Goal: Task Accomplishment & Management: Complete application form

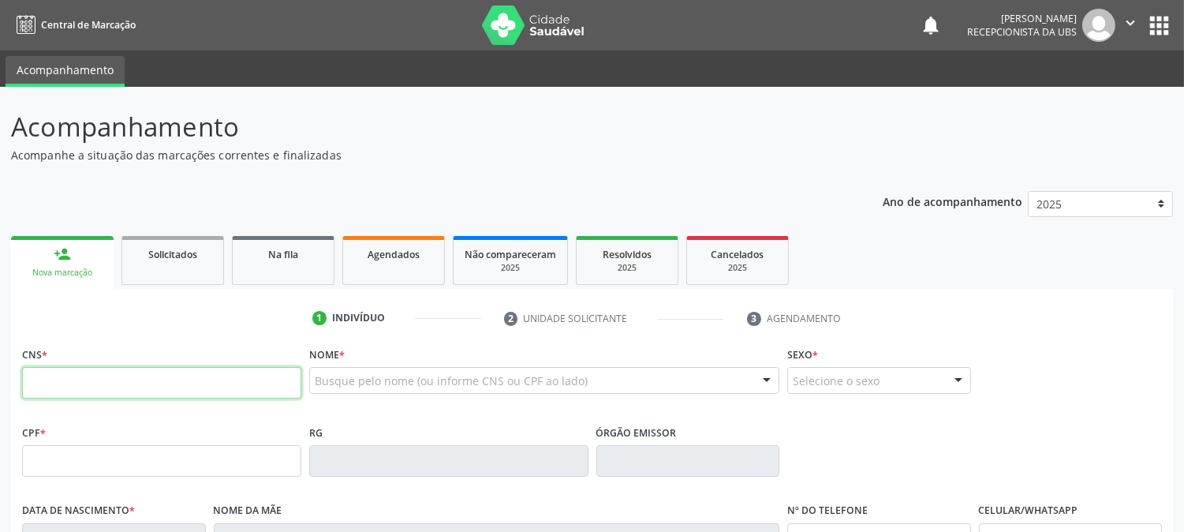
click at [160, 383] on input "text" at bounding box center [161, 383] width 279 height 32
click at [170, 371] on input "text" at bounding box center [161, 383] width 279 height 32
click at [161, 400] on fieldset "CNS *" at bounding box center [161, 375] width 279 height 67
click at [164, 390] on input "text" at bounding box center [161, 383] width 279 height 32
click at [100, 382] on input "text" at bounding box center [161, 383] width 279 height 32
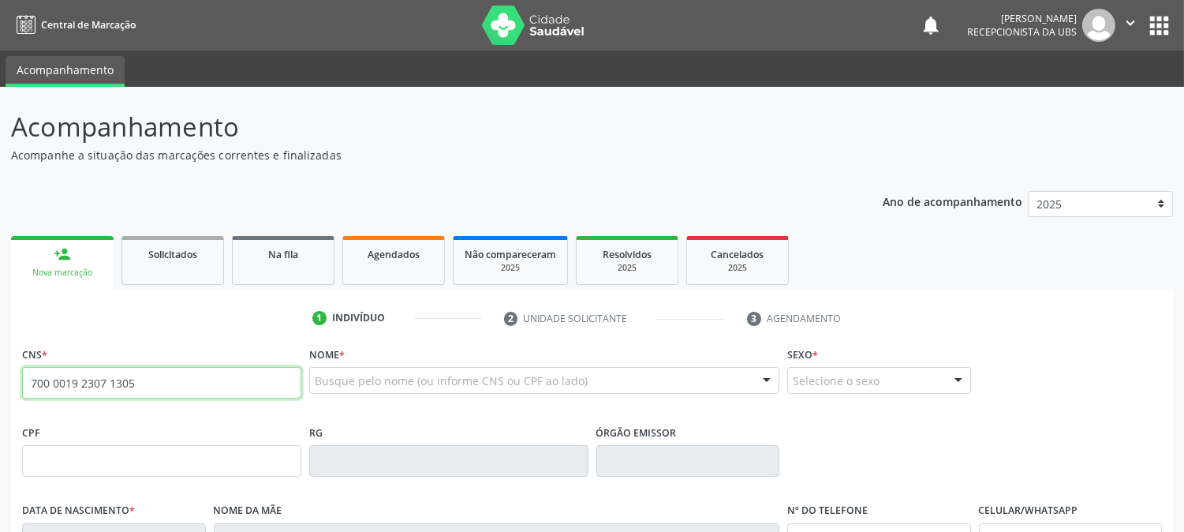
type input "700 0019 2307 1305"
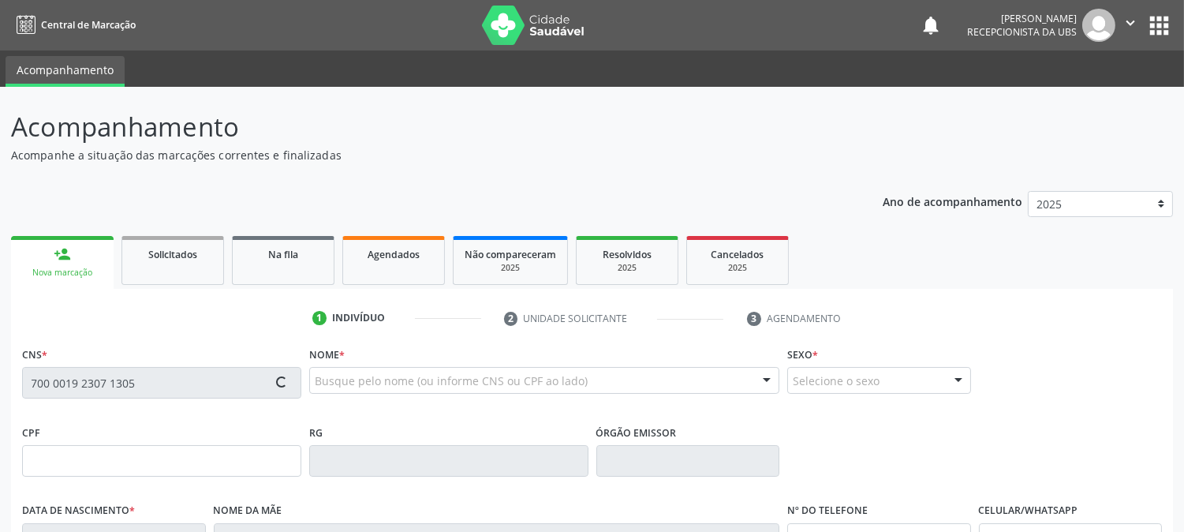
type input "[DATE]"
type input "Auzinete do [PERSON_NAME]"
type input "[PHONE_NUMBER]"
type input "S/N"
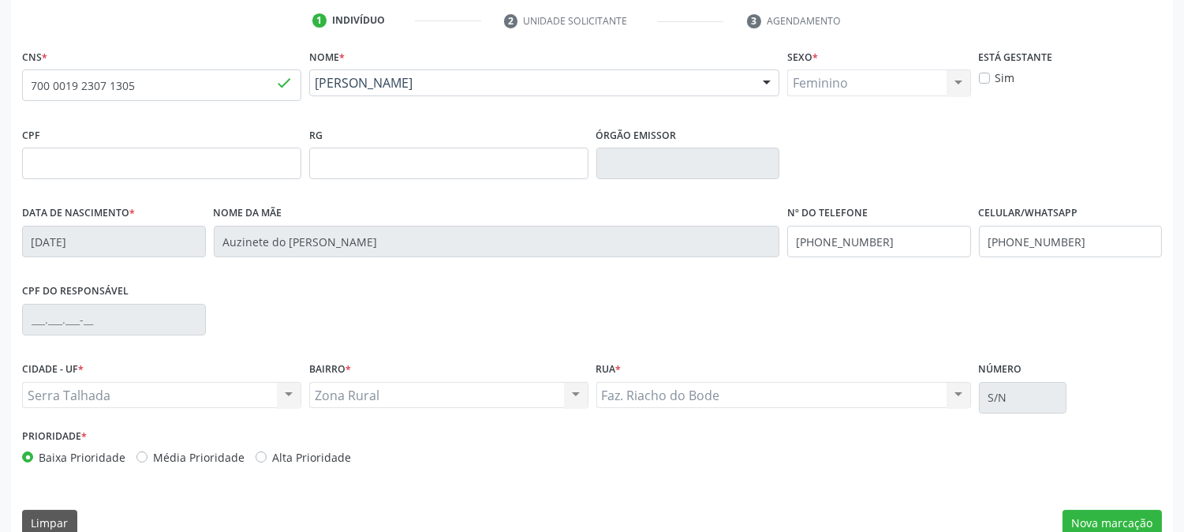
scroll to position [322, 0]
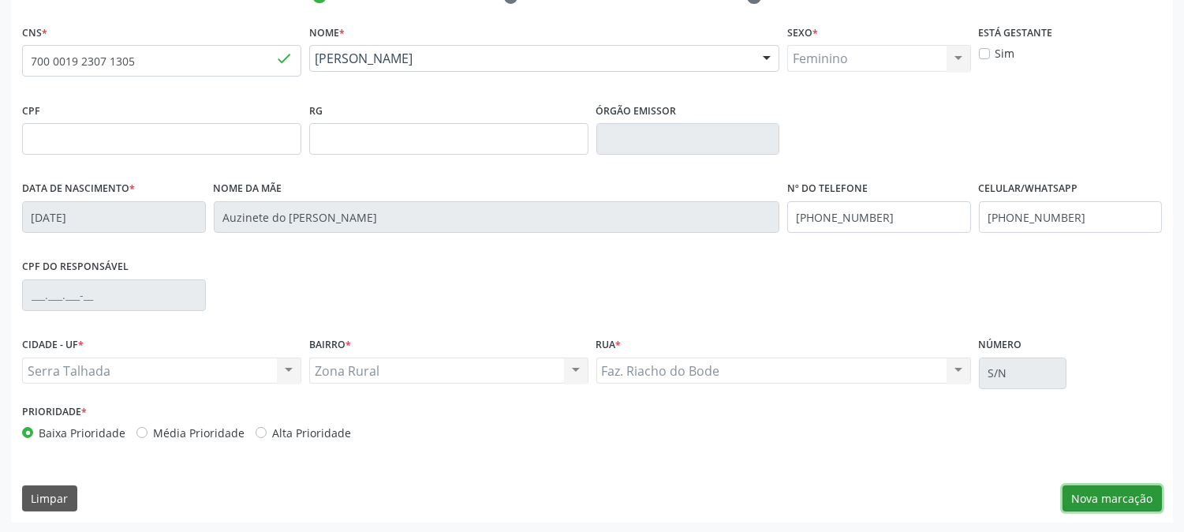
click at [1124, 487] on button "Nova marcação" at bounding box center [1111, 498] width 99 height 27
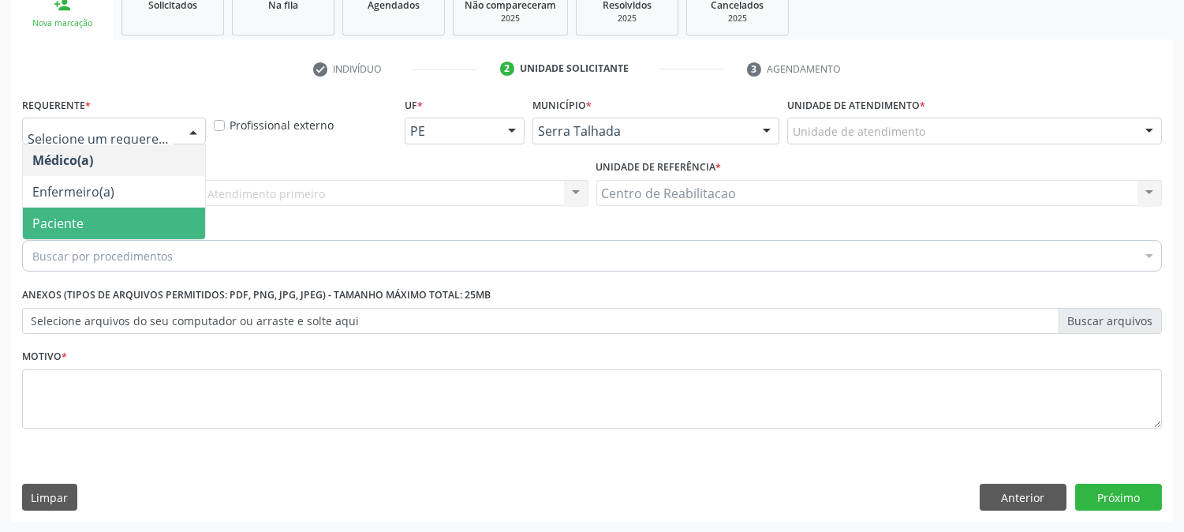
click at [85, 211] on span "Paciente" at bounding box center [114, 223] width 182 height 32
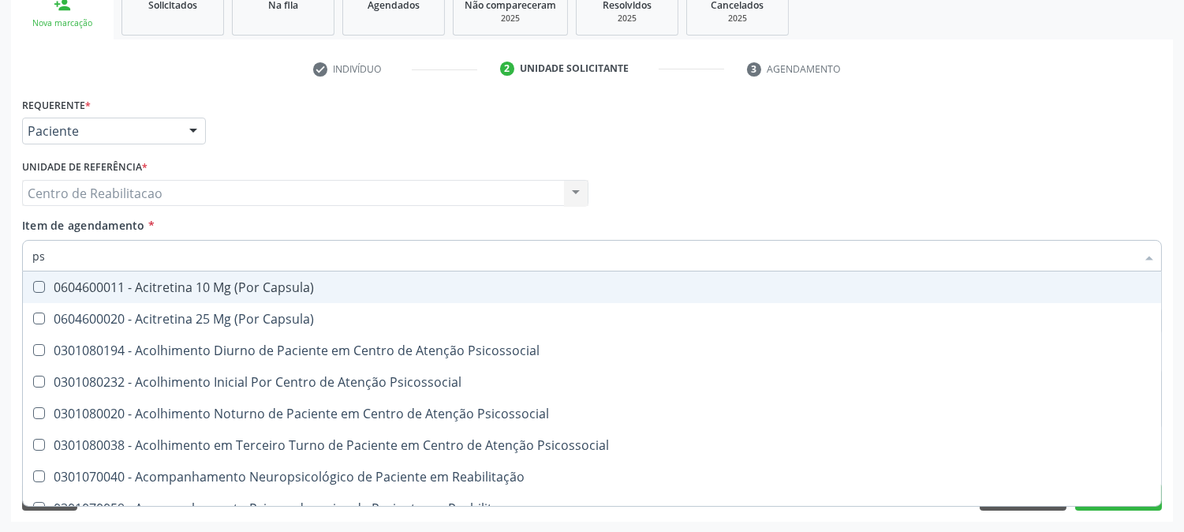
type input "p"
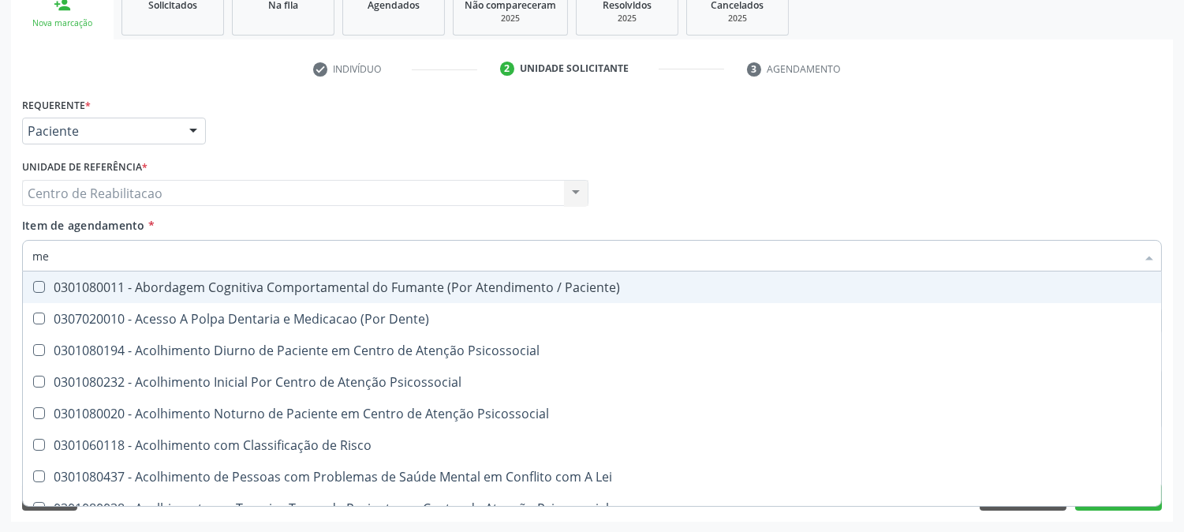
type input "m"
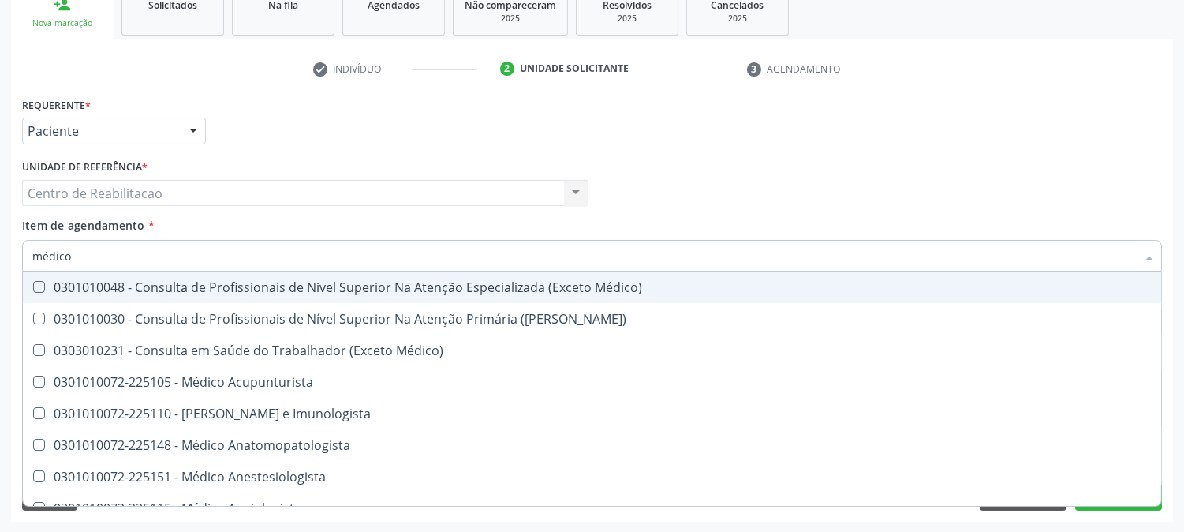
type input "médico p"
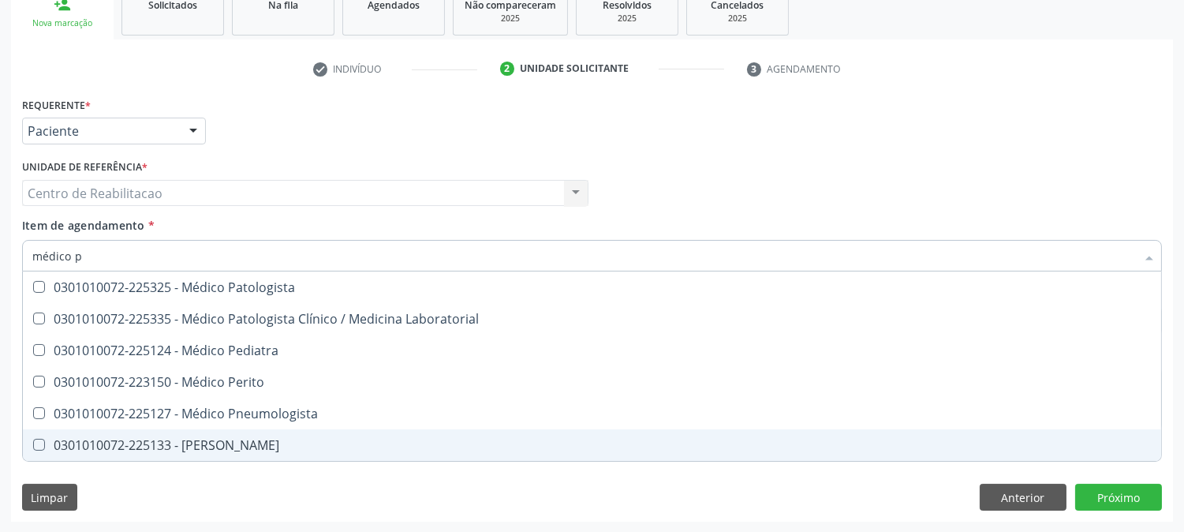
click at [29, 447] on div at bounding box center [29, 444] width 12 height 13
checkbox Psiquiatra "true"
click at [1117, 487] on div "Requerente * Paciente Médico(a) Enfermeiro(a) Paciente Nenhum resultado encontr…" at bounding box center [592, 307] width 1162 height 428
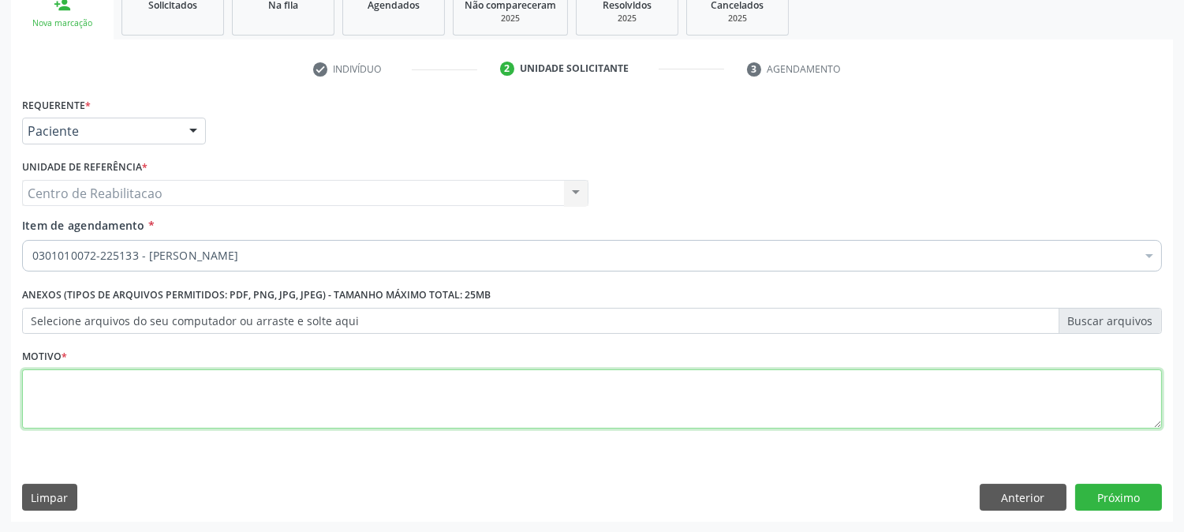
click at [203, 390] on textarea at bounding box center [592, 399] width 1140 height 60
type textarea "00"
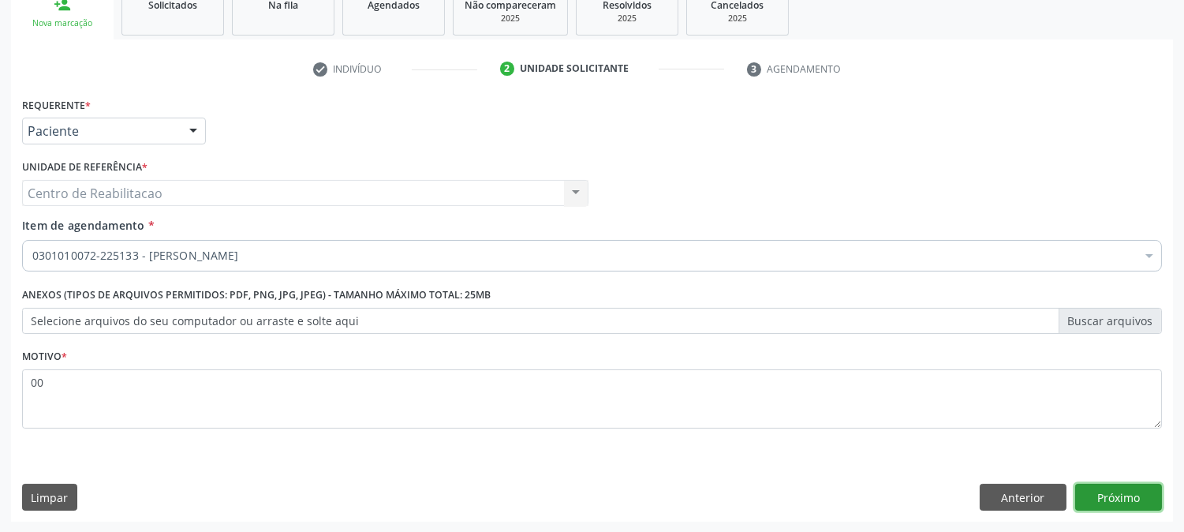
click at [1147, 503] on button "Próximo" at bounding box center [1118, 496] width 87 height 27
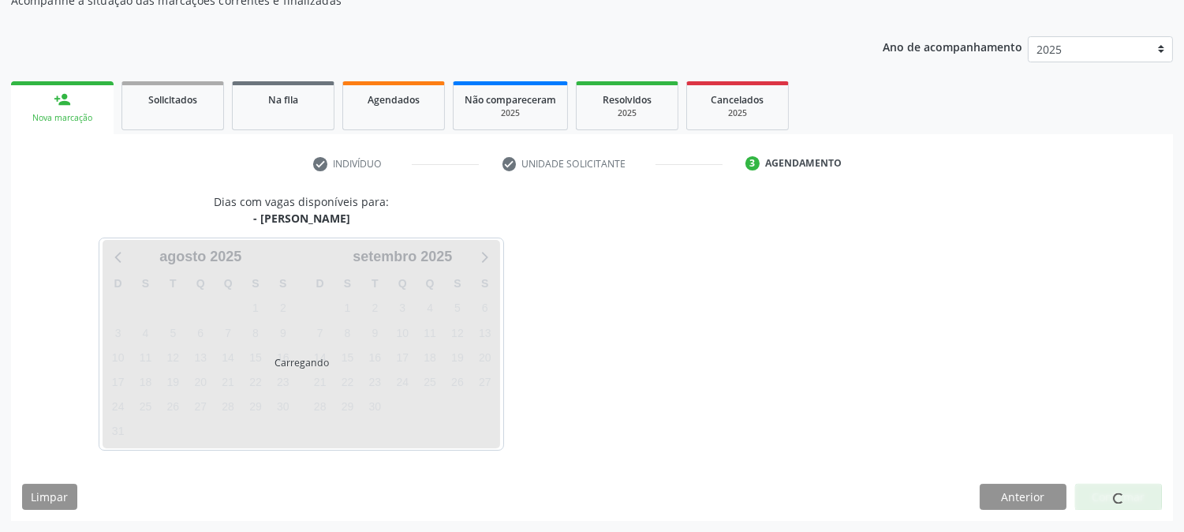
scroll to position [154, 0]
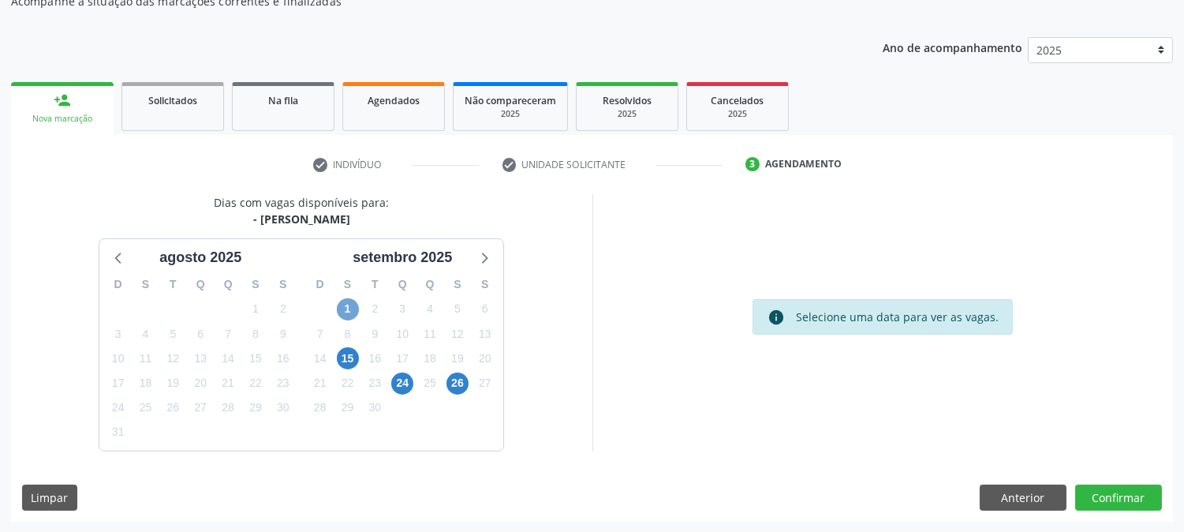
click at [343, 308] on span "1" at bounding box center [348, 309] width 22 height 22
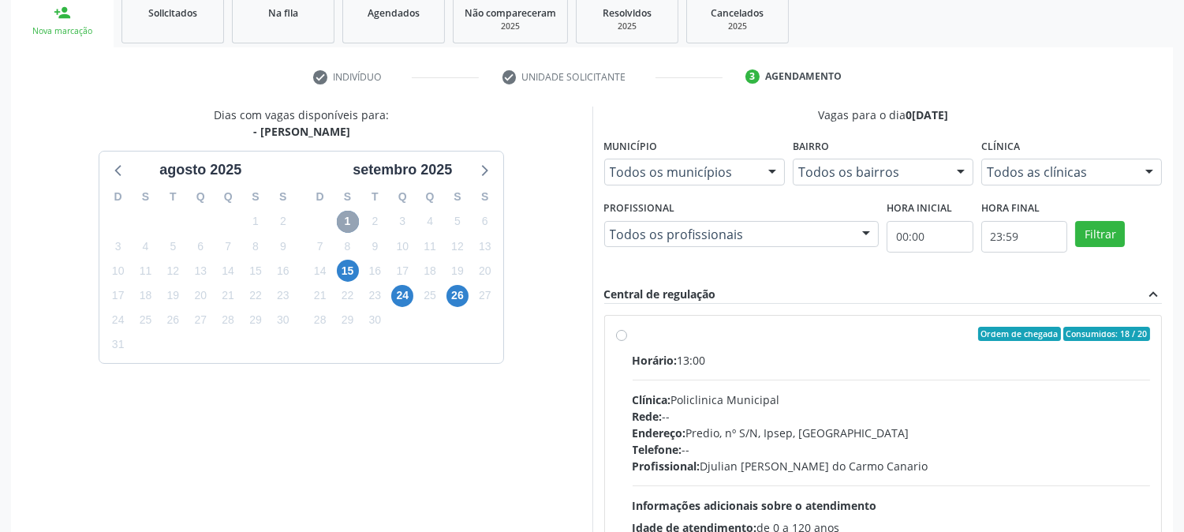
scroll to position [329, 0]
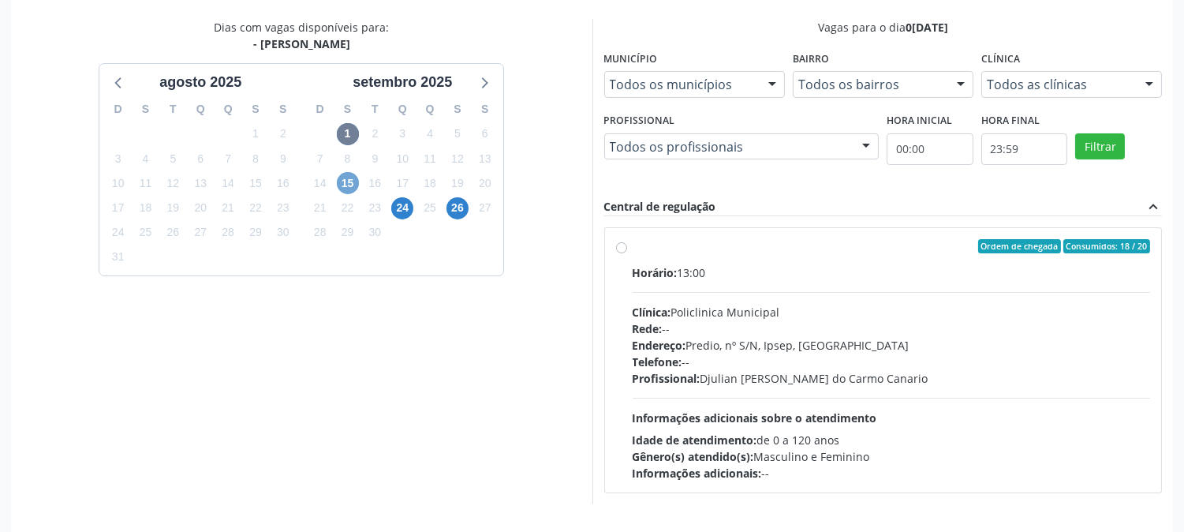
click at [347, 189] on span "15" at bounding box center [348, 183] width 22 height 22
click at [397, 197] on span "24" at bounding box center [402, 208] width 22 height 22
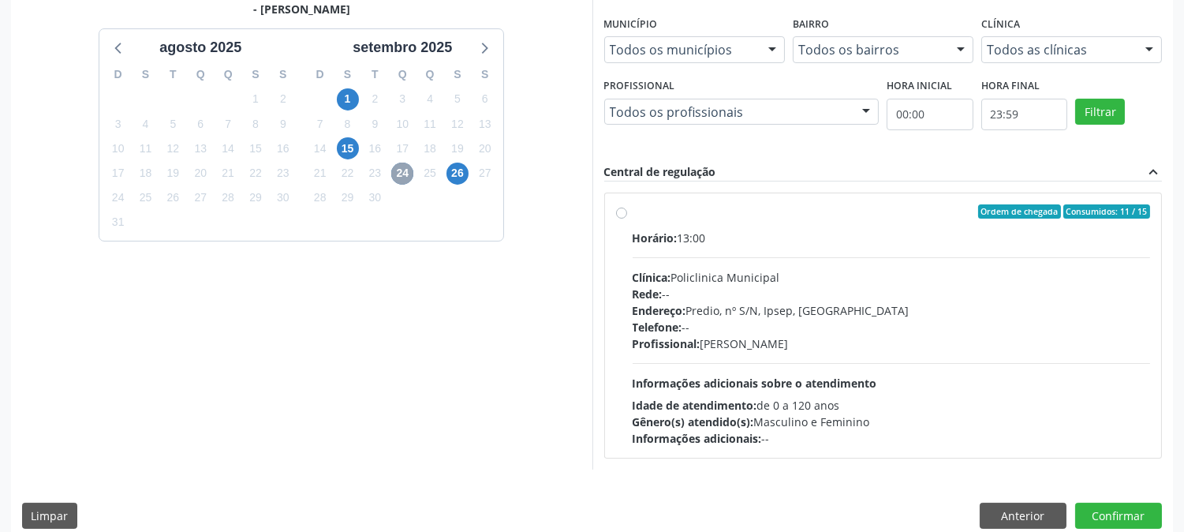
scroll to position [382, 0]
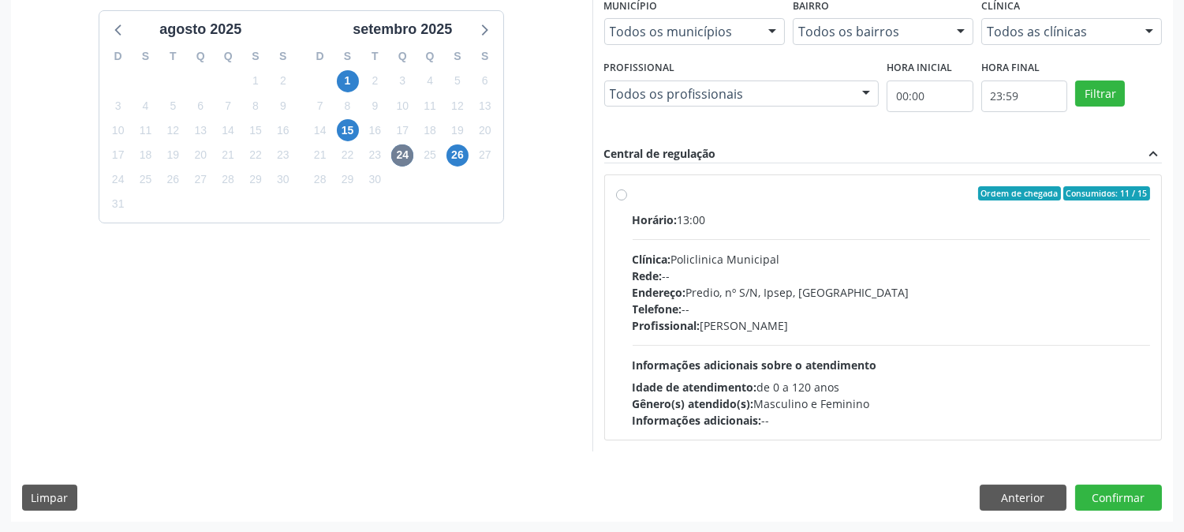
click at [632, 196] on label "Ordem de chegada Consumidos: 11 / 15 Horário: 13:00 Clínica: Policlinica Munici…" at bounding box center [891, 307] width 518 height 242
click at [618, 196] on input "Ordem de chegada Consumidos: 11 / 15 Horário: 13:00 Clínica: Policlinica Munici…" at bounding box center [621, 193] width 11 height 14
radio input "true"
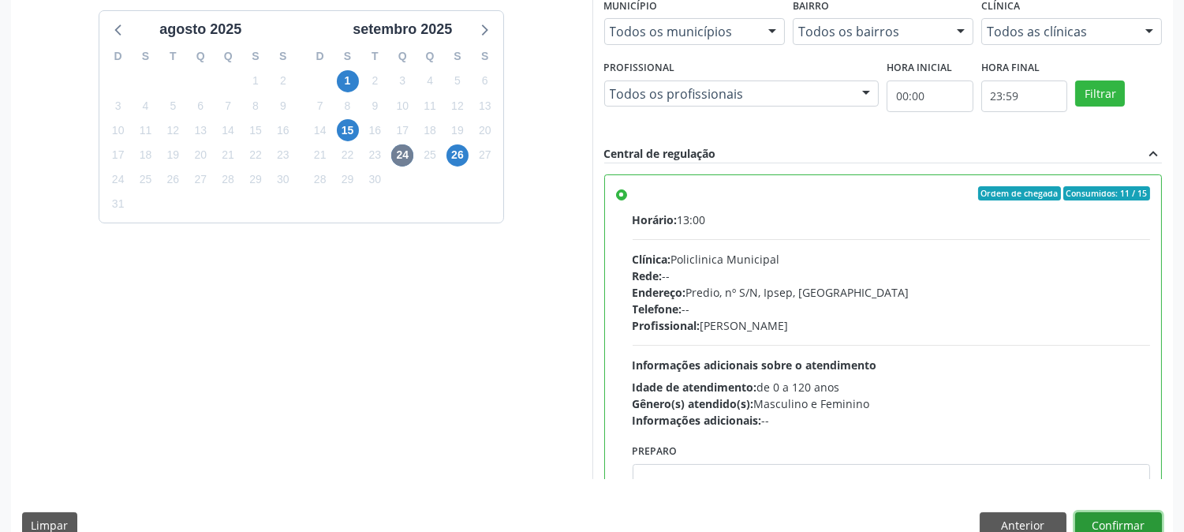
click at [1137, 524] on button "Confirmar" at bounding box center [1118, 525] width 87 height 27
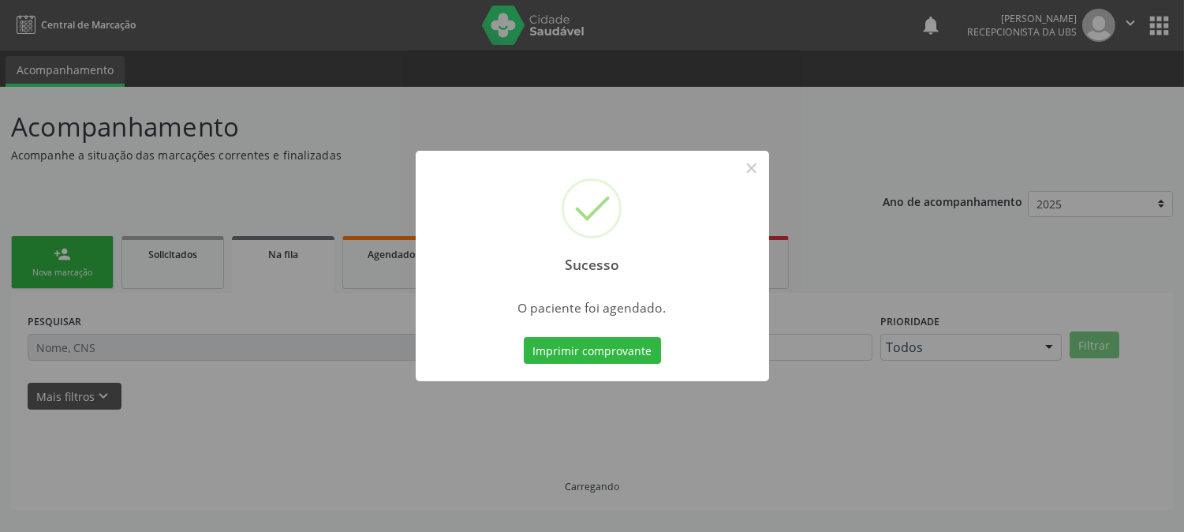
scroll to position [0, 0]
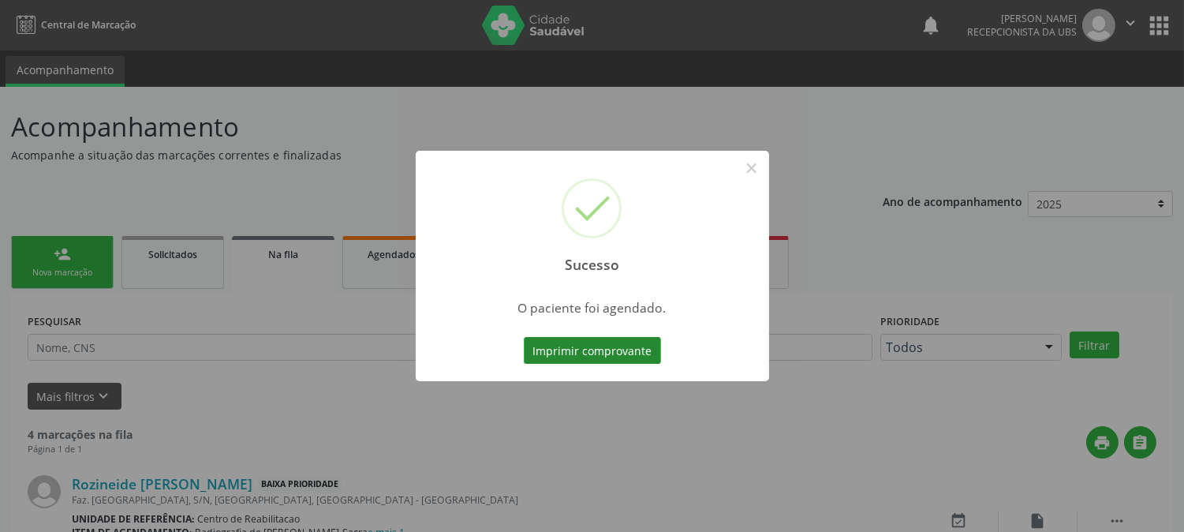
click at [624, 345] on button "Imprimir comprovante" at bounding box center [592, 350] width 137 height 27
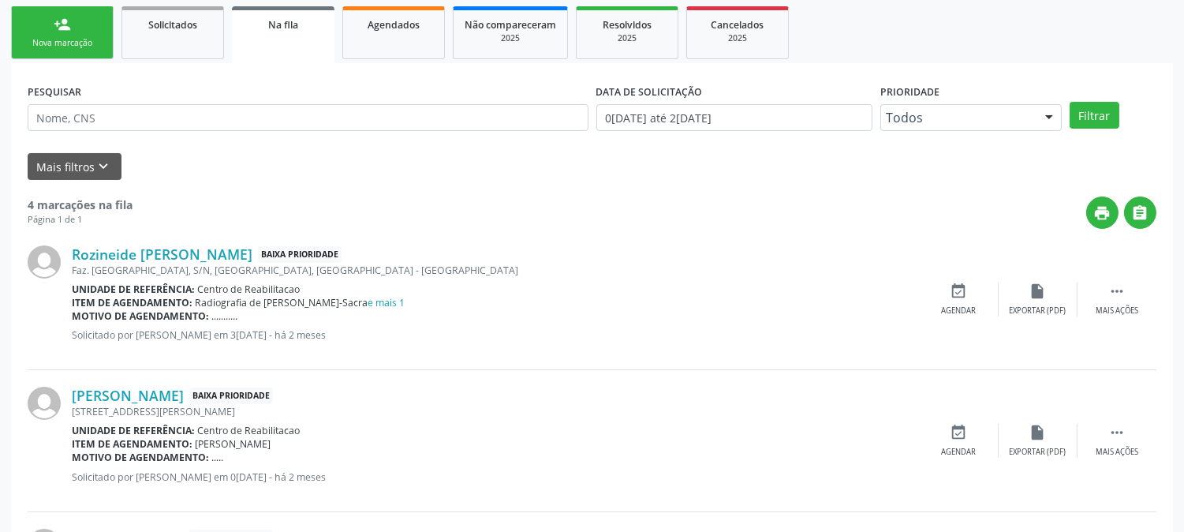
scroll to position [88, 0]
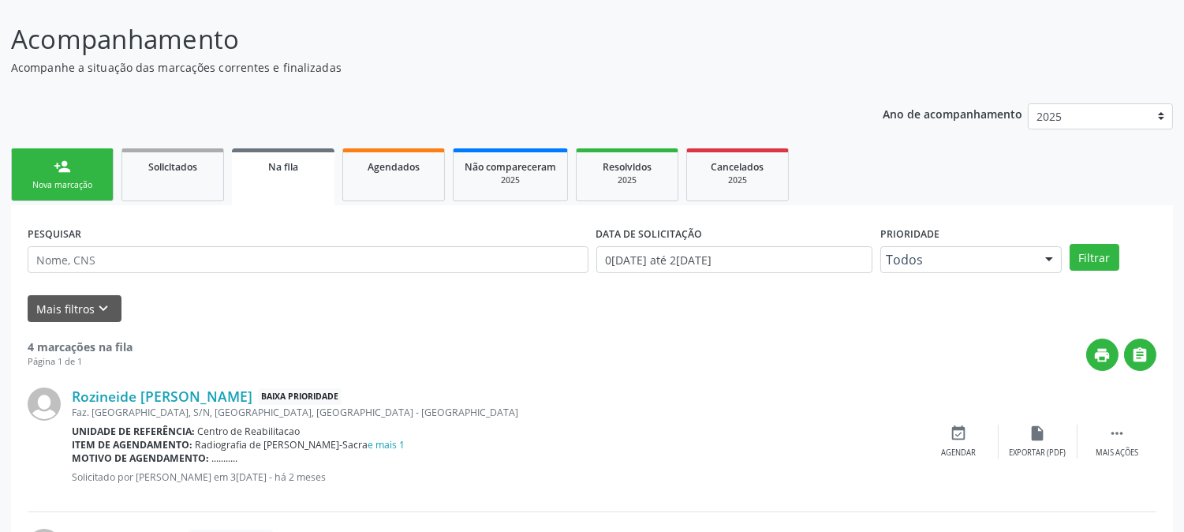
click at [44, 184] on div "Nova marcação" at bounding box center [62, 185] width 79 height 12
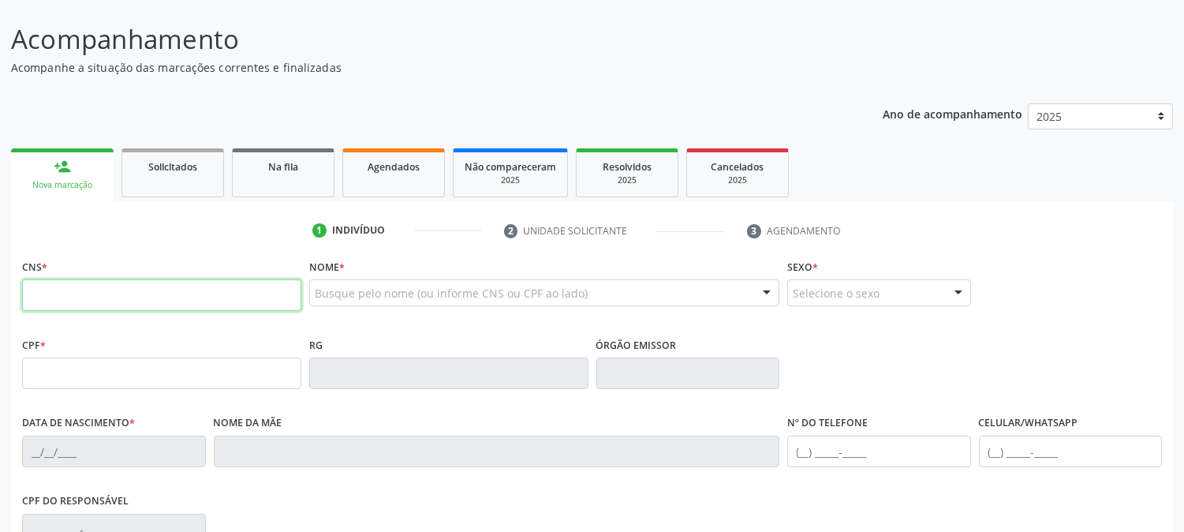
click at [143, 300] on input "text" at bounding box center [161, 295] width 279 height 32
type input "700 0019 2307 1305"
type input "[DATE]"
type input "Auzinete do [PERSON_NAME]"
type input "[PHONE_NUMBER]"
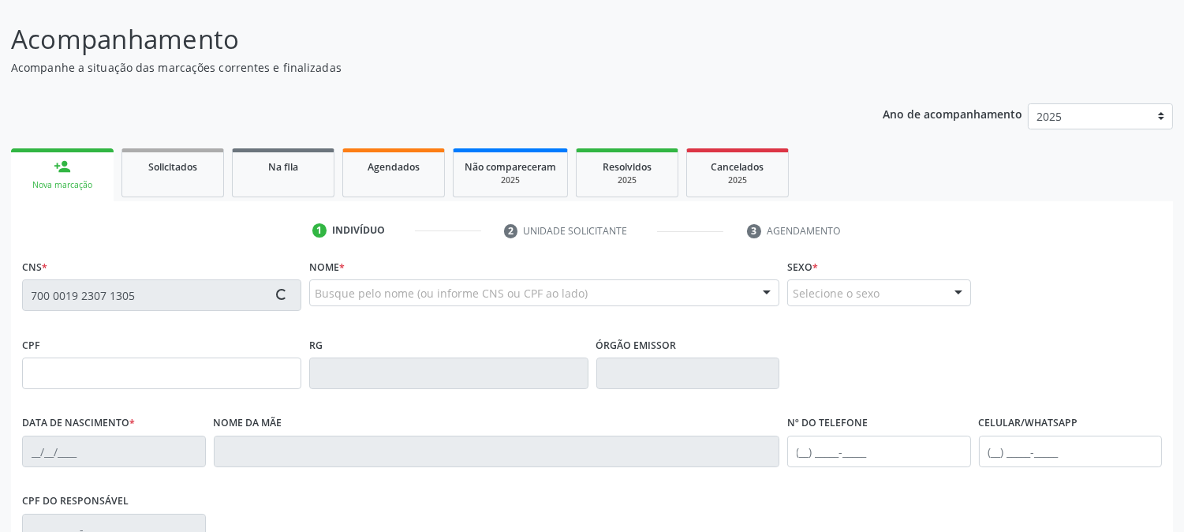
type input "[PHONE_NUMBER]"
type input "S/N"
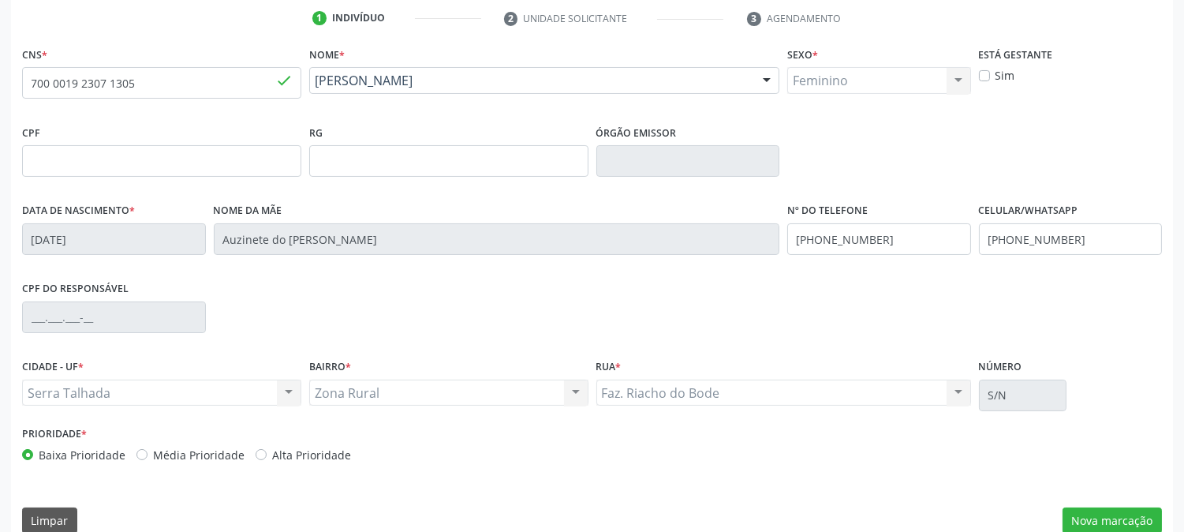
scroll to position [322, 0]
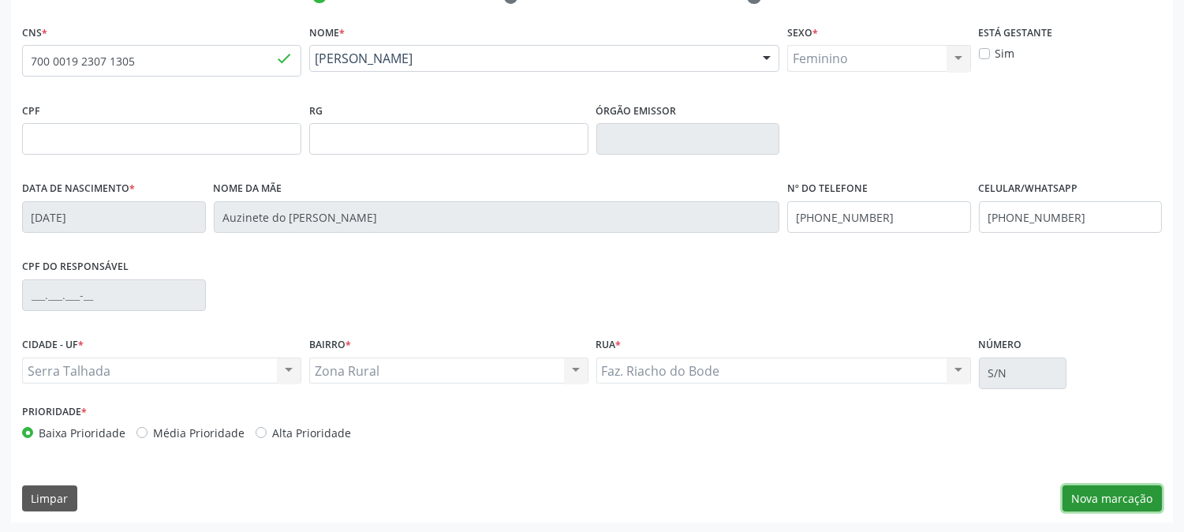
click at [1103, 489] on button "Nova marcação" at bounding box center [1111, 498] width 99 height 27
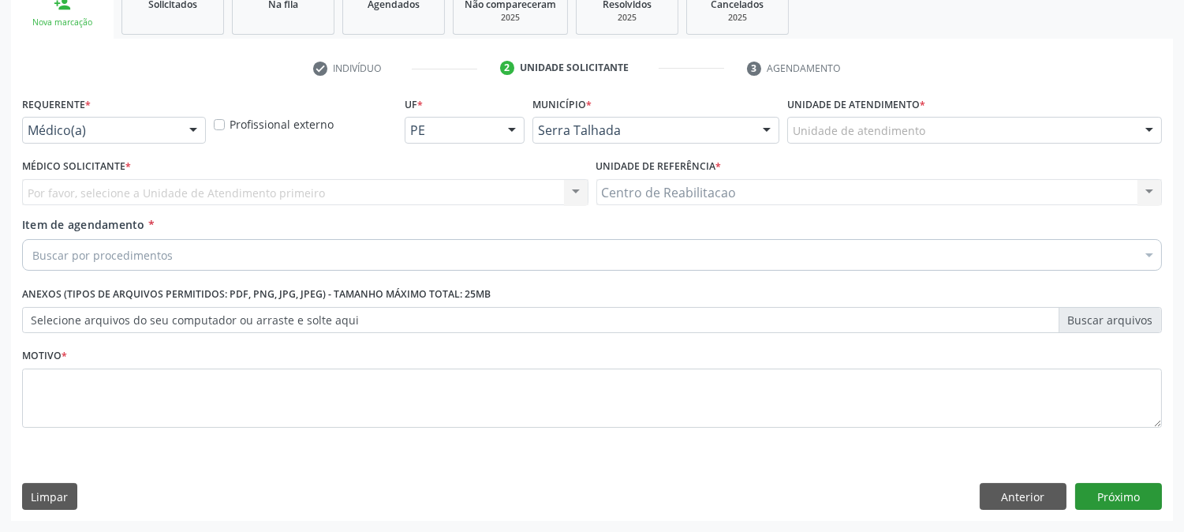
scroll to position [249, 0]
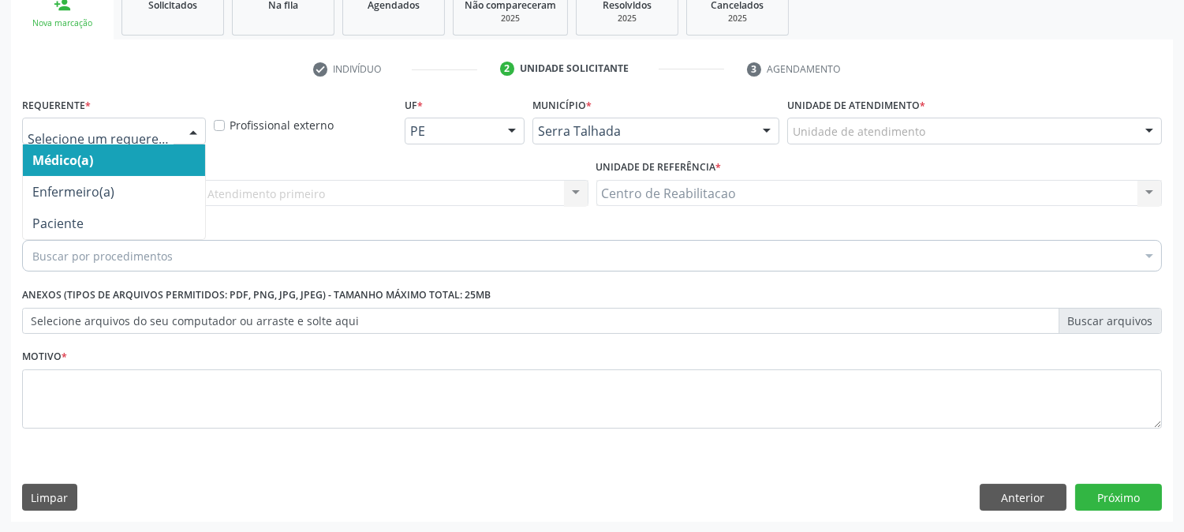
click at [80, 118] on div at bounding box center [114, 131] width 184 height 27
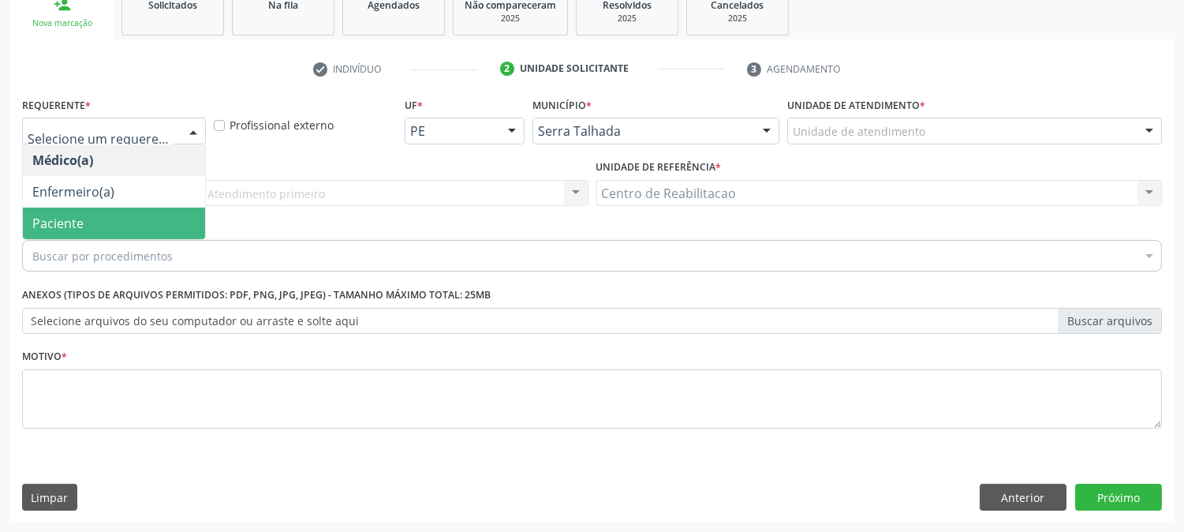
click at [82, 215] on span "Paciente" at bounding box center [57, 223] width 51 height 17
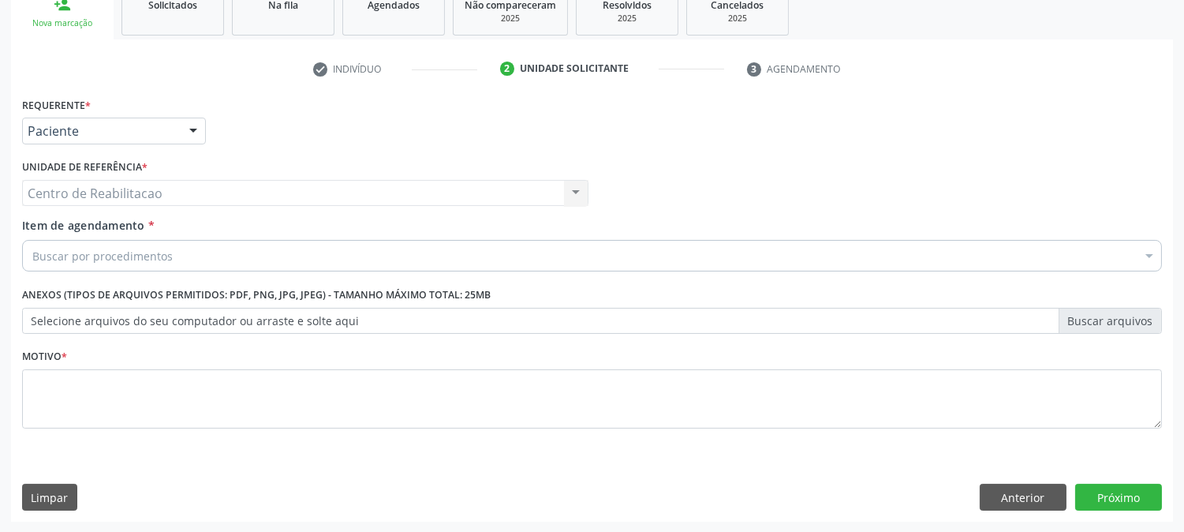
click at [103, 183] on div "Centro de Reabilitacao Centro de Reabilitacao Nenhum resultado encontrado para:…" at bounding box center [305, 193] width 566 height 27
click at [105, 193] on div "Centro de Reabilitacao Centro de Reabilitacao Nenhum resultado encontrado para:…" at bounding box center [305, 193] width 566 height 27
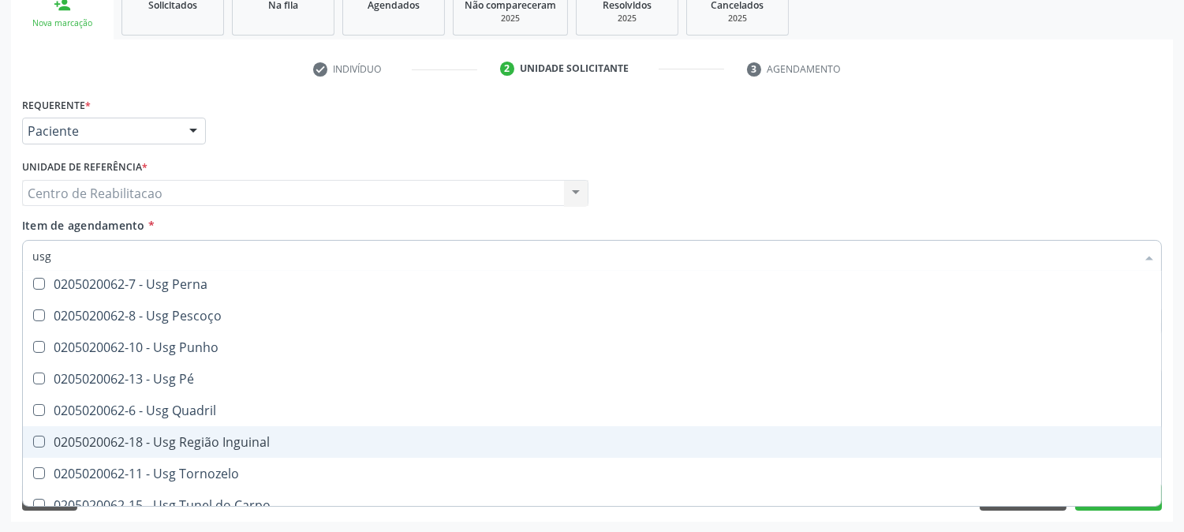
scroll to position [365, 0]
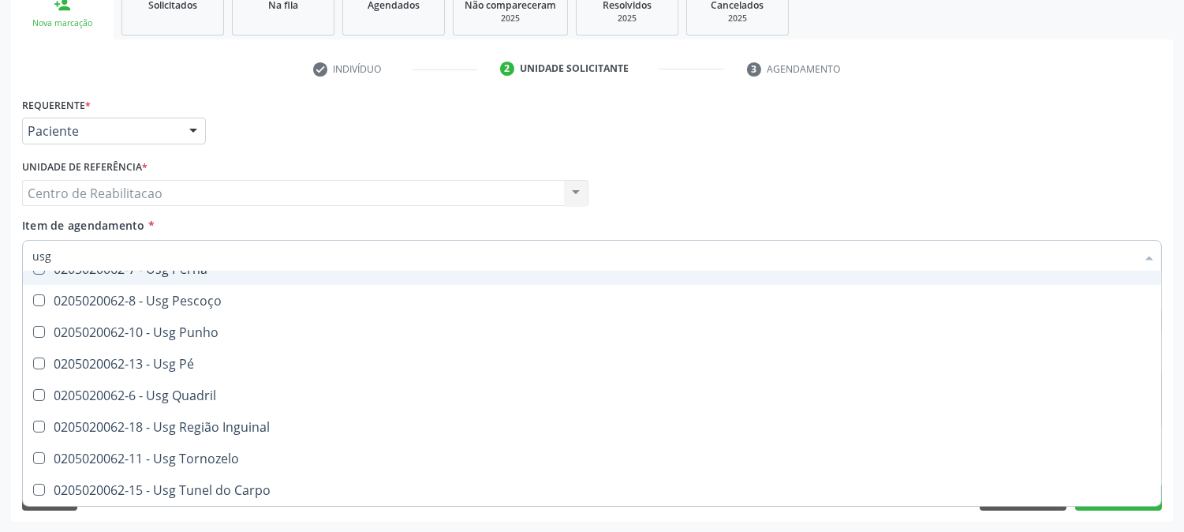
click at [166, 253] on input "usg" at bounding box center [583, 256] width 1103 height 32
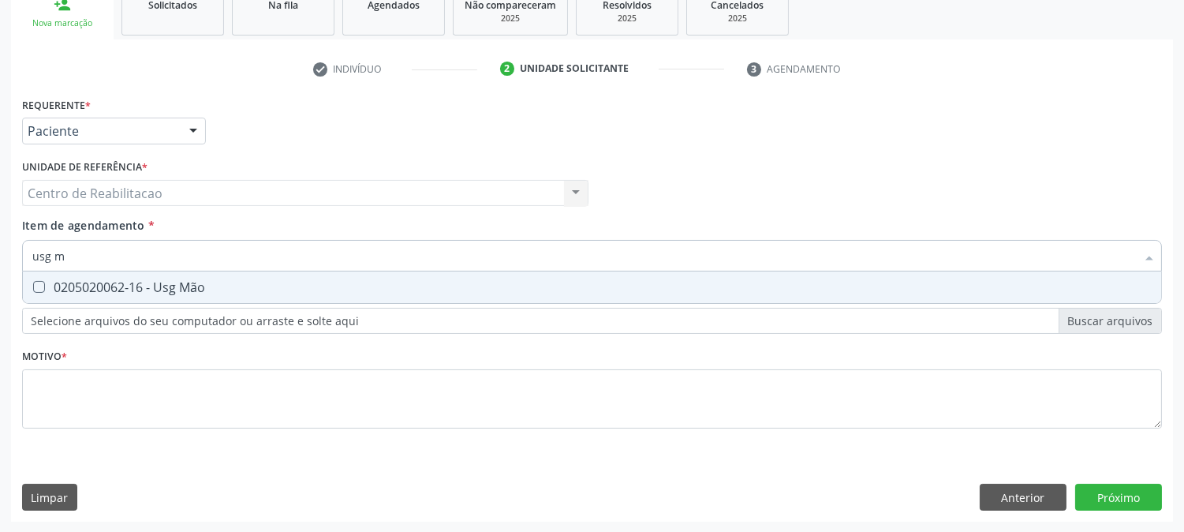
scroll to position [0, 0]
click at [166, 253] on input "usg m" at bounding box center [583, 256] width 1103 height 32
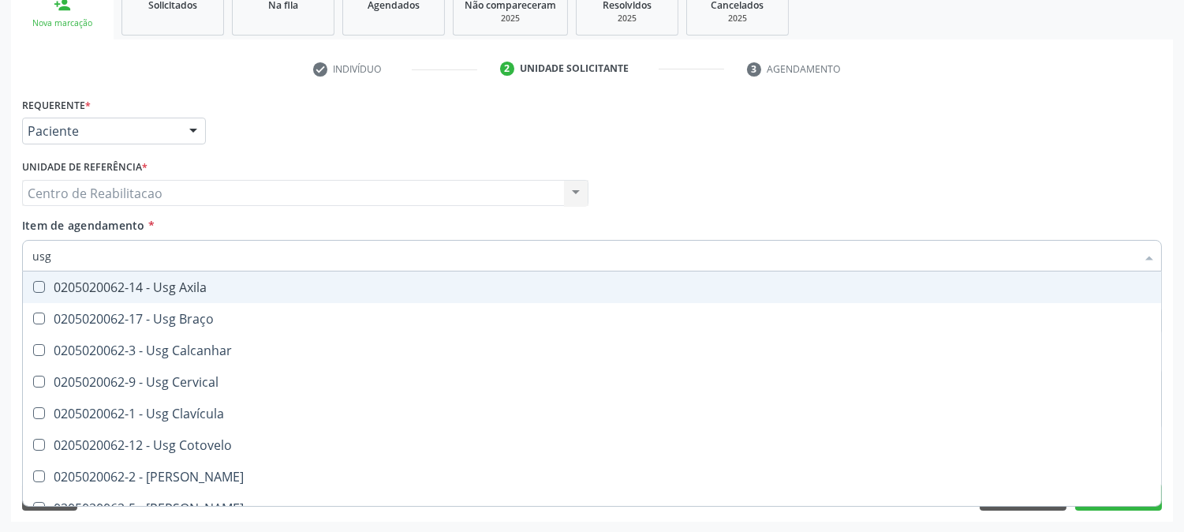
drag, startPoint x: 89, startPoint y: 253, endPoint x: 0, endPoint y: 256, distance: 89.2
click at [0, 256] on div "Acompanhamento Acompanhe a situação das marcações correntes e finalizadas Relat…" at bounding box center [592, 185] width 1184 height 695
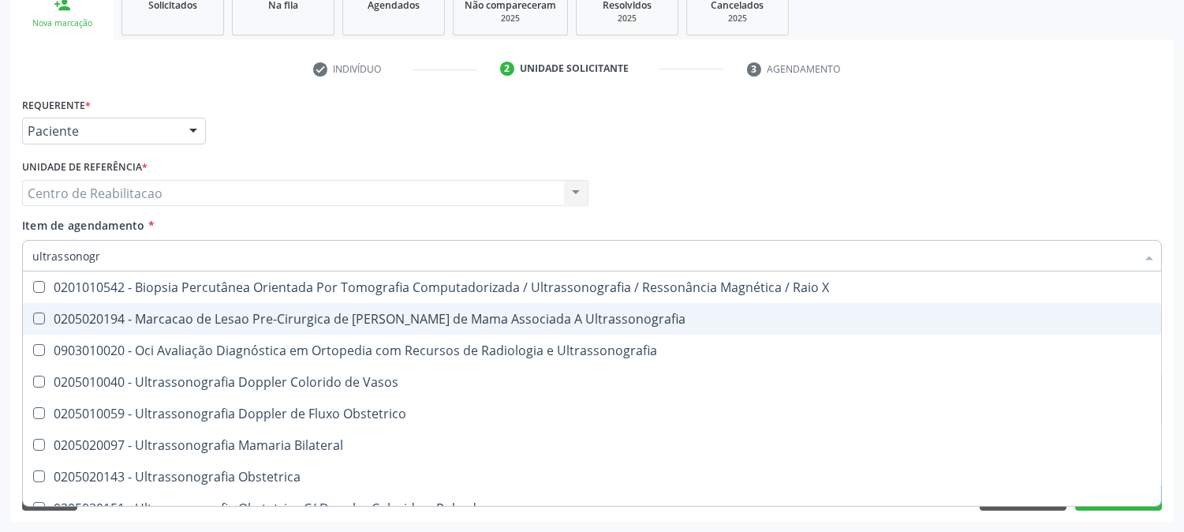
type input "ultrassonogra"
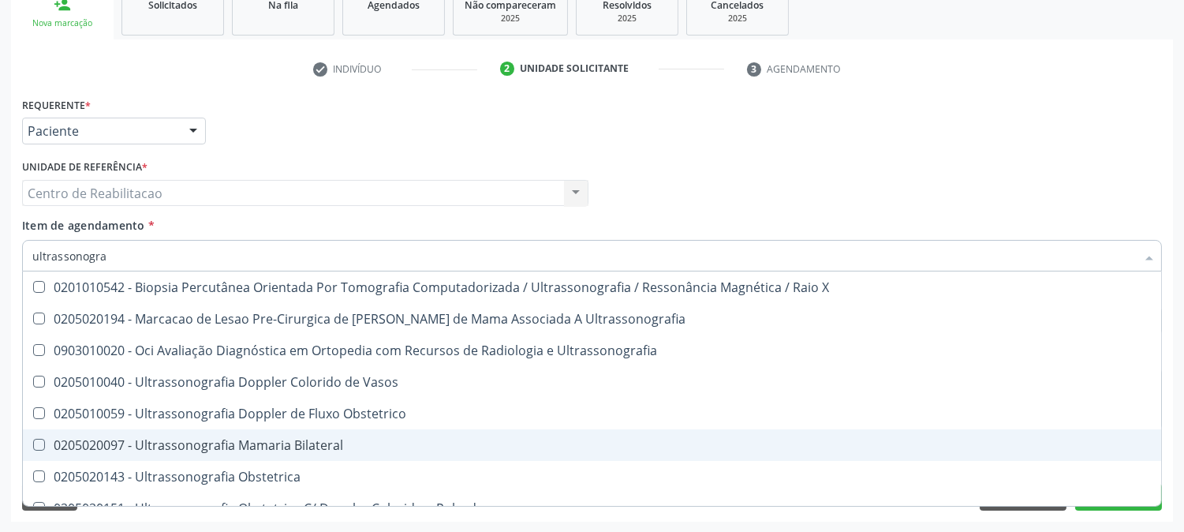
click at [36, 443] on Bilateral at bounding box center [39, 444] width 12 height 12
click at [33, 443] on Bilateral "checkbox" at bounding box center [28, 444] width 10 height 10
checkbox Bilateral "true"
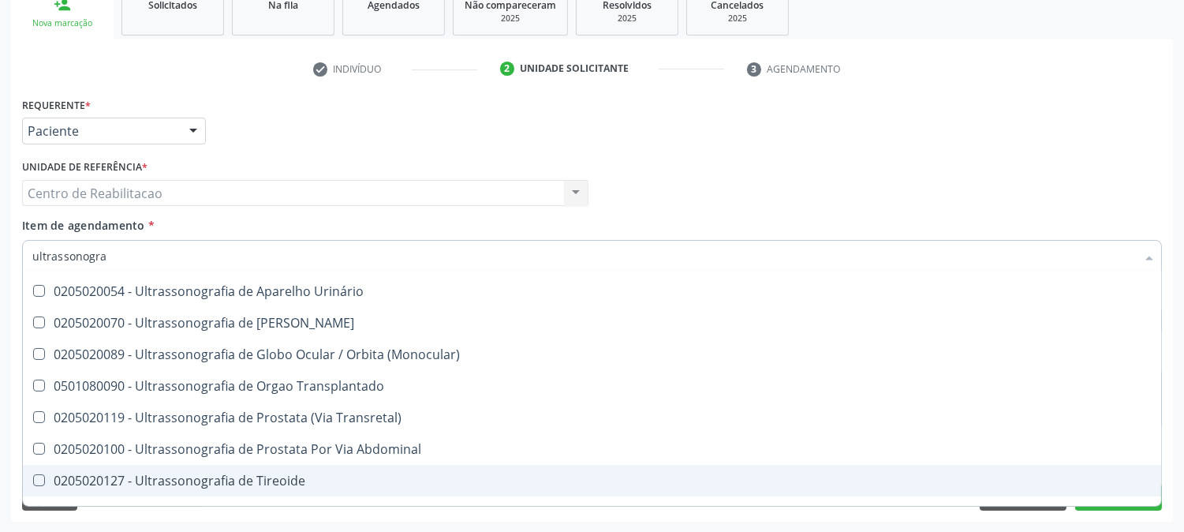
scroll to position [428, 0]
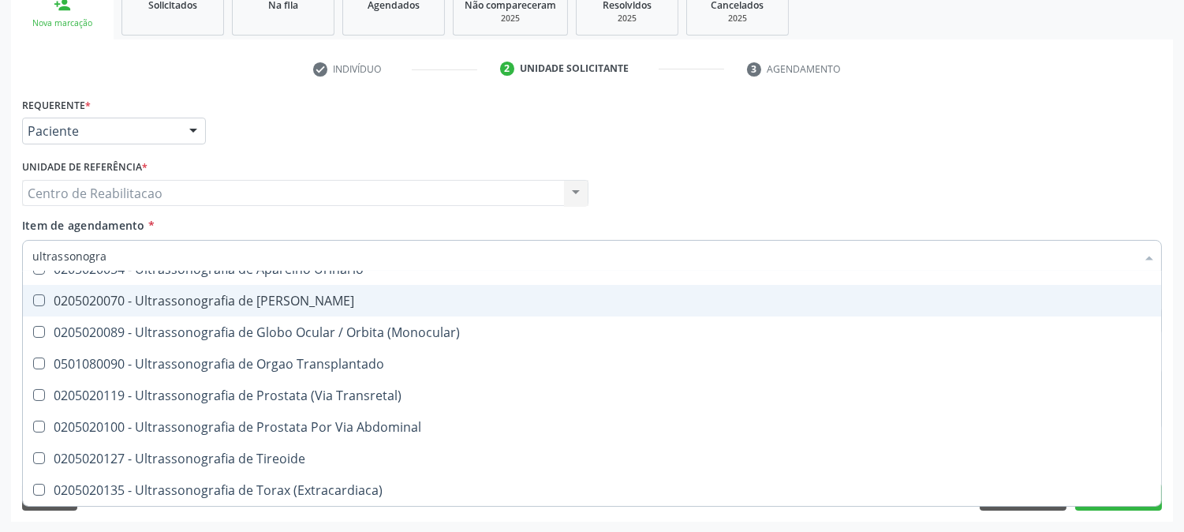
click at [1044, 184] on div "Médico Solicitante Por favor, selecione a Unidade de Atendimento primeiro Nenhu…" at bounding box center [591, 186] width 1147 height 62
checkbox Ultrassonografia "true"
checkbox Bilateral "false"
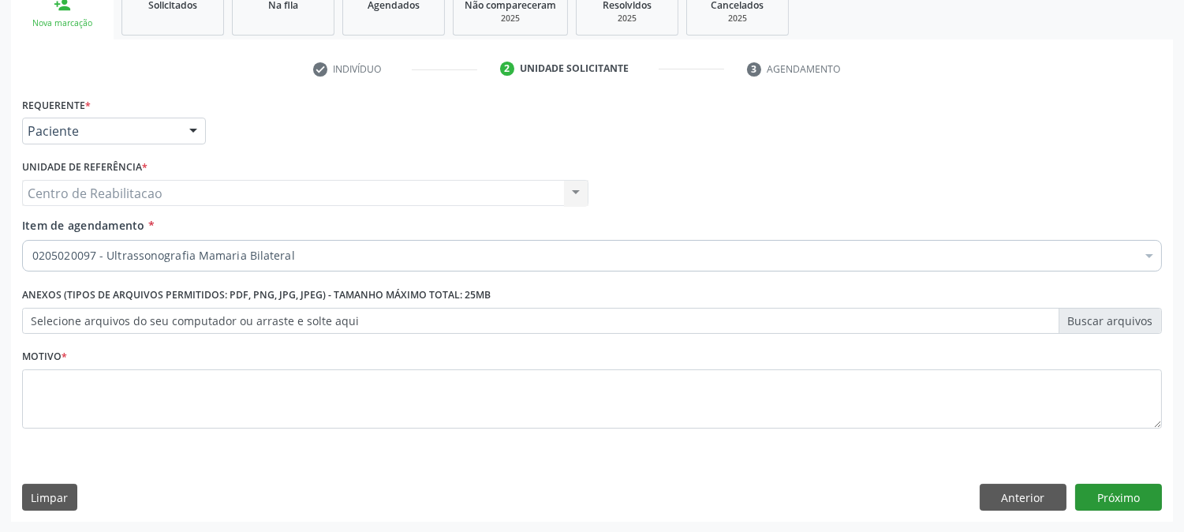
scroll to position [0, 0]
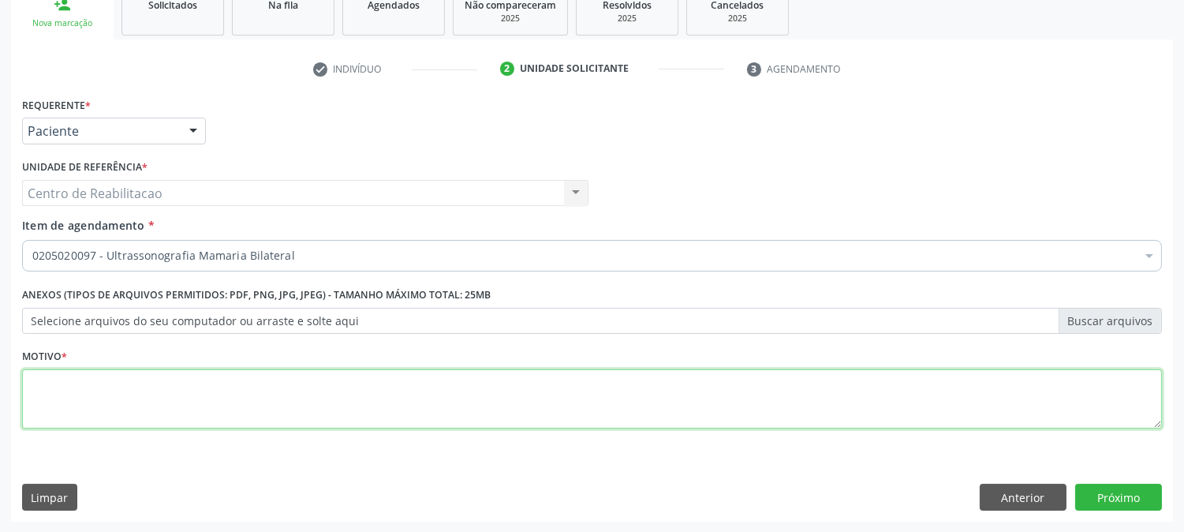
click at [697, 409] on textarea at bounding box center [592, 399] width 1140 height 60
type textarea "00"
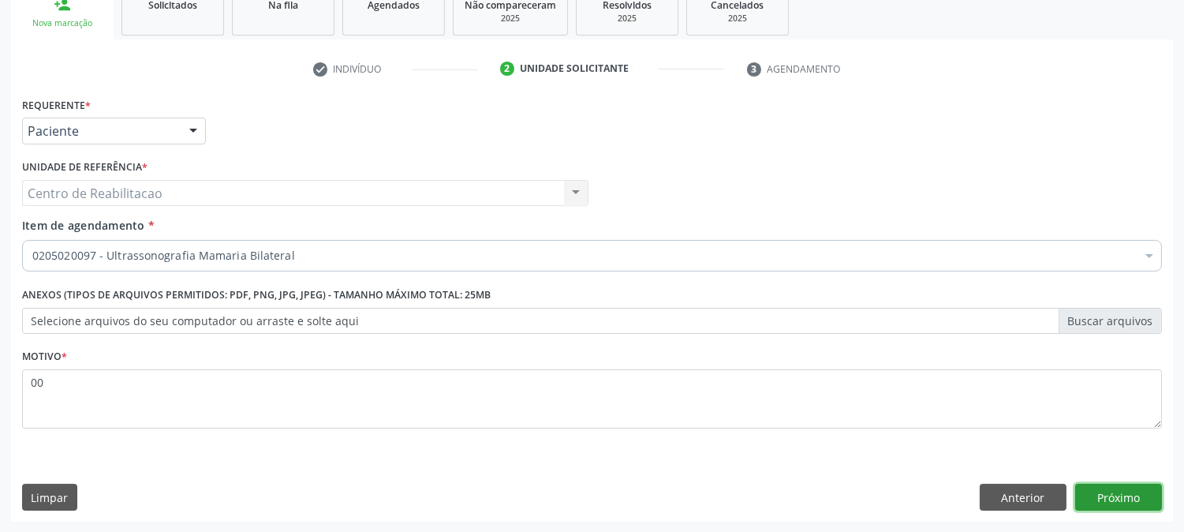
click at [1147, 506] on button "Próximo" at bounding box center [1118, 496] width 87 height 27
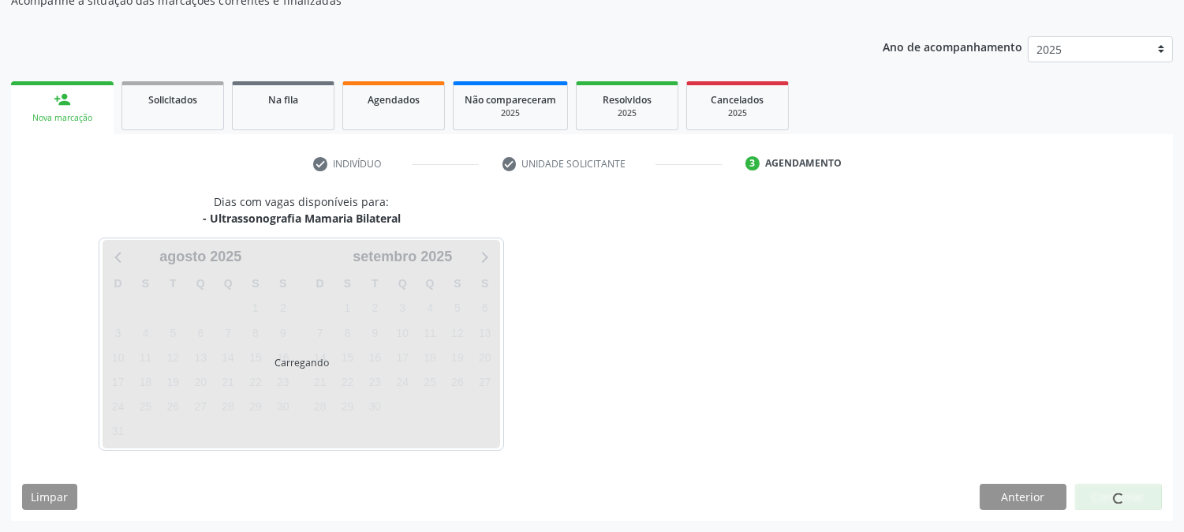
scroll to position [154, 0]
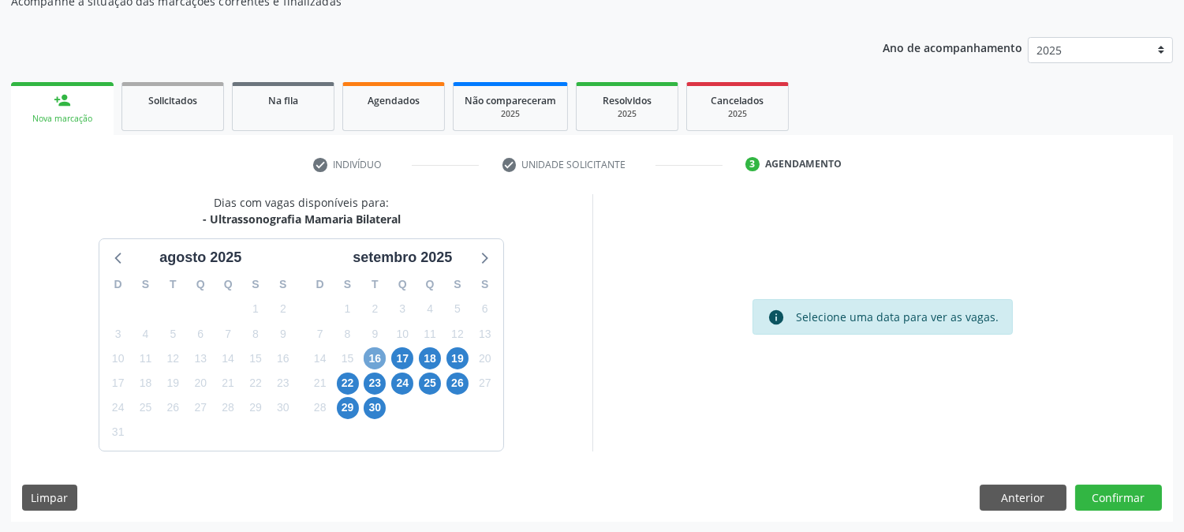
click at [368, 363] on span "16" at bounding box center [375, 358] width 22 height 22
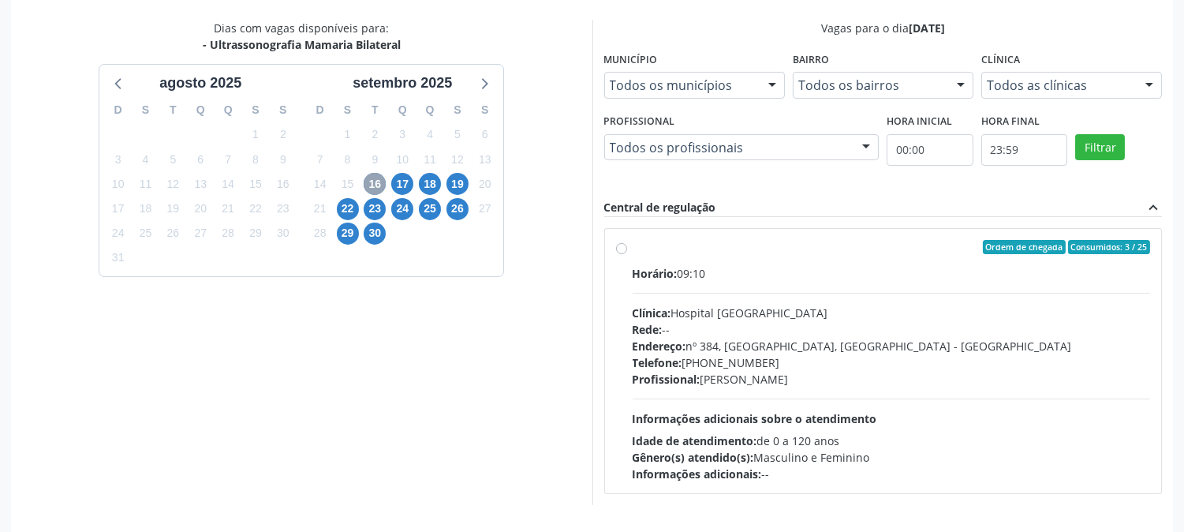
scroll to position [329, 0]
click at [632, 248] on label "Ordem de chegada Consumidos: 3 / 25 Horário: 09:10 Clínica: Hospital [GEOGRAPHI…" at bounding box center [891, 360] width 518 height 242
click at [621, 248] on input "Ordem de chegada Consumidos: 3 / 25 Horário: 09:10 Clínica: Hospital [GEOGRAPHI…" at bounding box center [621, 246] width 11 height 14
radio input "true"
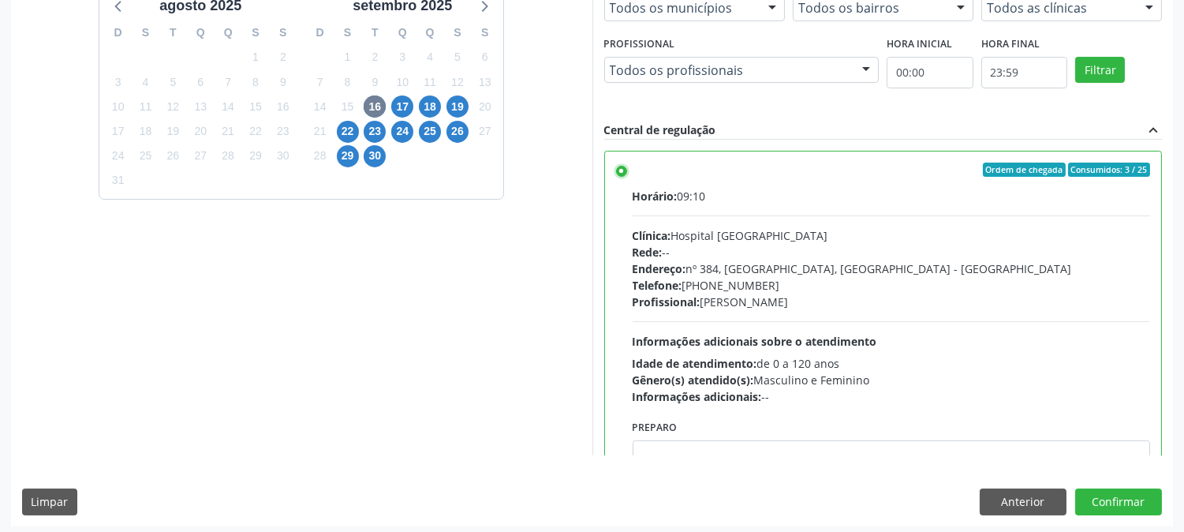
scroll to position [410, 0]
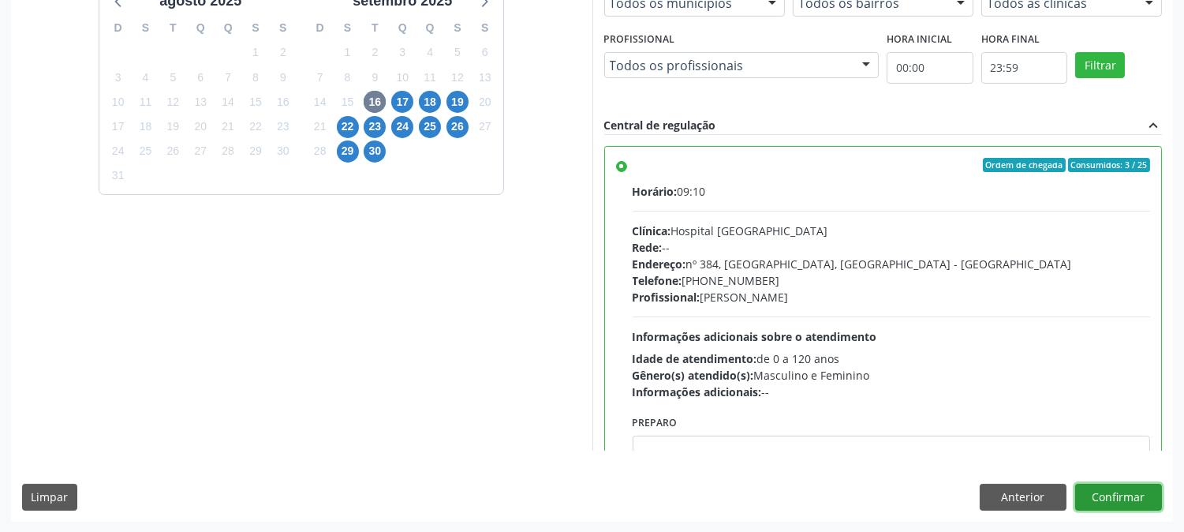
click at [1102, 494] on button "Confirmar" at bounding box center [1118, 496] width 87 height 27
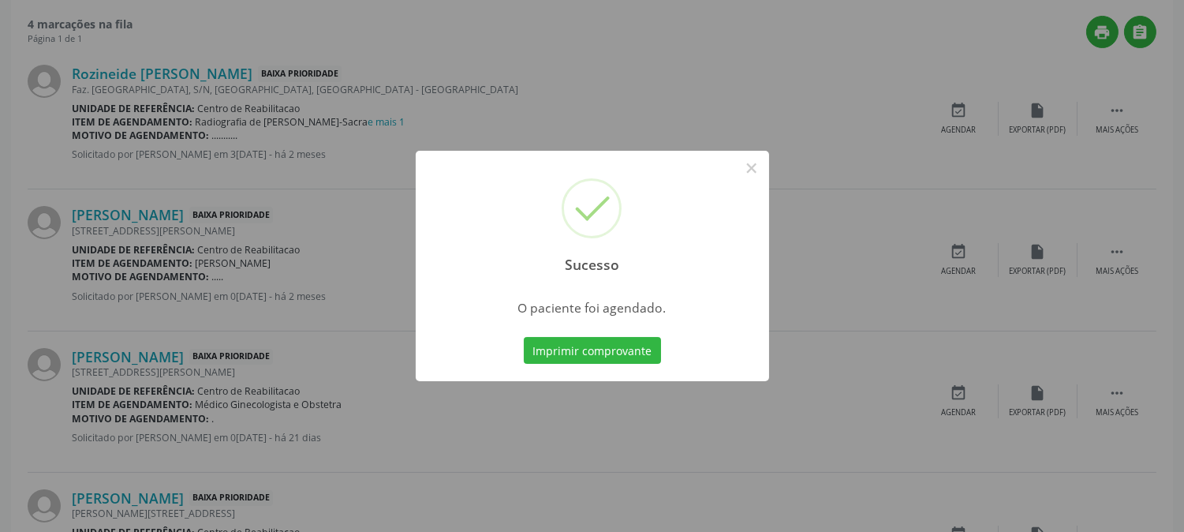
scroll to position [0, 0]
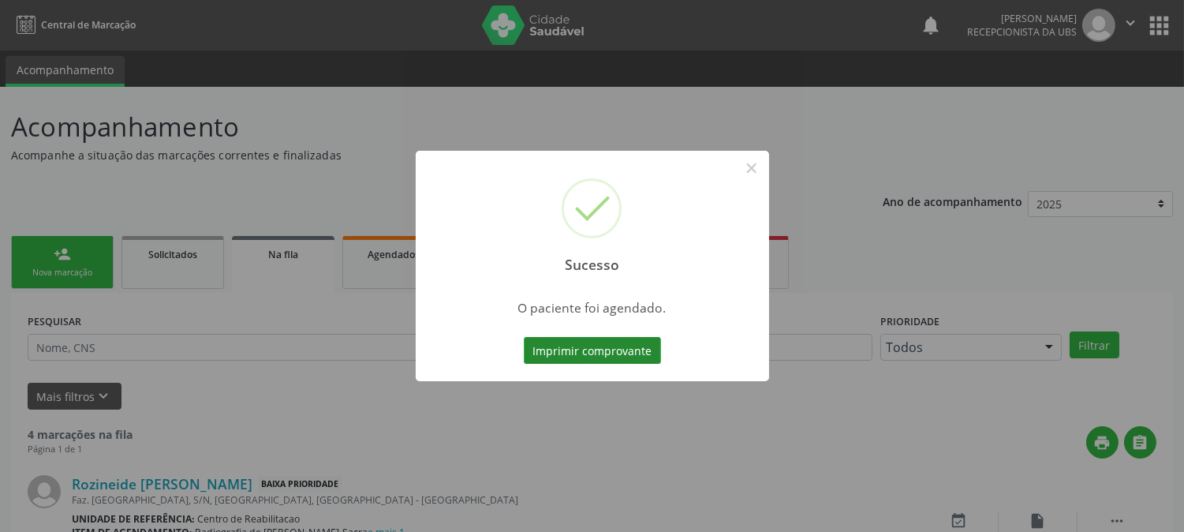
click at [599, 349] on button "Imprimir comprovante" at bounding box center [592, 350] width 137 height 27
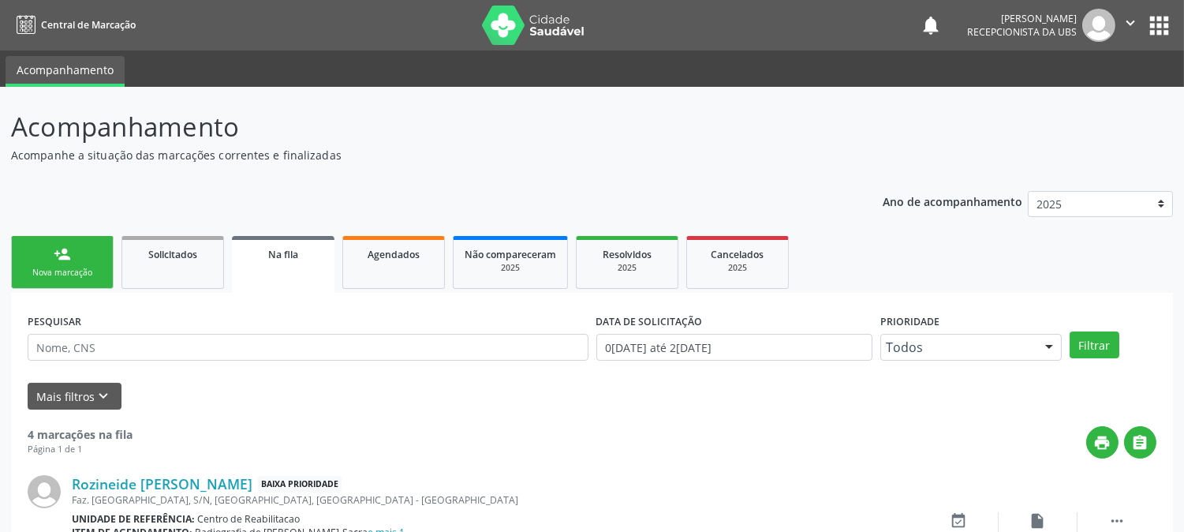
click at [76, 259] on link "person_add Nova marcação" at bounding box center [62, 262] width 103 height 53
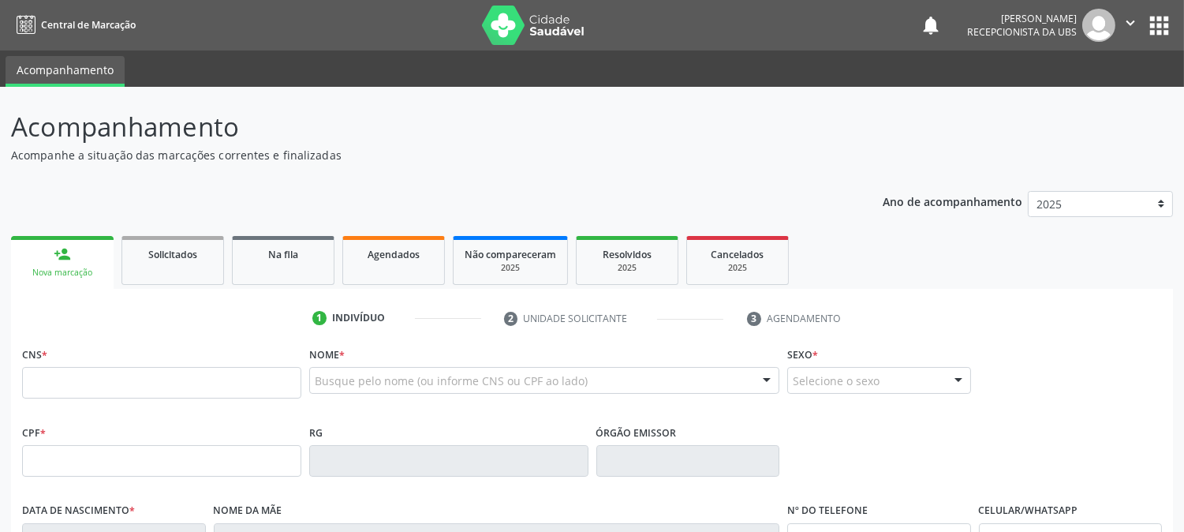
click at [60, 271] on div "Nova marcação" at bounding box center [62, 273] width 80 height 12
click at [91, 371] on input "text" at bounding box center [161, 383] width 279 height 32
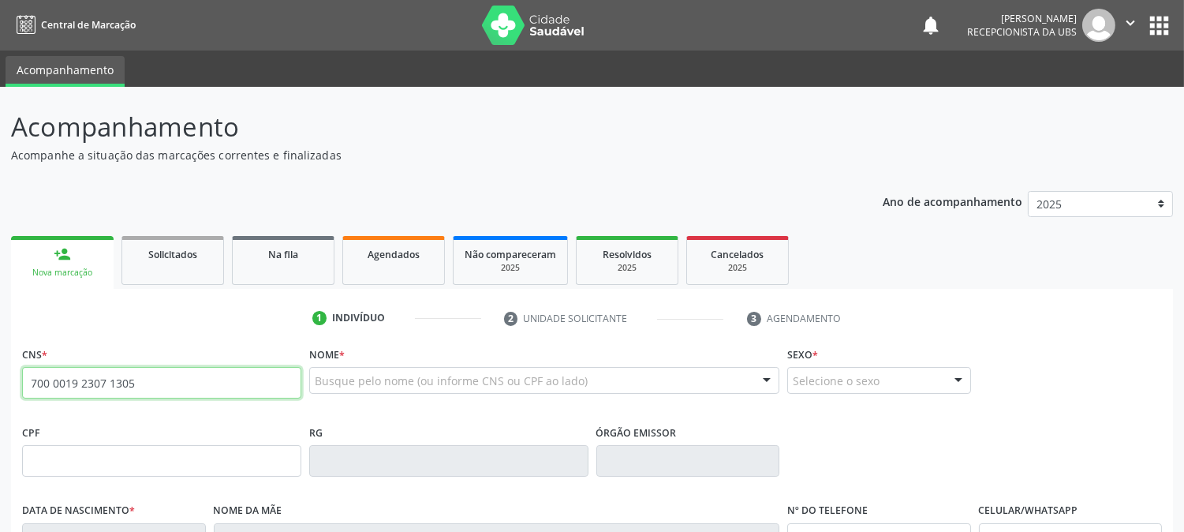
type input "700 0019 2307 1305"
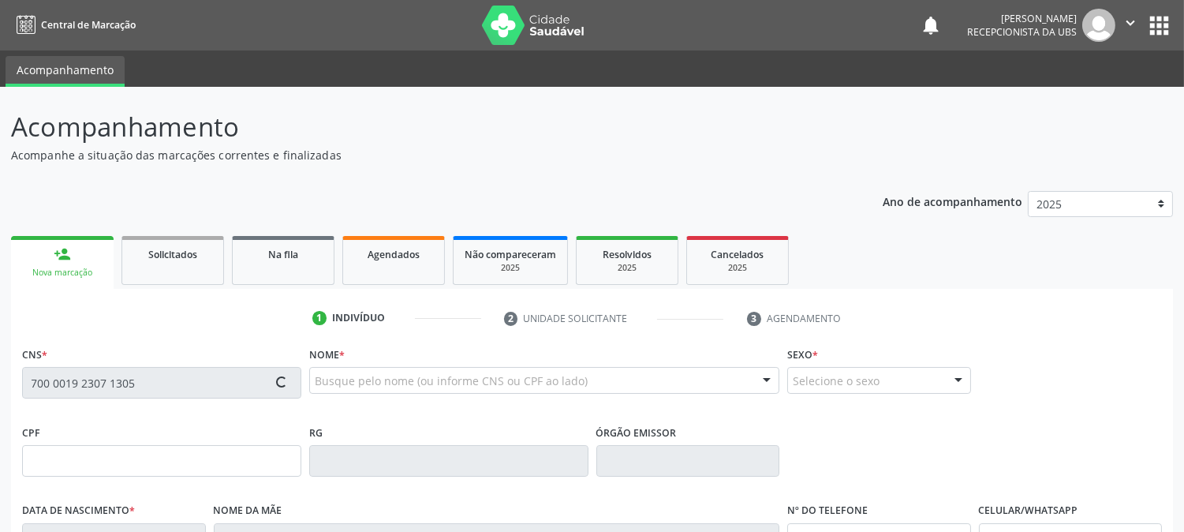
type input "[DATE]"
type input "Auzinete do [PERSON_NAME]"
type input "[PHONE_NUMBER]"
type input "S/N"
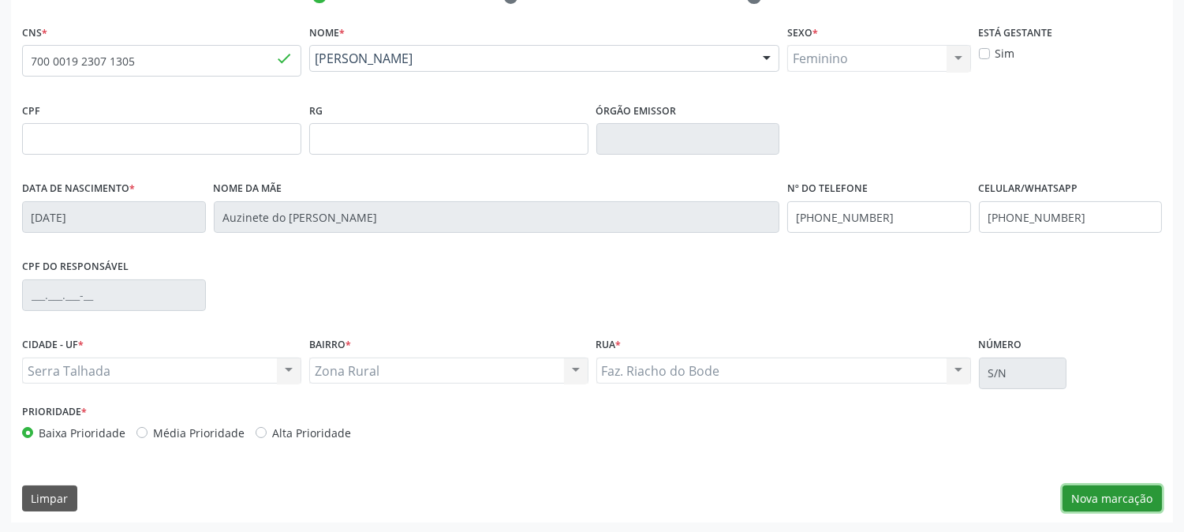
click at [1084, 491] on button "Nova marcação" at bounding box center [1111, 498] width 99 height 27
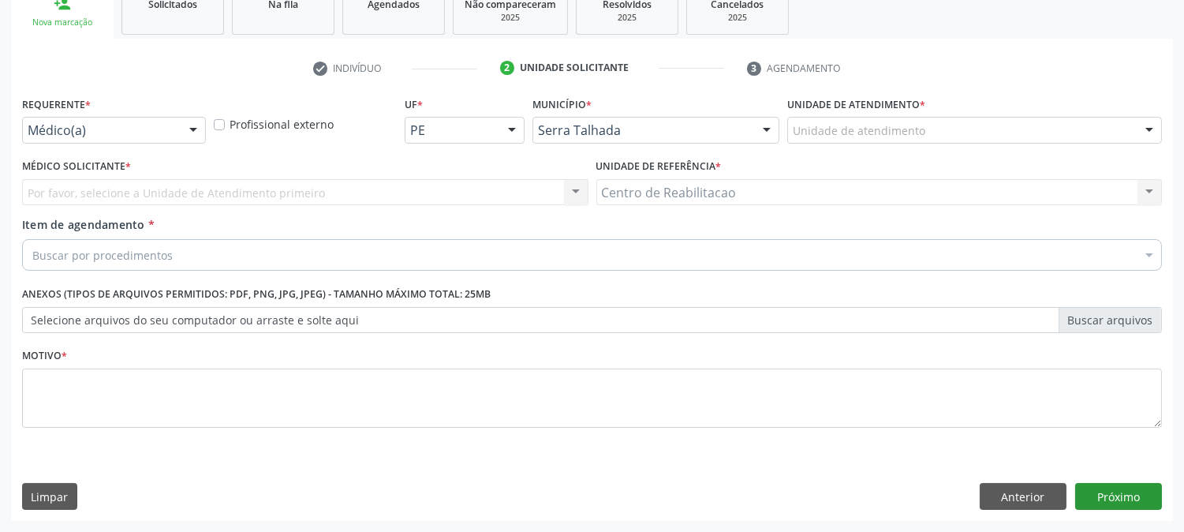
scroll to position [249, 0]
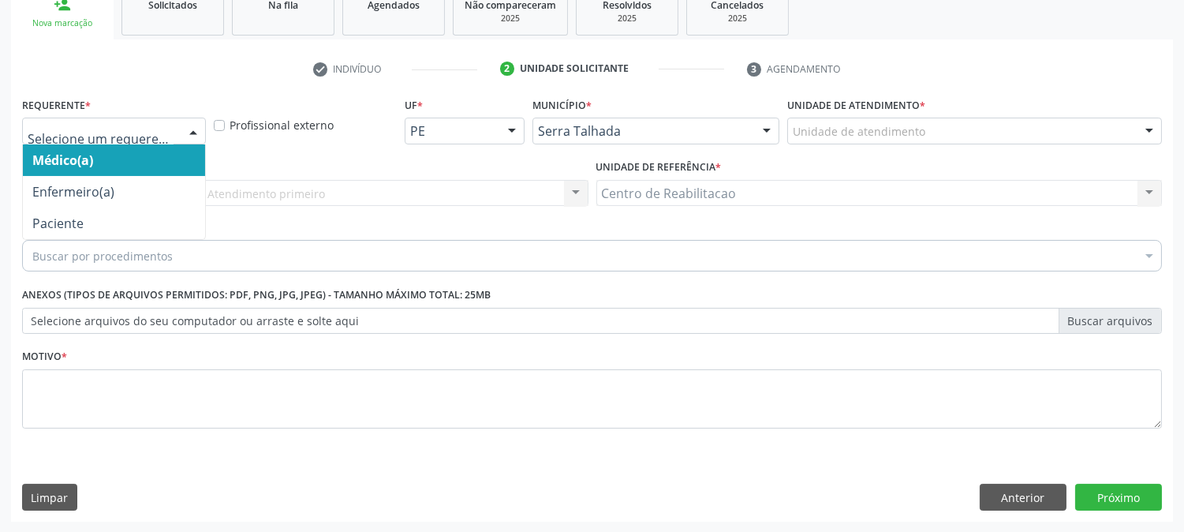
click at [166, 127] on input "text" at bounding box center [101, 139] width 146 height 32
click at [90, 160] on span "Médico(a)" at bounding box center [62, 159] width 61 height 17
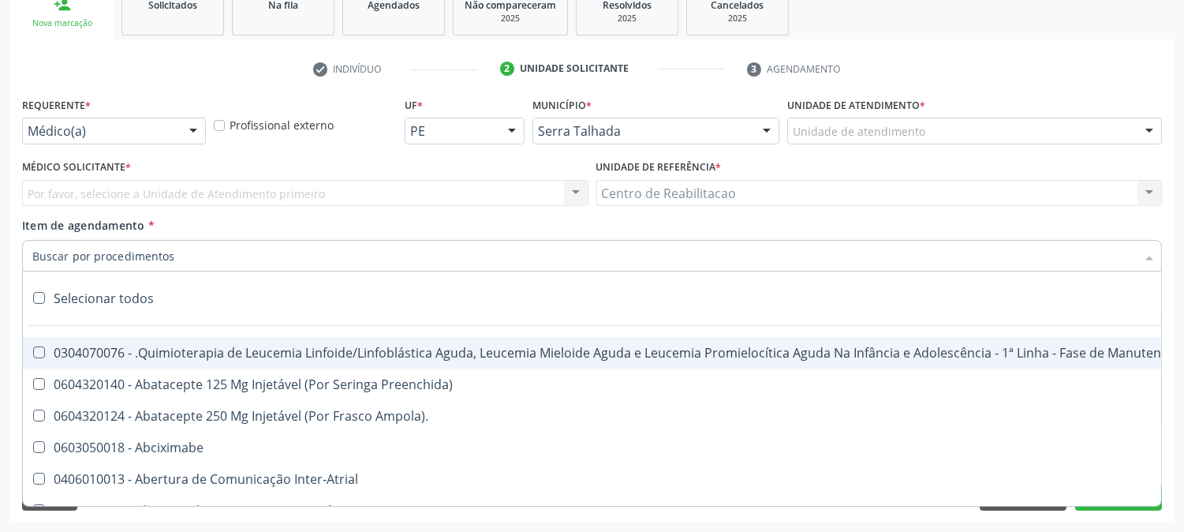
click at [108, 263] on input "Item de agendamento *" at bounding box center [583, 256] width 1103 height 32
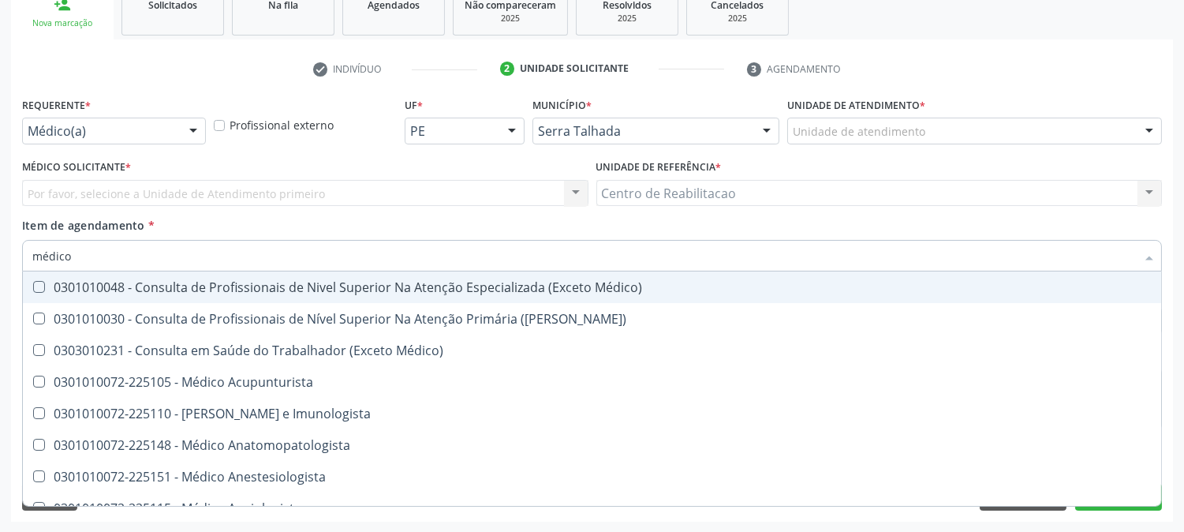
type input "médico g"
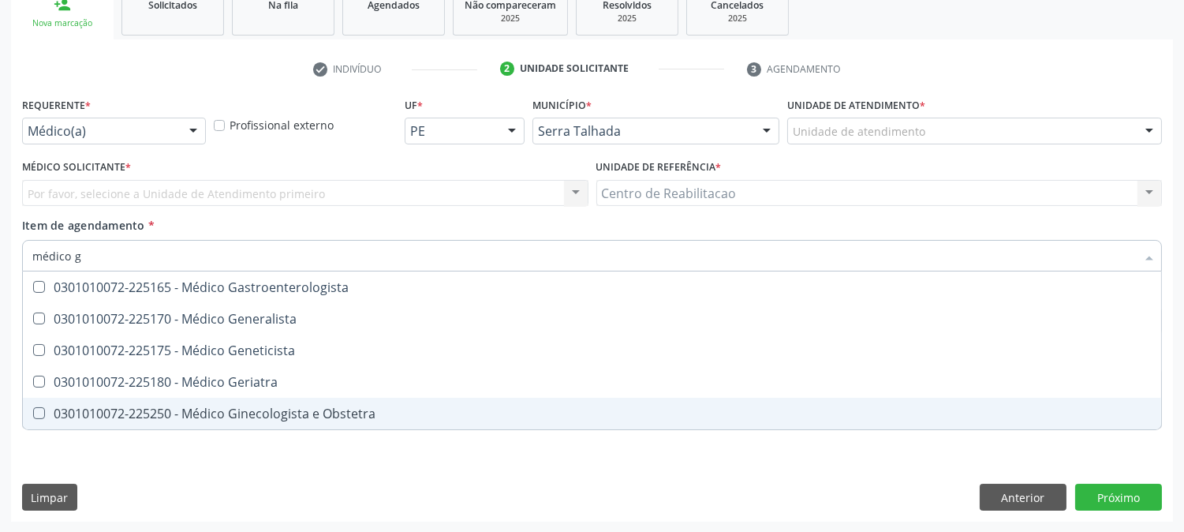
click at [191, 397] on span "0301010072-225250 - Médico Ginecologista e Obstetra" at bounding box center [592, 413] width 1138 height 32
click at [188, 408] on div "0301010072-225250 - Médico Ginecologista e Obstetra" at bounding box center [591, 413] width 1119 height 13
checkbox Obstetra "true"
click at [1102, 498] on div "Requerente * Médico(a) Médico(a) Enfermeiro(a) Paciente Nenhum resultado encont…" at bounding box center [592, 307] width 1162 height 428
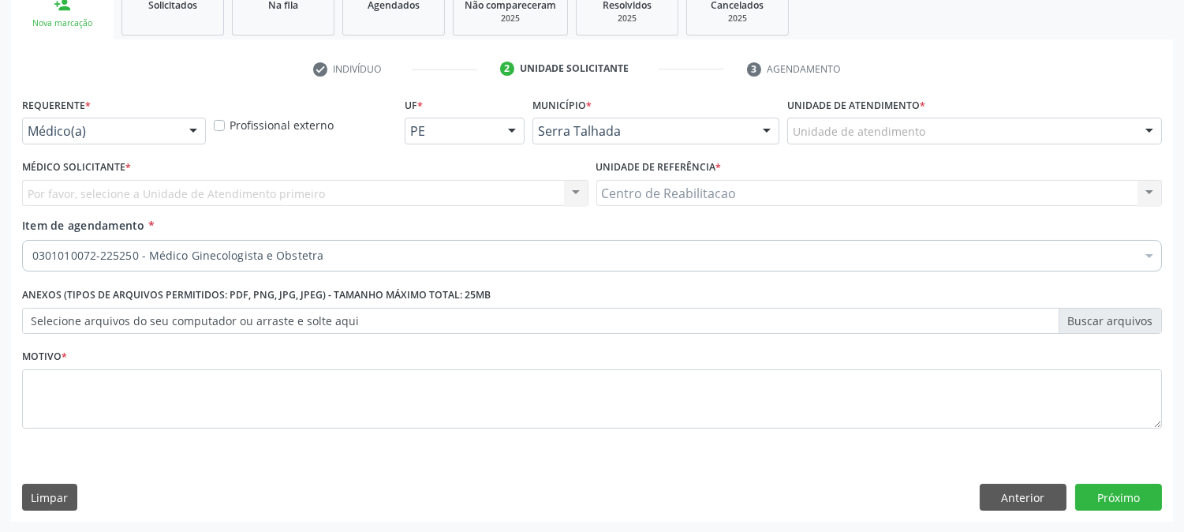
click at [516, 361] on div "Motivo *" at bounding box center [592, 387] width 1140 height 84
click at [517, 365] on div "Motivo *" at bounding box center [592, 387] width 1140 height 84
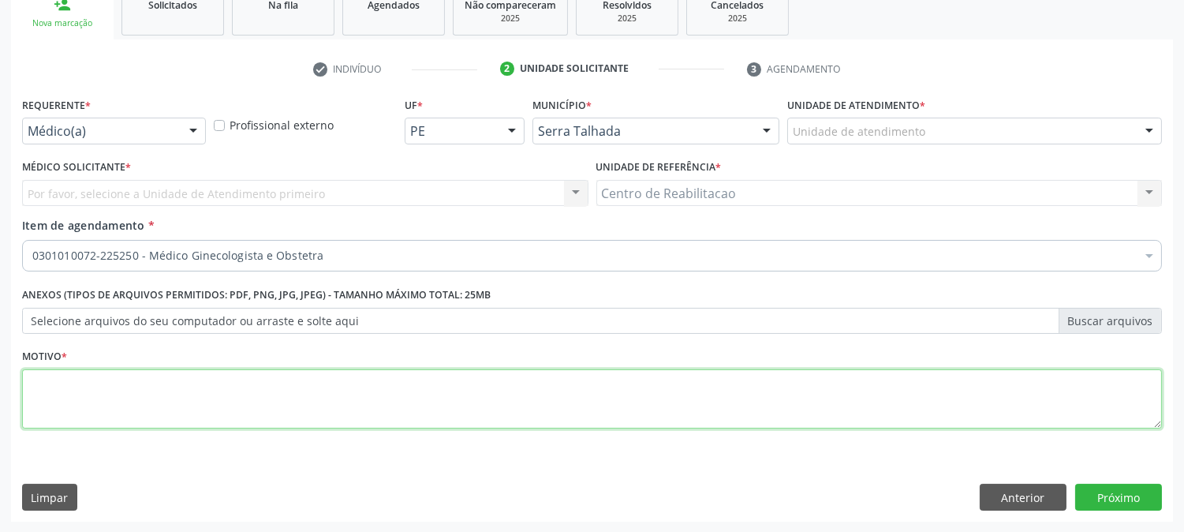
click at [514, 379] on textarea at bounding box center [592, 399] width 1140 height 60
type textarea "00"
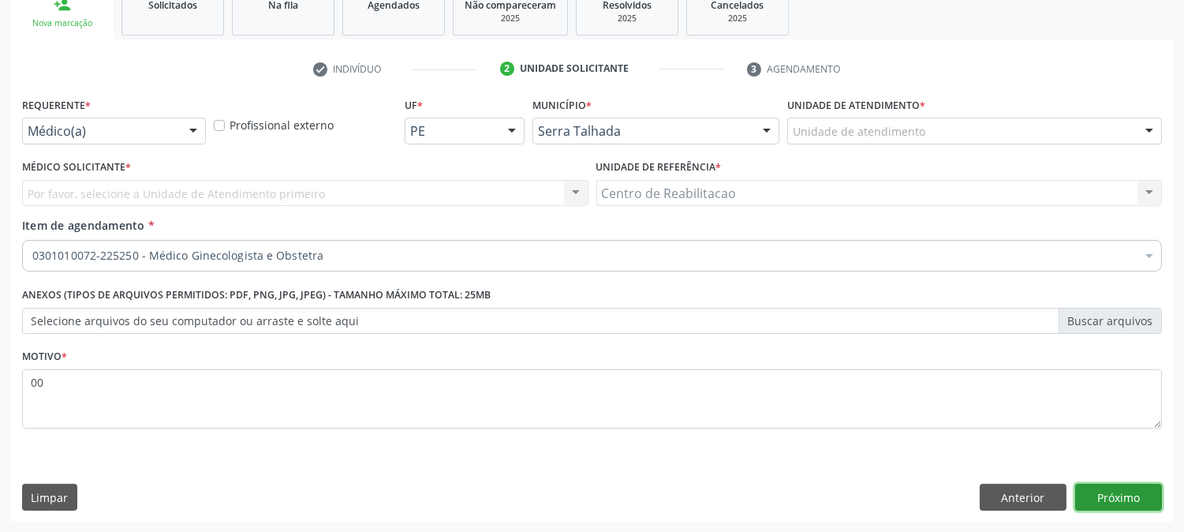
click at [1132, 509] on button "Próximo" at bounding box center [1118, 496] width 87 height 27
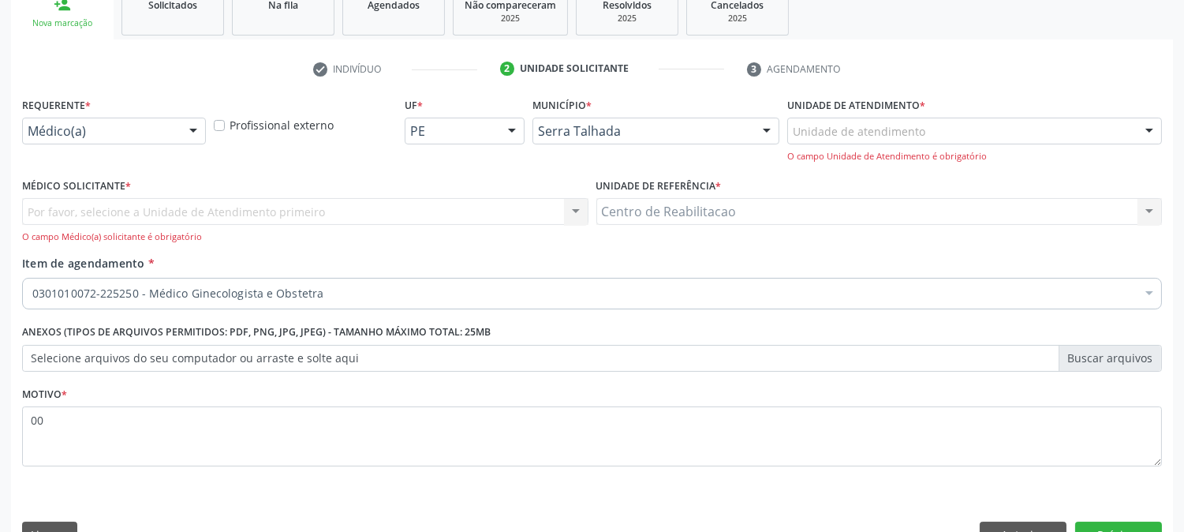
click at [109, 205] on div "Por favor, selecione a Unidade de Atendimento primeiro Nenhum resultado encontr…" at bounding box center [305, 220] width 566 height 45
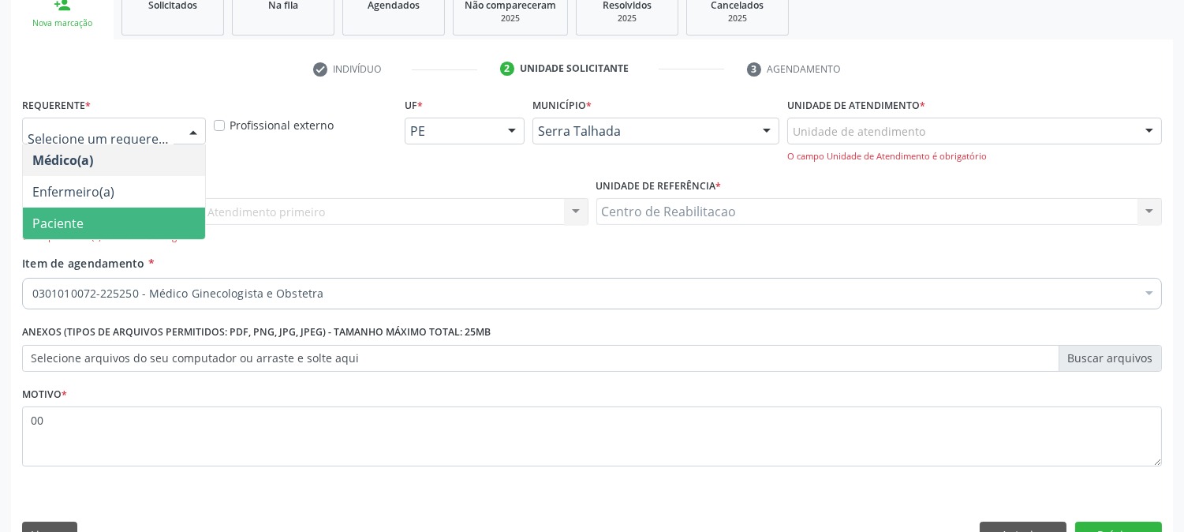
click at [52, 207] on span "Paciente" at bounding box center [114, 223] width 182 height 32
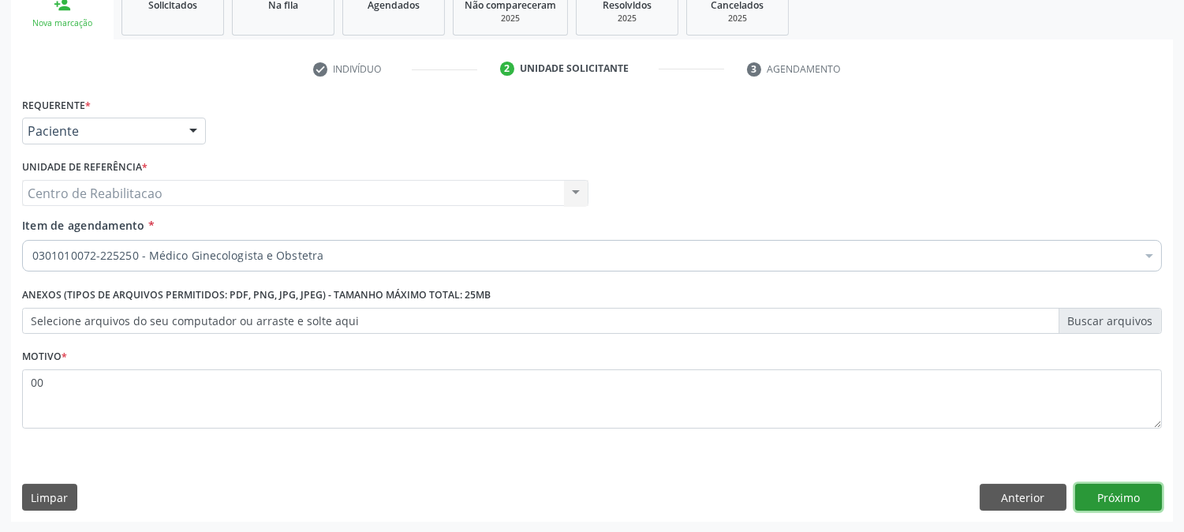
click at [1140, 495] on button "Próximo" at bounding box center [1118, 496] width 87 height 27
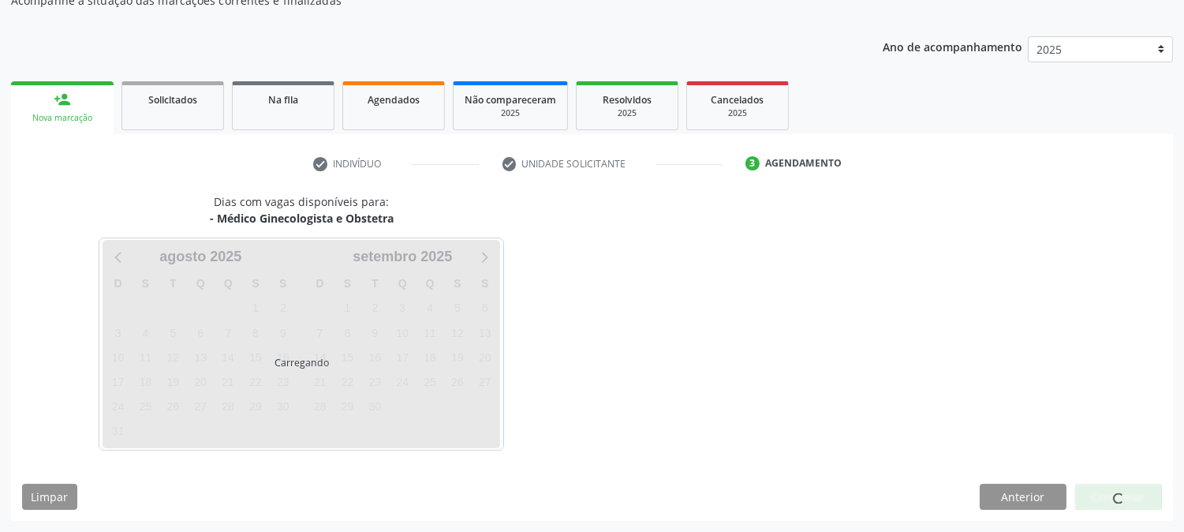
scroll to position [154, 0]
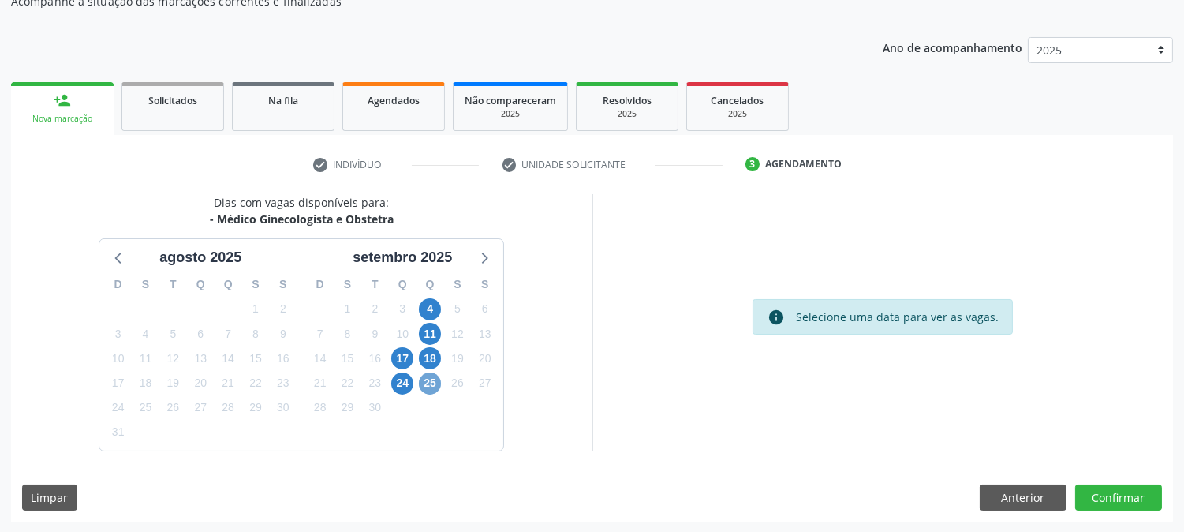
click at [432, 379] on span "25" at bounding box center [430, 383] width 22 height 22
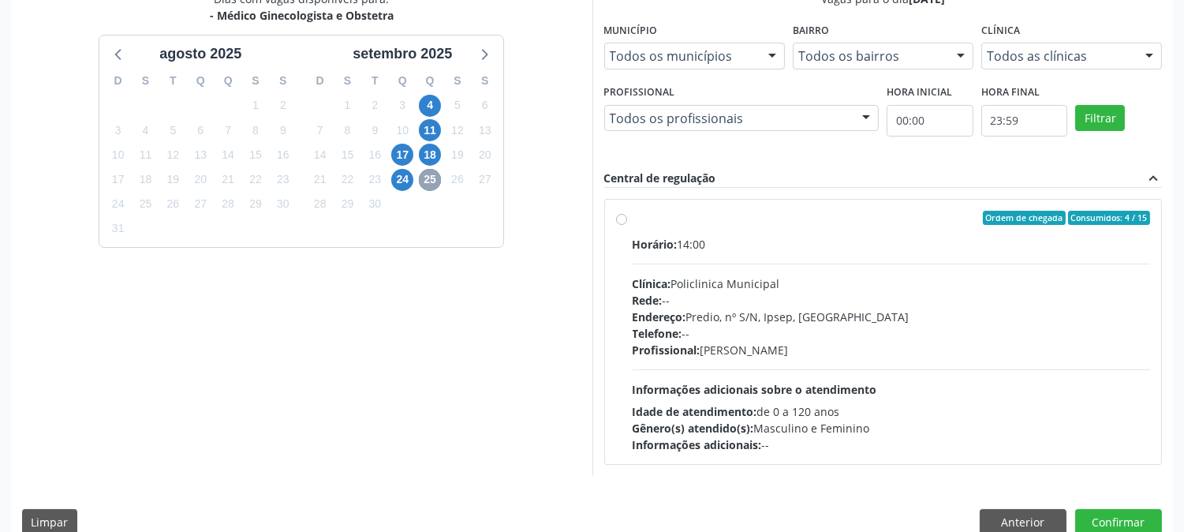
scroll to position [382, 0]
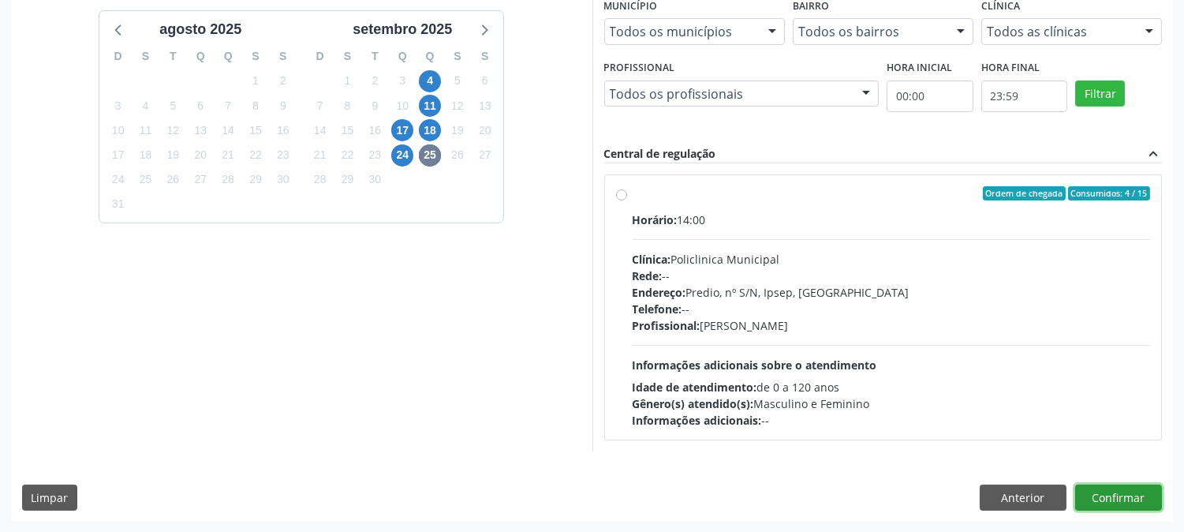
click at [1106, 499] on button "Confirmar" at bounding box center [1118, 497] width 87 height 27
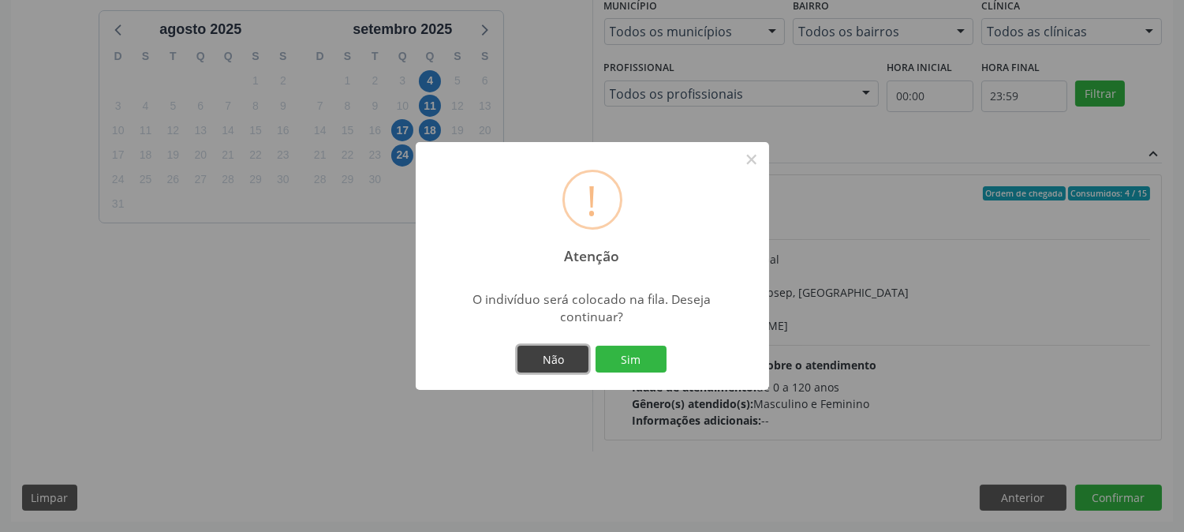
click at [573, 357] on button "Não" at bounding box center [552, 358] width 71 height 27
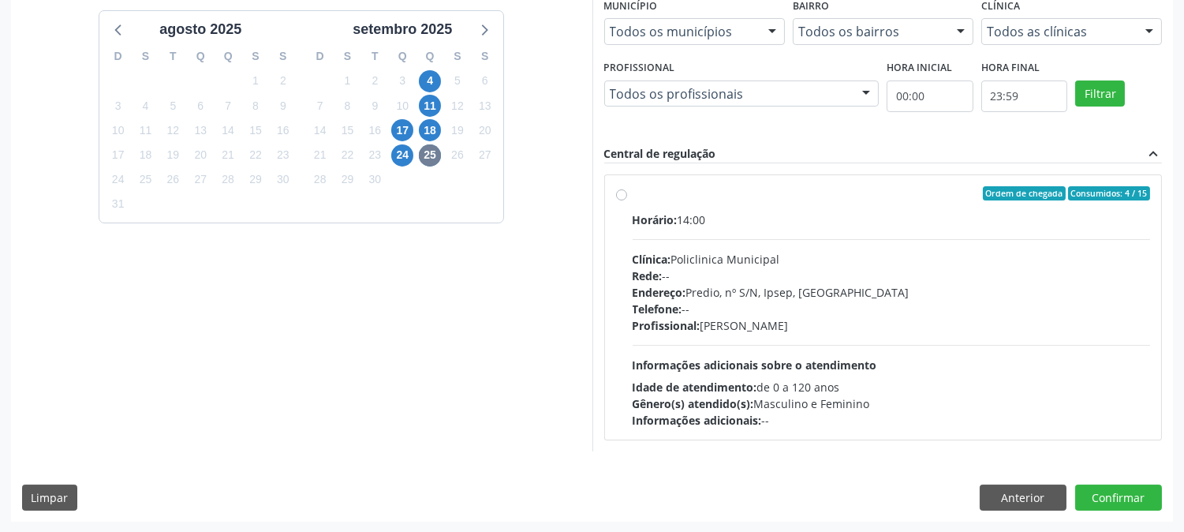
click at [632, 194] on label "Ordem de chegada Consumidos: 4 / 15 Horário: 14:00 Clínica: Policlinica Municip…" at bounding box center [891, 307] width 518 height 242
click at [623, 194] on input "Ordem de chegada Consumidos: 4 / 15 Horário: 14:00 Clínica: Policlinica Municip…" at bounding box center [621, 193] width 11 height 14
radio input "true"
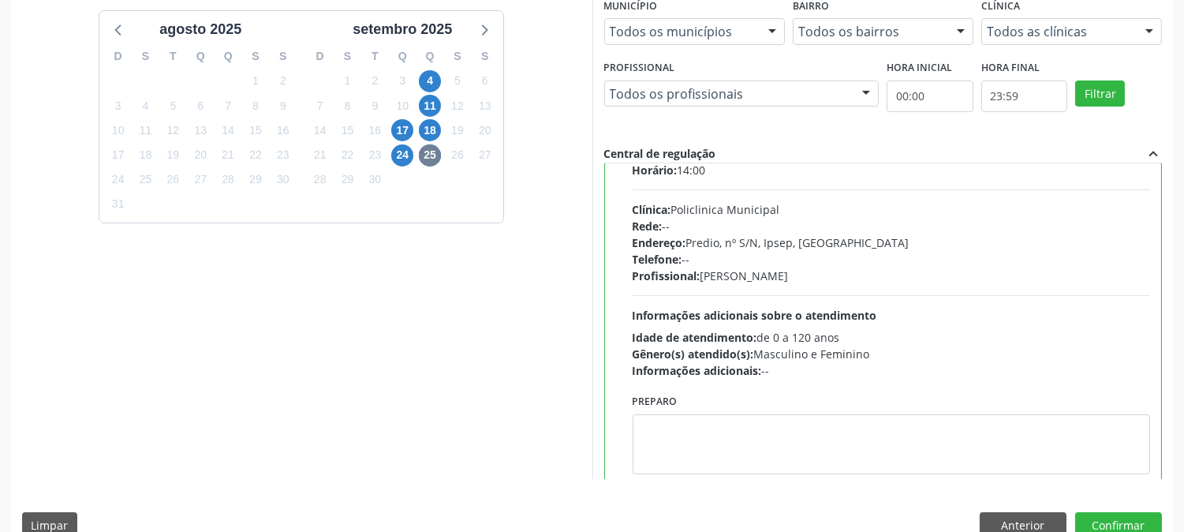
scroll to position [77, 0]
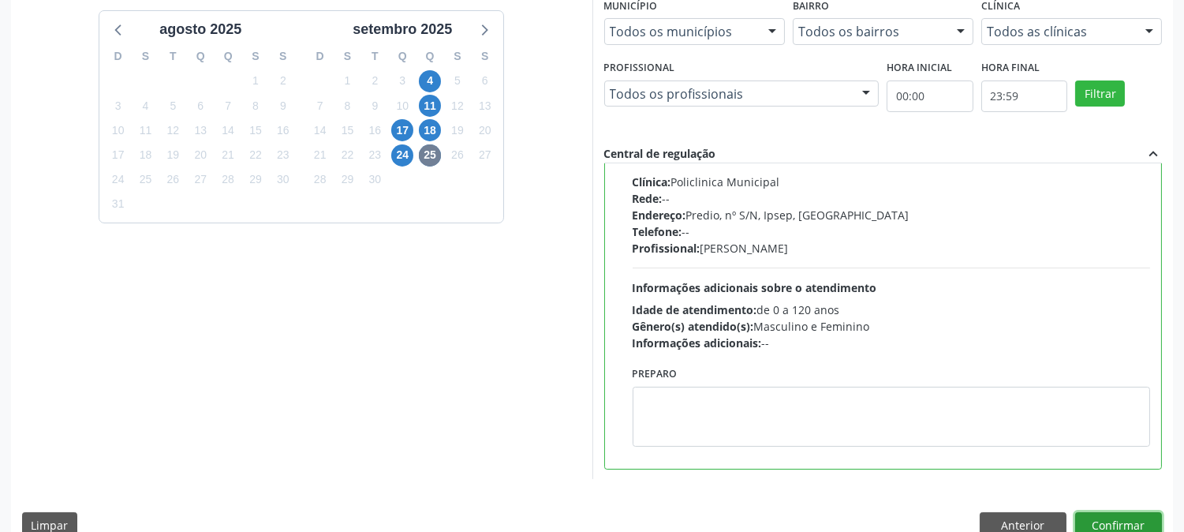
click at [1120, 521] on button "Confirmar" at bounding box center [1118, 525] width 87 height 27
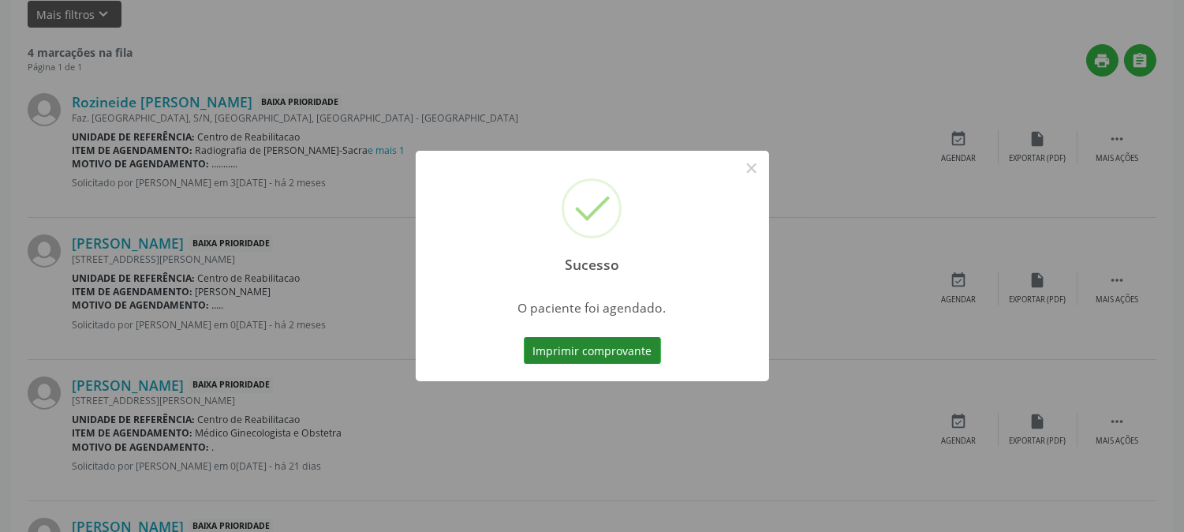
scroll to position [0, 0]
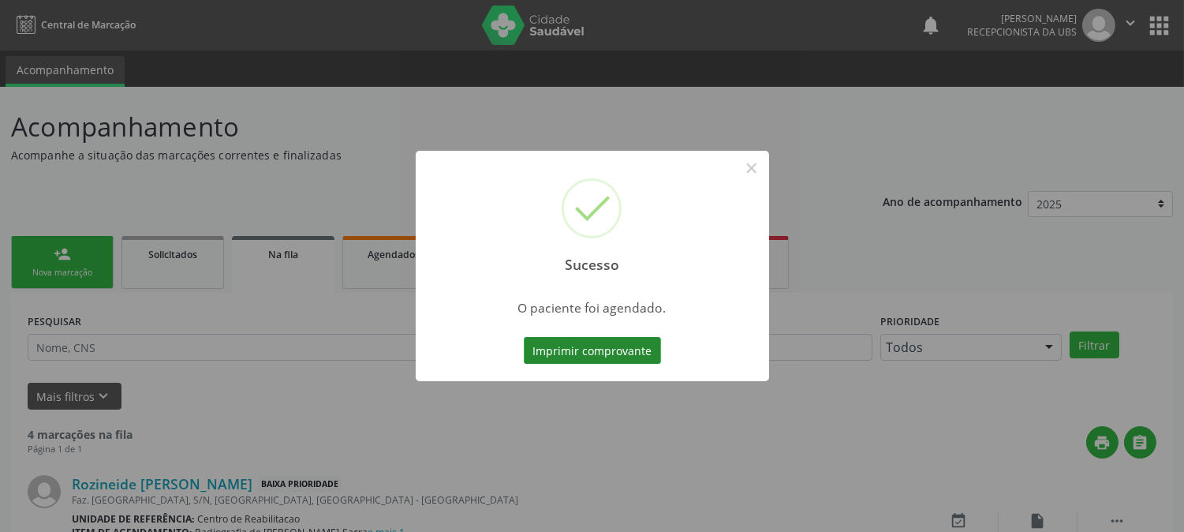
click at [590, 356] on button "Imprimir comprovante" at bounding box center [592, 350] width 137 height 27
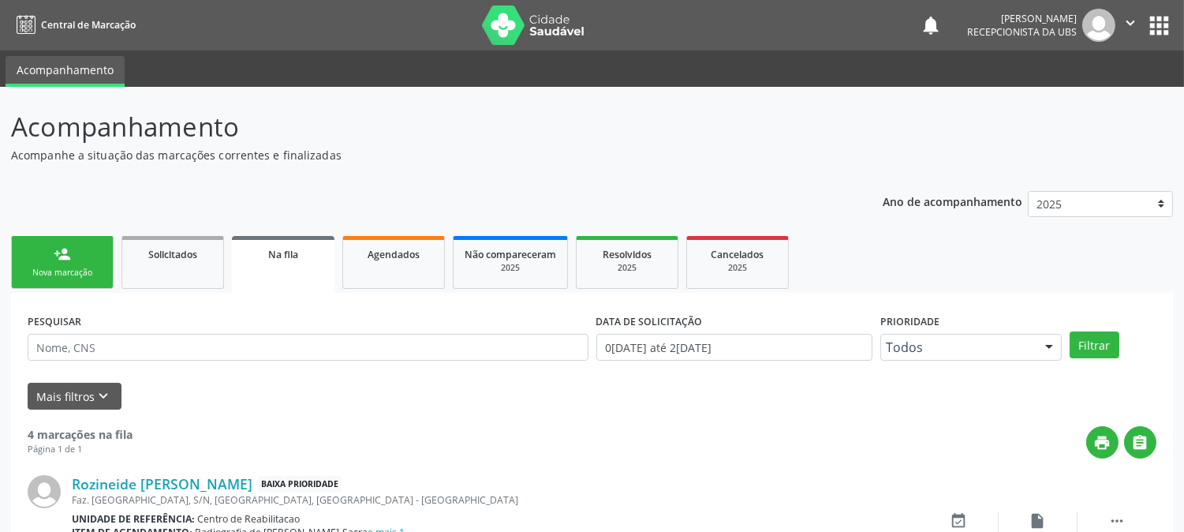
click at [65, 274] on div "Nova marcação" at bounding box center [62, 273] width 79 height 12
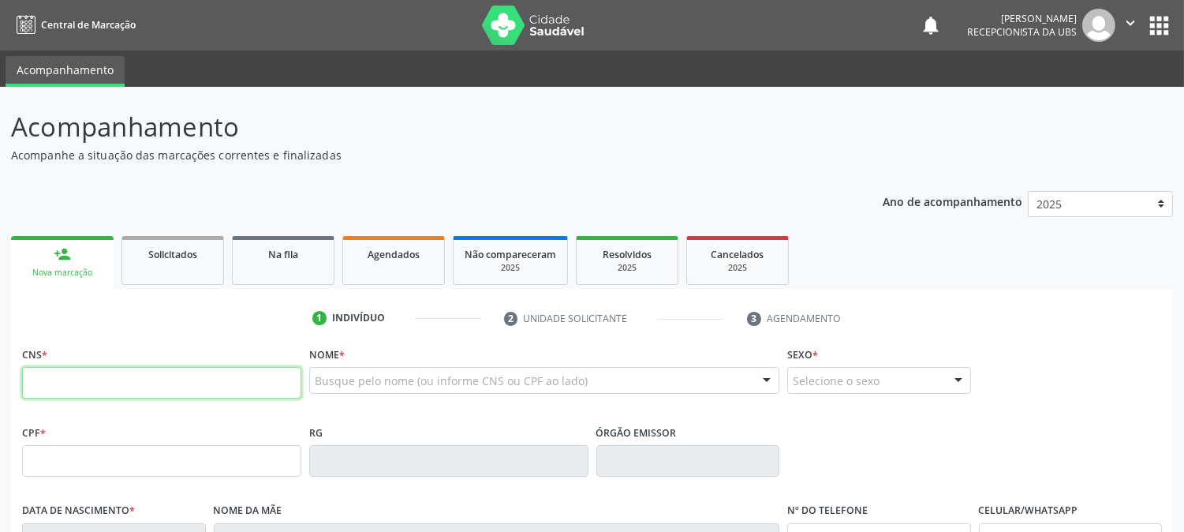
click at [92, 396] on input "text" at bounding box center [161, 383] width 279 height 32
type input "706 0033 8826 1540"
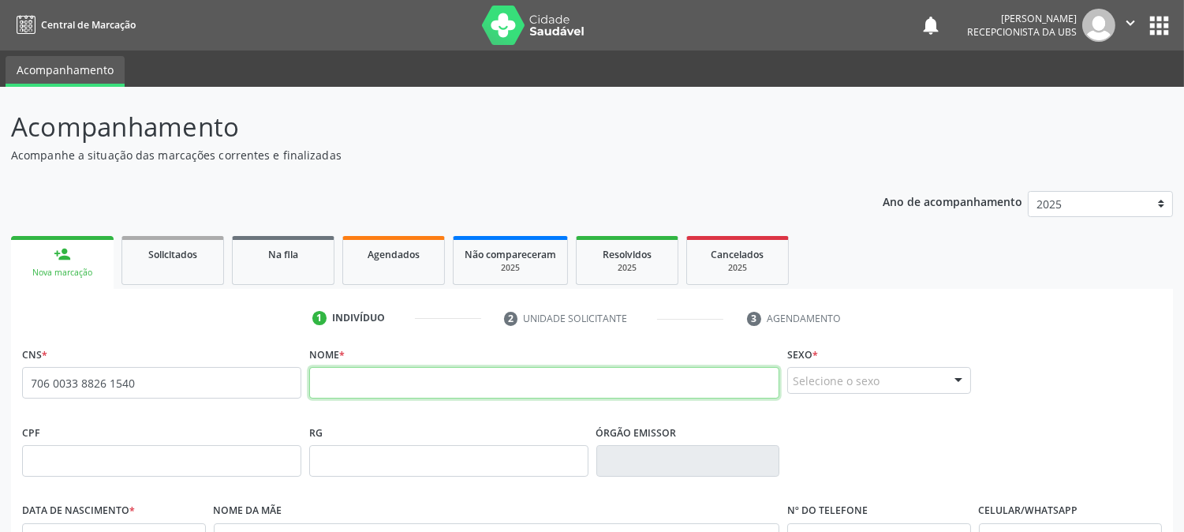
click at [359, 379] on input "text" at bounding box center [544, 383] width 470 height 32
type input "l"
type input "LUNARA KIANE DOS SANTSO"
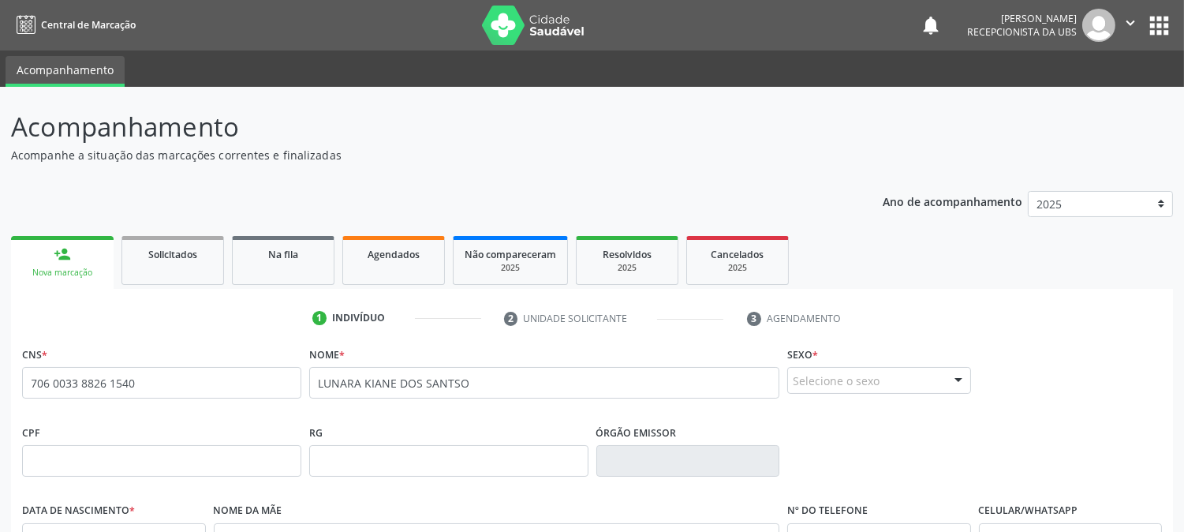
click at [815, 383] on div "Selecione o sexo" at bounding box center [879, 380] width 184 height 27
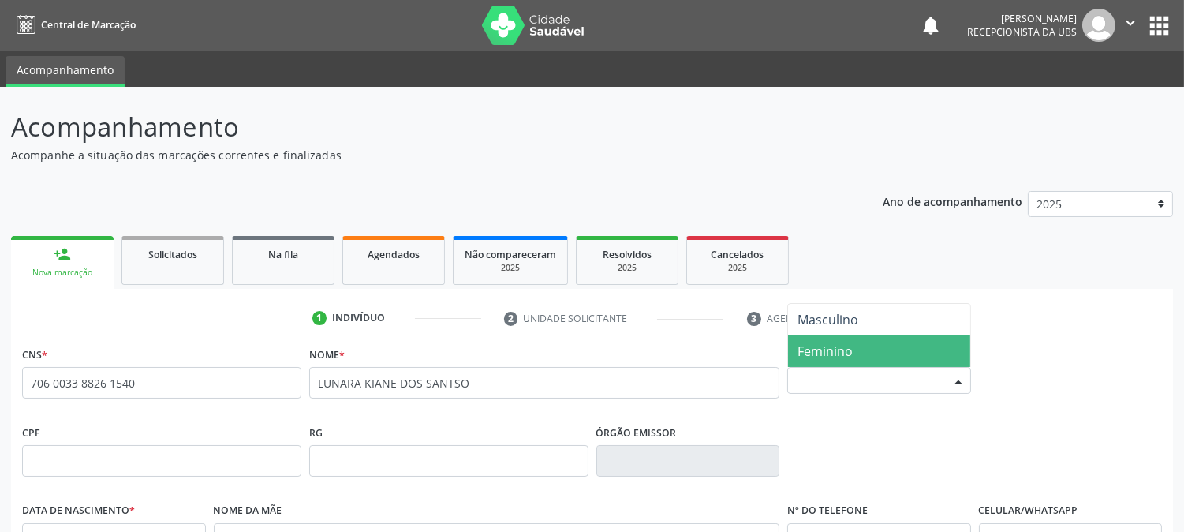
click at [830, 349] on span "Feminino" at bounding box center [824, 350] width 55 height 17
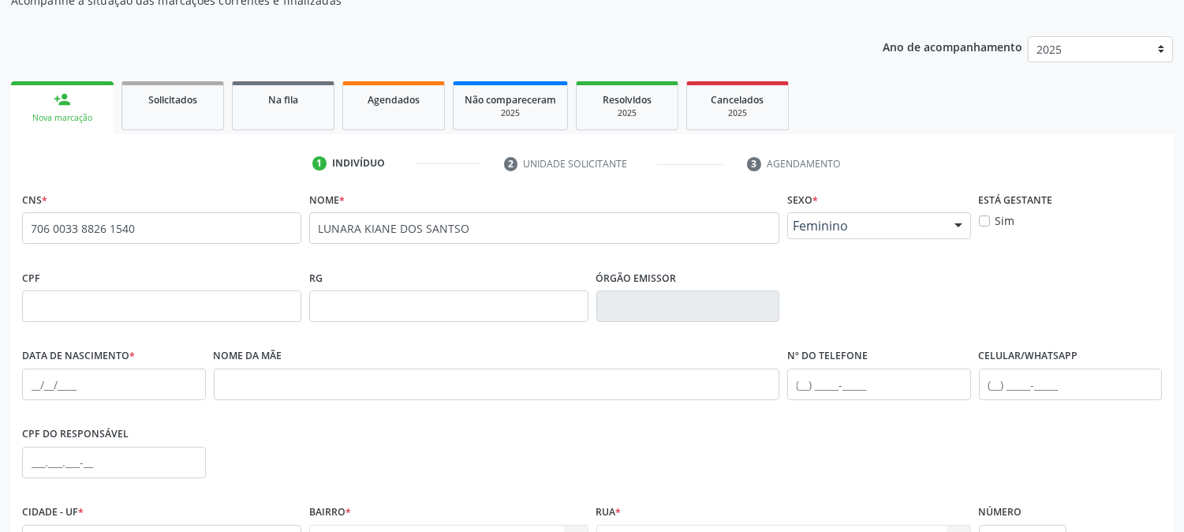
scroll to position [175, 0]
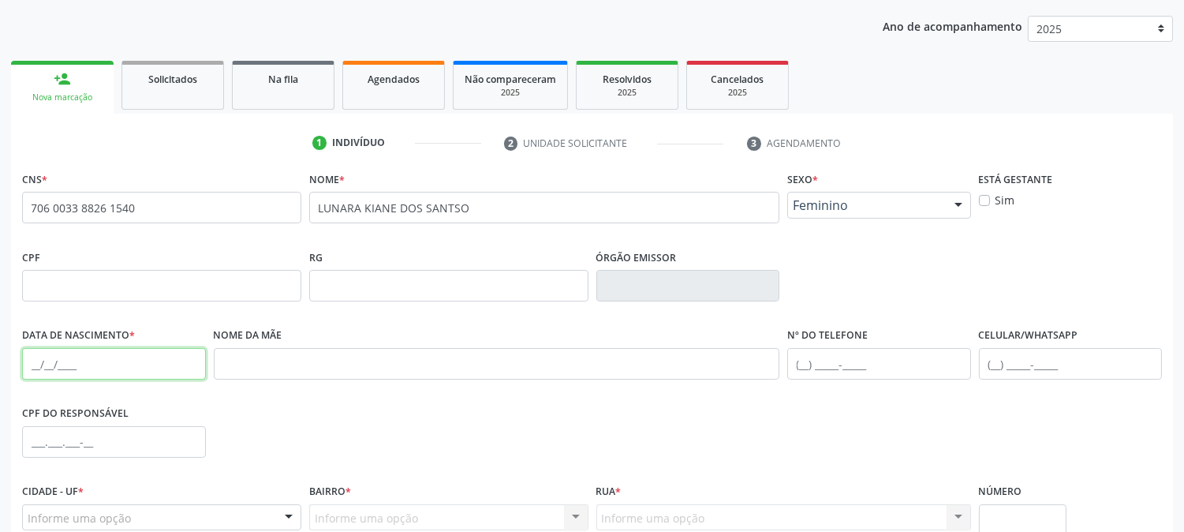
click at [32, 357] on input "text" at bounding box center [114, 364] width 184 height 32
type input "1[DATE]"
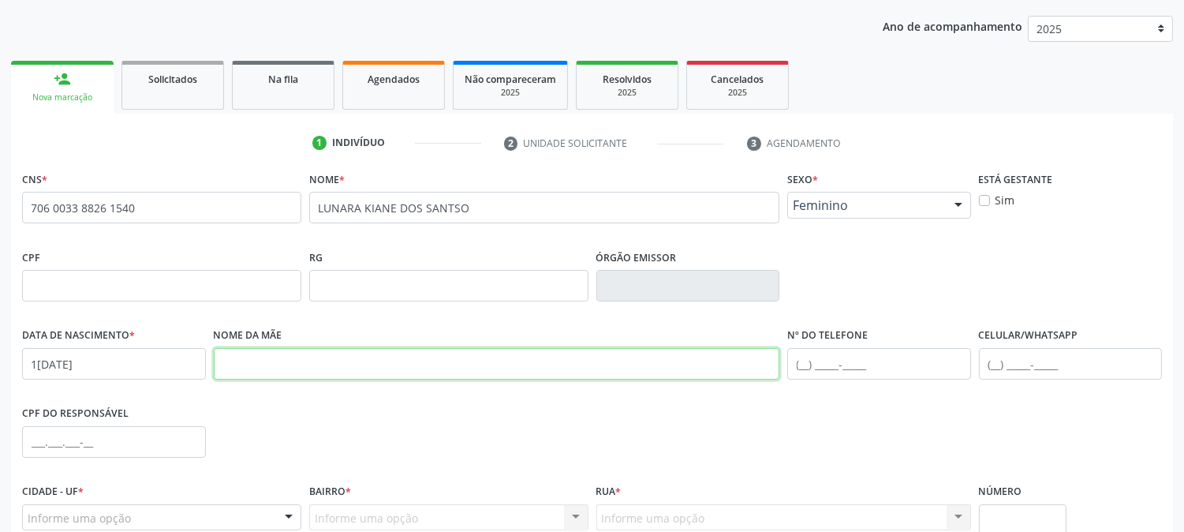
click at [363, 366] on input "text" at bounding box center [497, 364] width 566 height 32
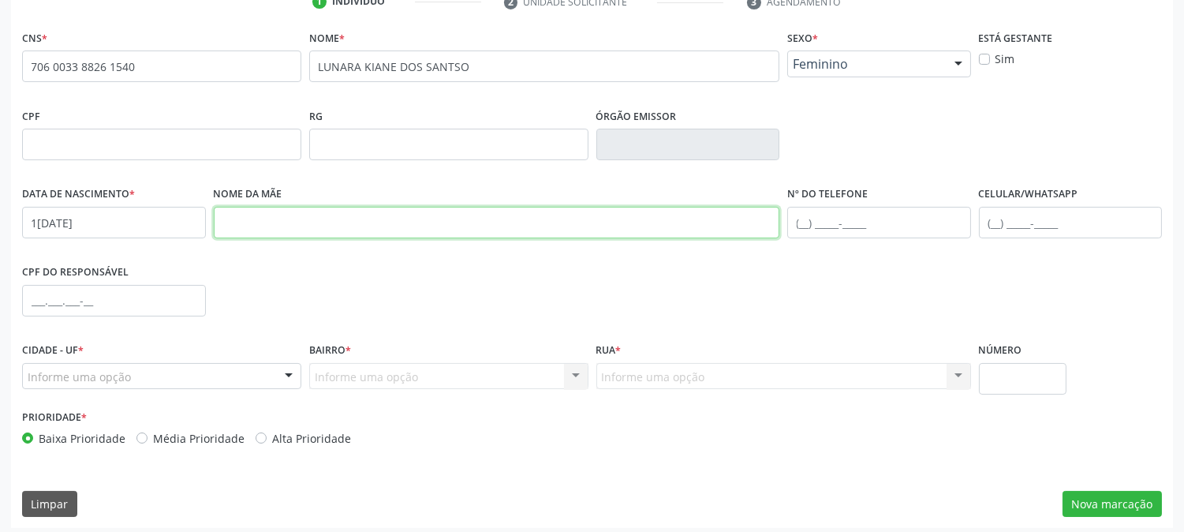
scroll to position [322, 0]
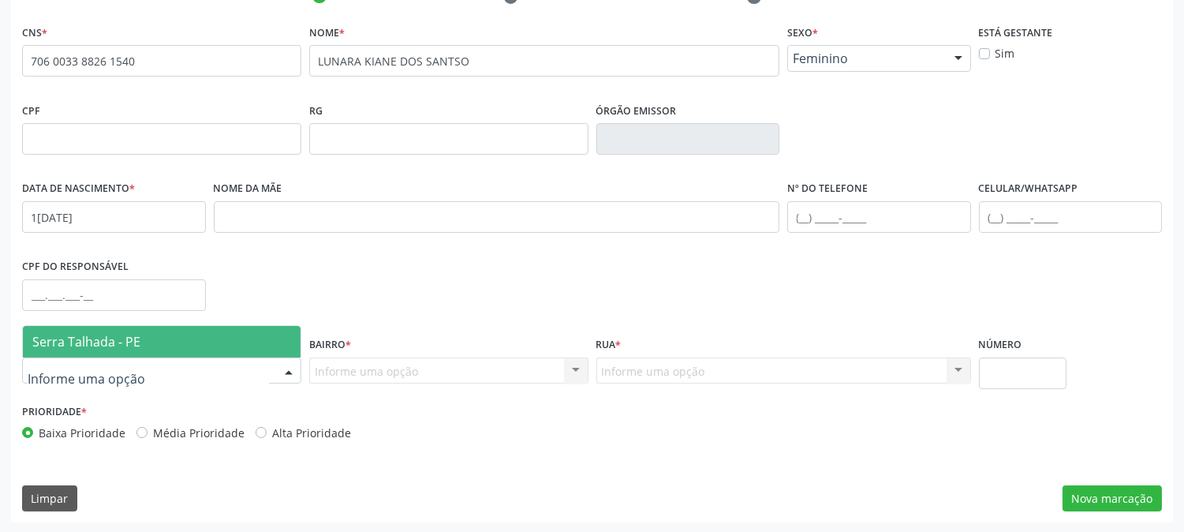
click at [136, 366] on div at bounding box center [161, 370] width 279 height 27
click at [136, 333] on span "Serra Talhada - PE" at bounding box center [86, 341] width 108 height 17
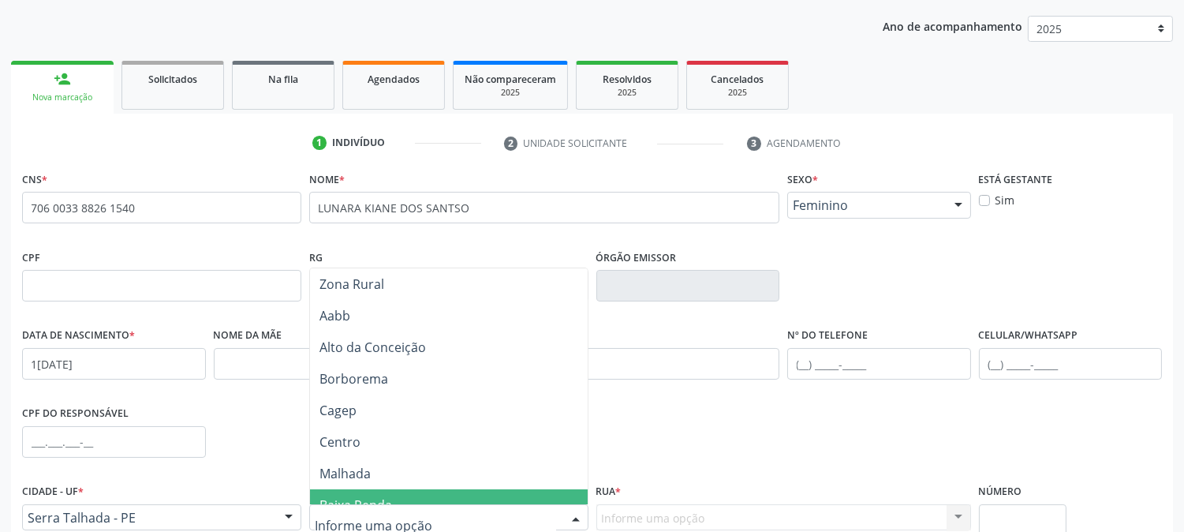
scroll to position [263, 0]
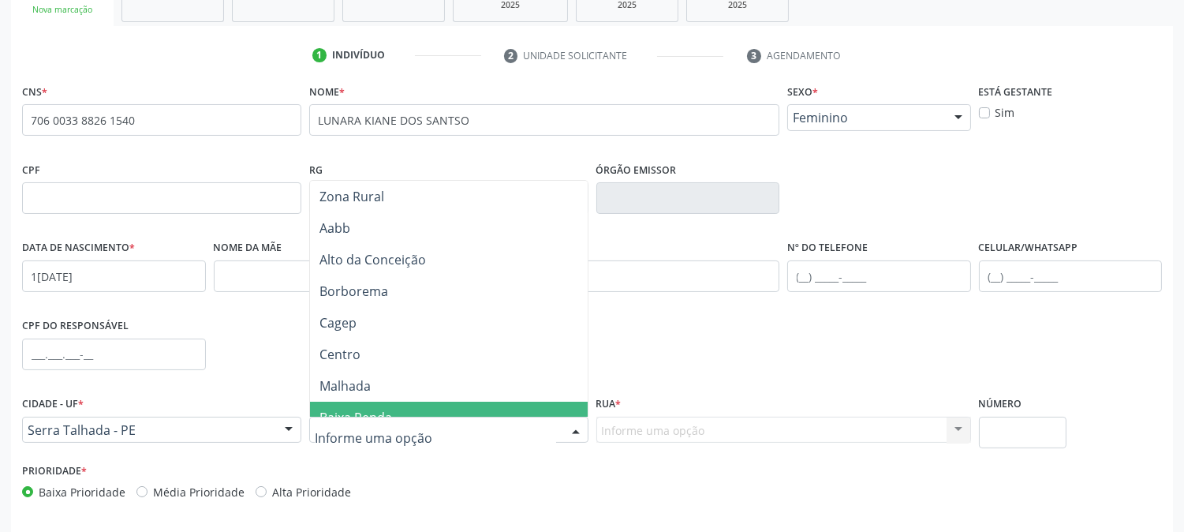
click at [372, 436] on input "text" at bounding box center [435, 438] width 241 height 32
type input "[PERSON_NAME]"
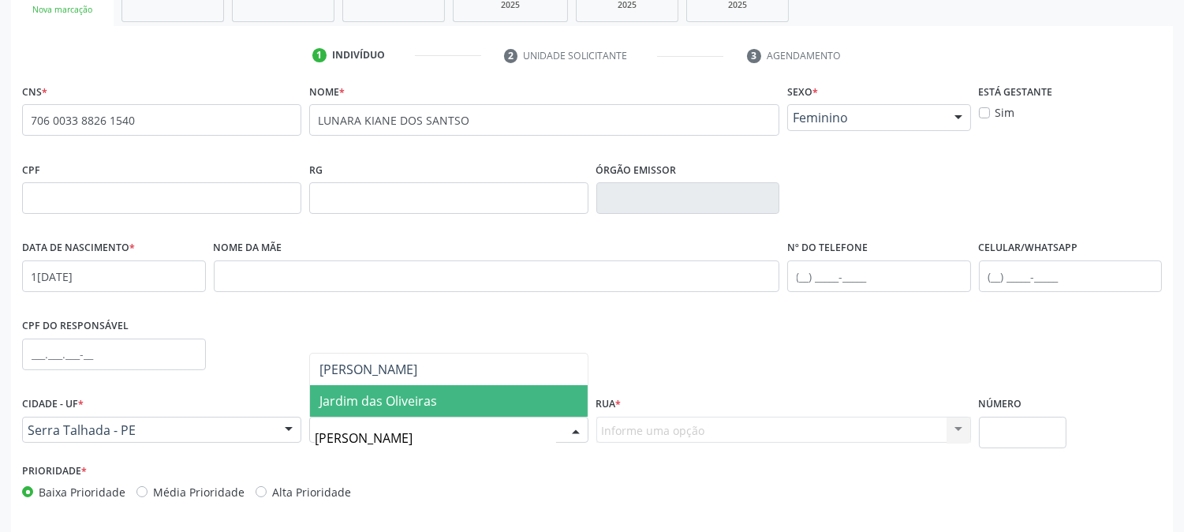
click at [386, 397] on span "Jardim das Oliveiras" at bounding box center [378, 400] width 118 height 17
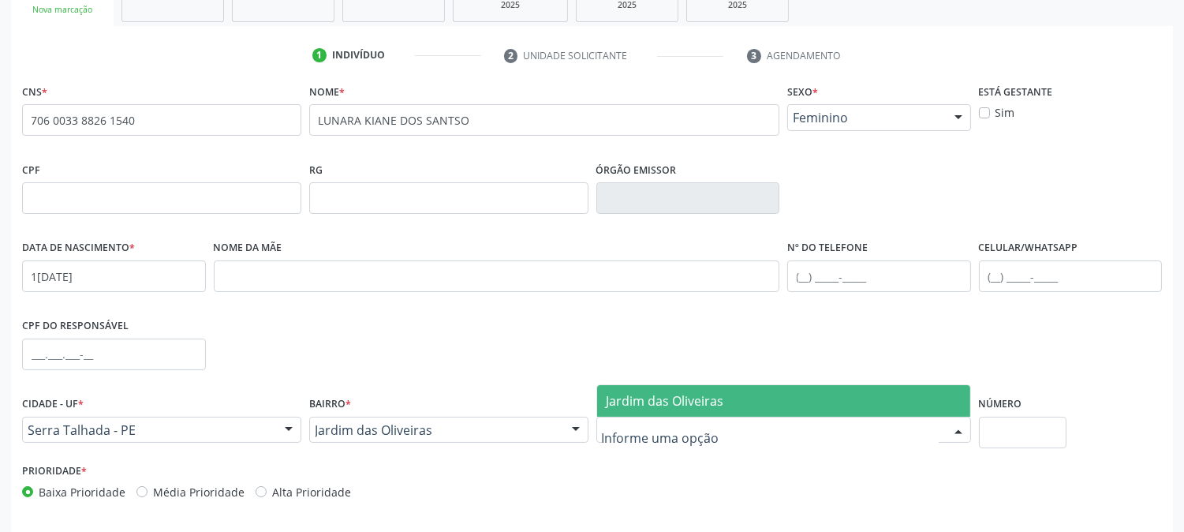
click at [655, 407] on span "Jardim das Oliveiras" at bounding box center [783, 401] width 373 height 32
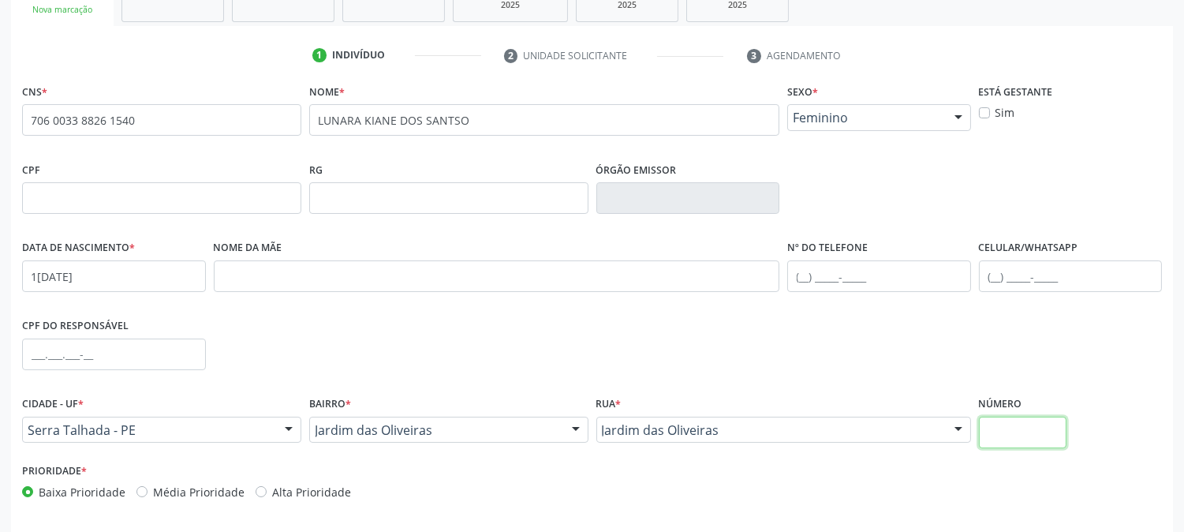
click at [998, 420] on input "text" at bounding box center [1023, 432] width 88 height 32
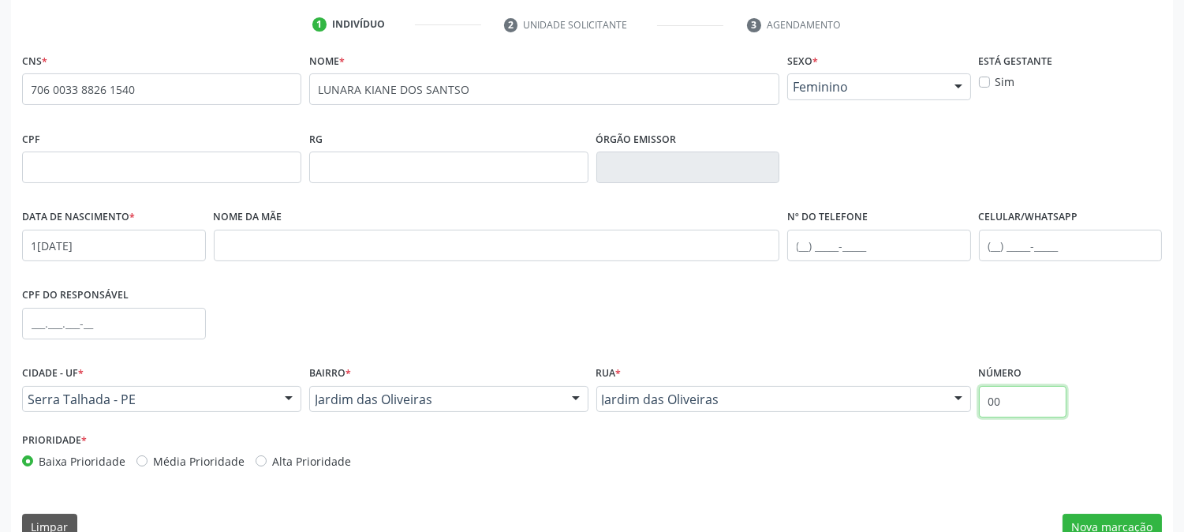
scroll to position [322, 0]
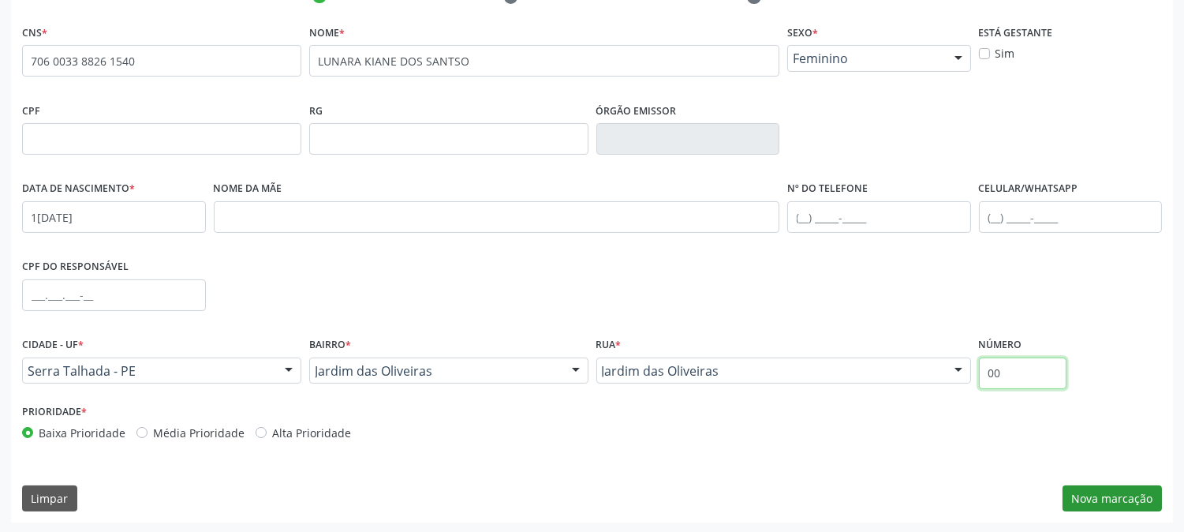
type input "00"
click at [1130, 487] on button "Nova marcação" at bounding box center [1111, 498] width 99 height 27
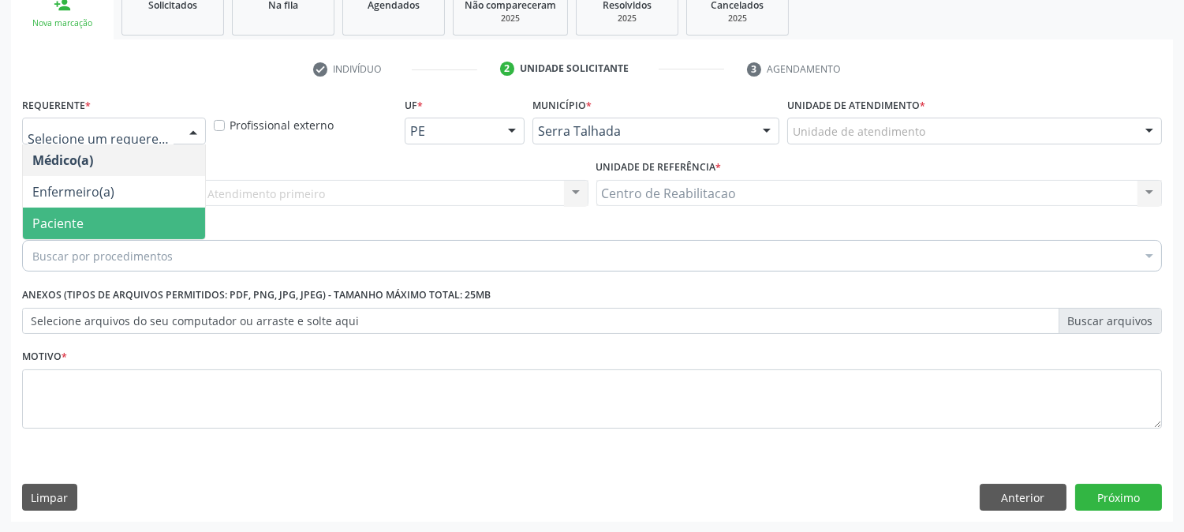
click at [42, 218] on span "Paciente" at bounding box center [57, 223] width 51 height 17
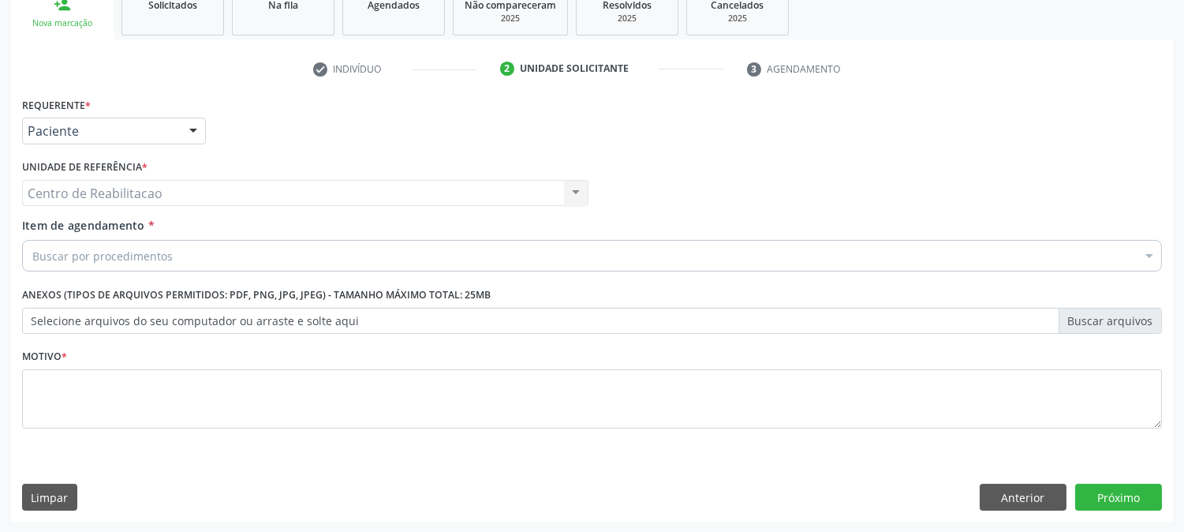
click at [136, 195] on div "Centro de Reabilitacao Centro de Reabilitacao Nenhum resultado encontrado para:…" at bounding box center [305, 193] width 566 height 27
click at [233, 263] on div "Buscar por procedimentos" at bounding box center [592, 256] width 1140 height 32
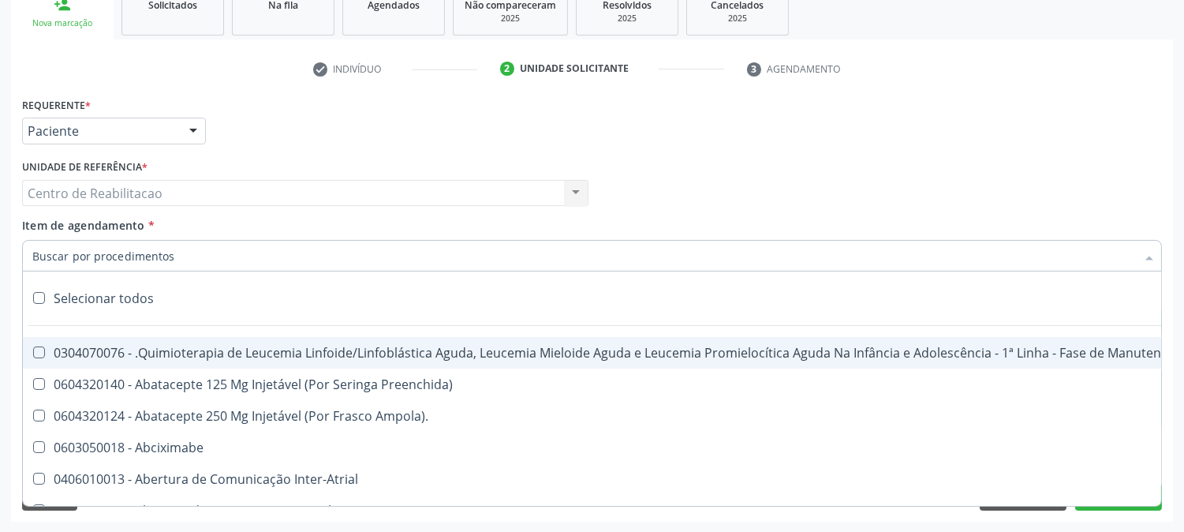
click at [229, 259] on input "Item de agendamento *" at bounding box center [583, 256] width 1103 height 32
click at [260, 185] on div "Centro de Reabilitacao Centro de Reabilitacao Nenhum resultado encontrado para:…" at bounding box center [305, 193] width 566 height 27
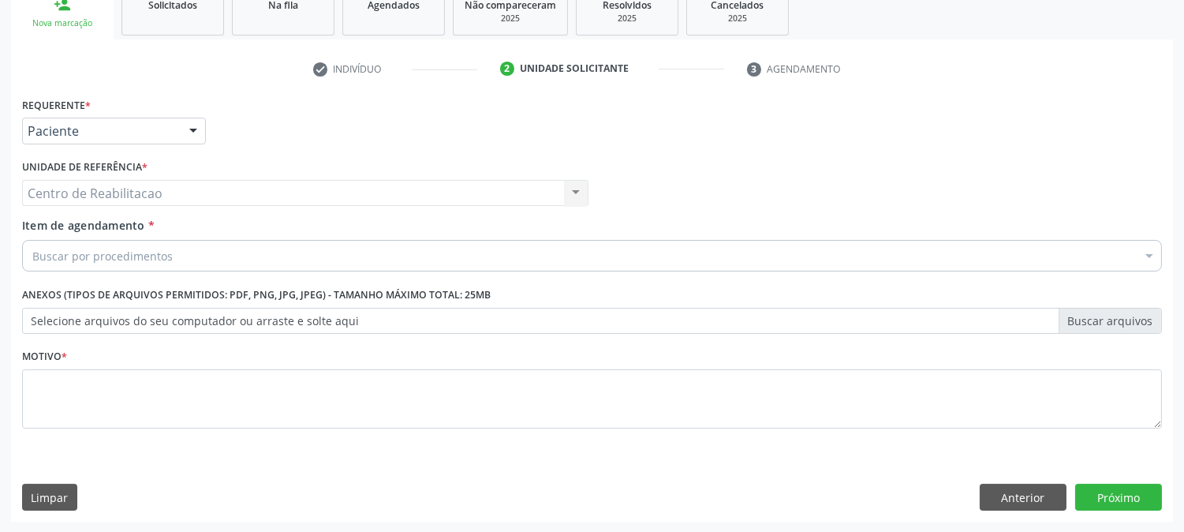
click at [218, 240] on div "Buscar por procedimentos" at bounding box center [592, 256] width 1140 height 32
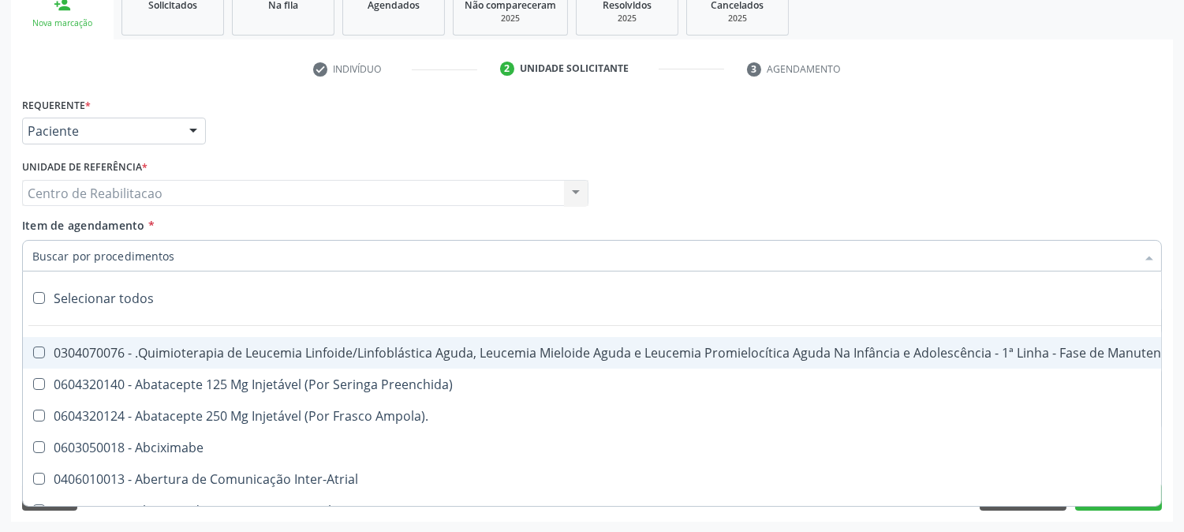
click at [211, 248] on input "Item de agendamento *" at bounding box center [583, 256] width 1103 height 32
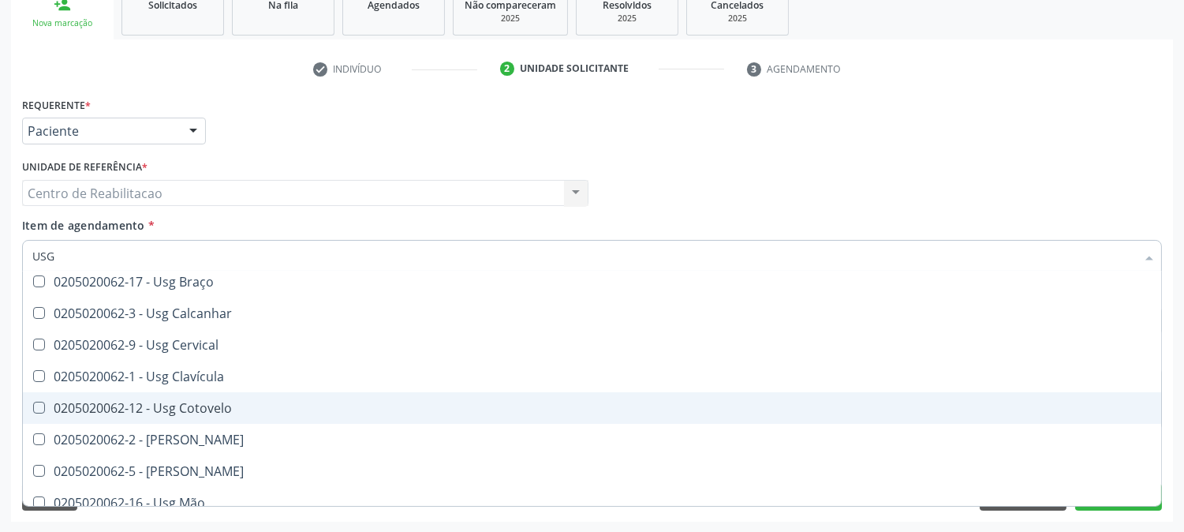
scroll to position [0, 0]
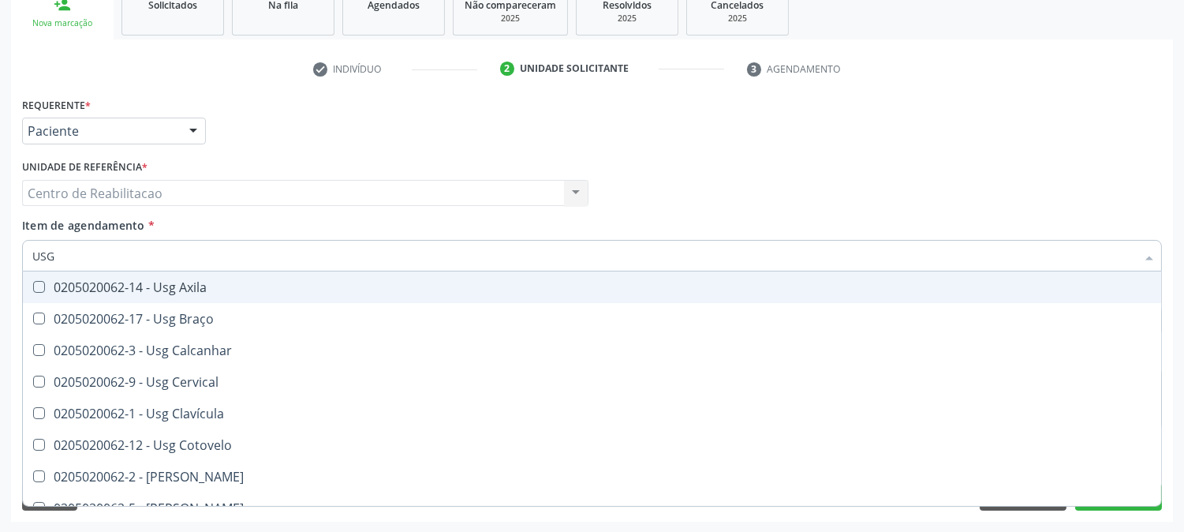
click at [85, 264] on input "USG" at bounding box center [583, 256] width 1103 height 32
drag, startPoint x: 91, startPoint y: 254, endPoint x: 13, endPoint y: 254, distance: 78.1
click at [13, 254] on div "Requerente * Paciente Médico(a) Enfermeiro(a) Paciente Nenhum resultado encontr…" at bounding box center [592, 307] width 1162 height 428
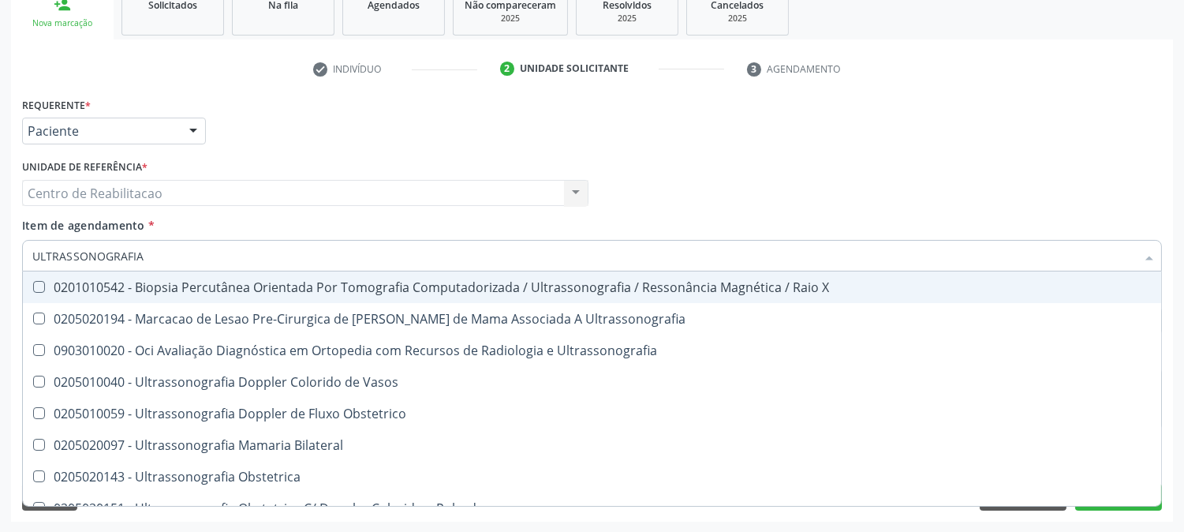
type input "ULTRASSONOGRAFIA"
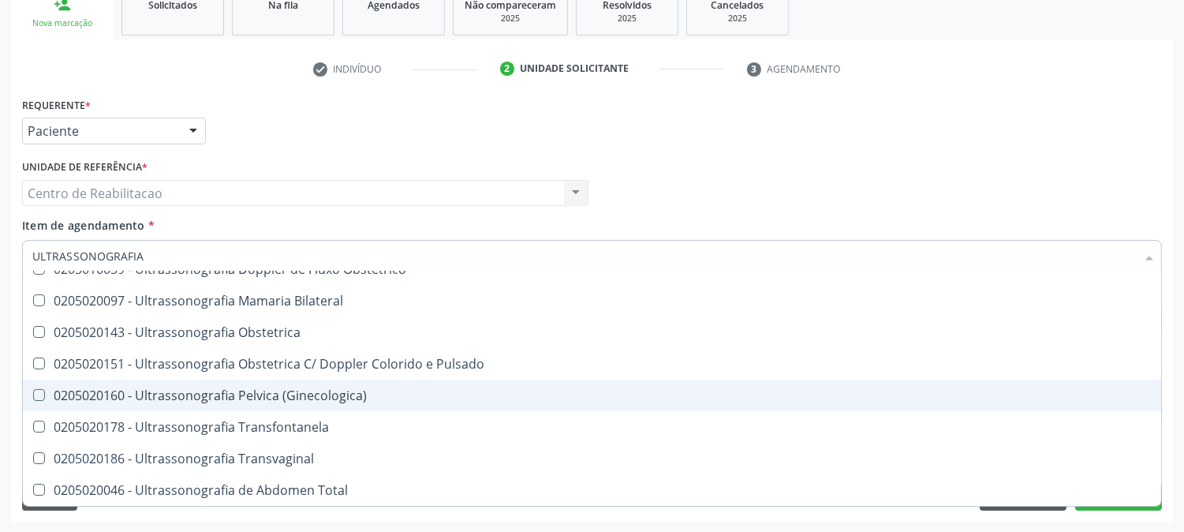
scroll to position [175, 0]
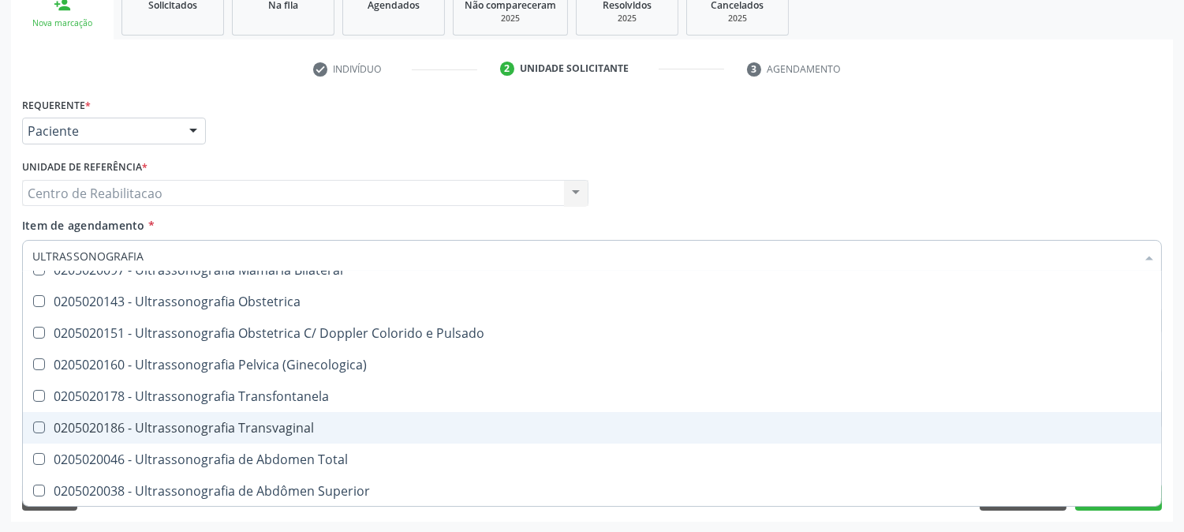
click at [298, 421] on div "0205020186 - Ultrassonografia Transvaginal" at bounding box center [591, 427] width 1119 height 13
checkbox Transvaginal "true"
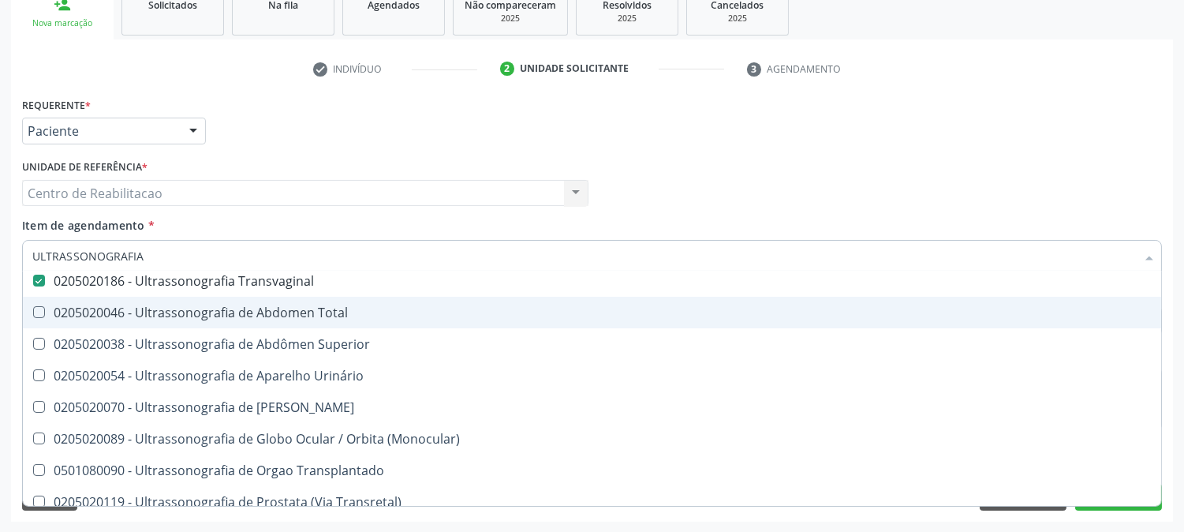
scroll to position [350, 0]
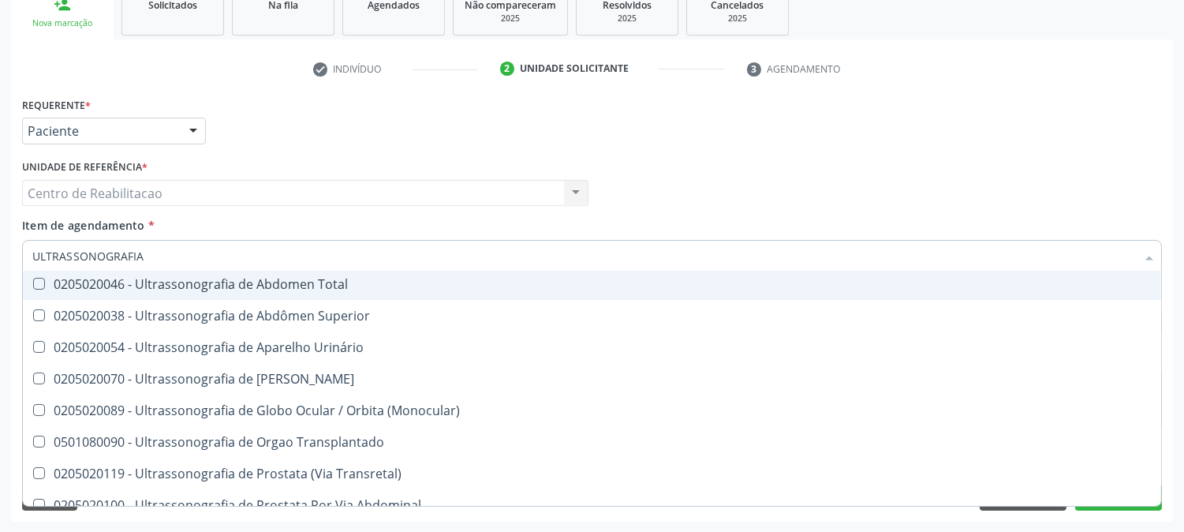
click at [681, 147] on div "Requerente * Paciente Médico(a) Enfermeiro(a) Paciente Nenhum resultado encontr…" at bounding box center [591, 124] width 1147 height 62
checkbox Ultrassonografia "true"
checkbox Transvaginal "false"
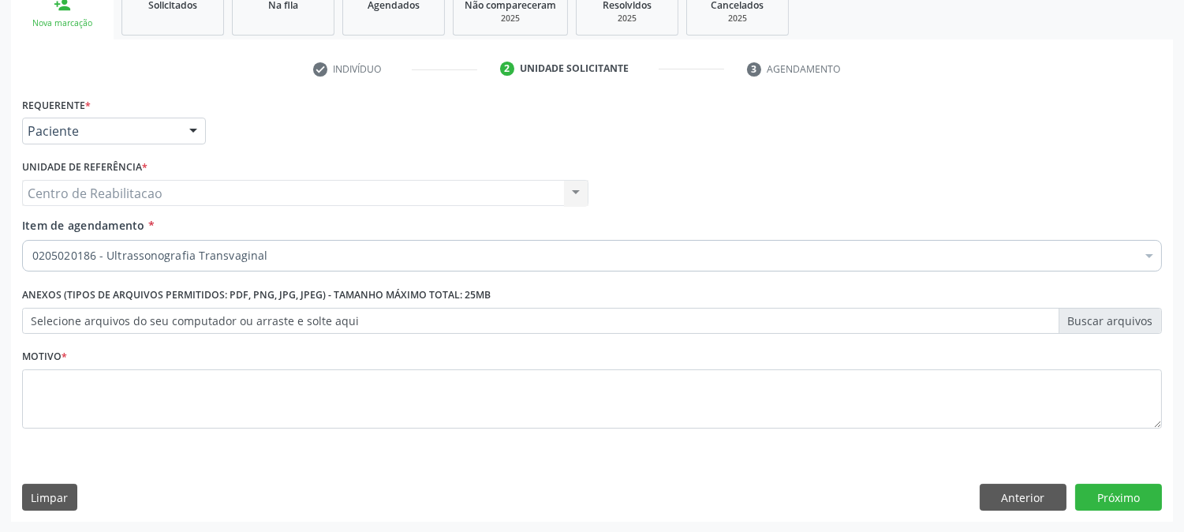
scroll to position [0, 0]
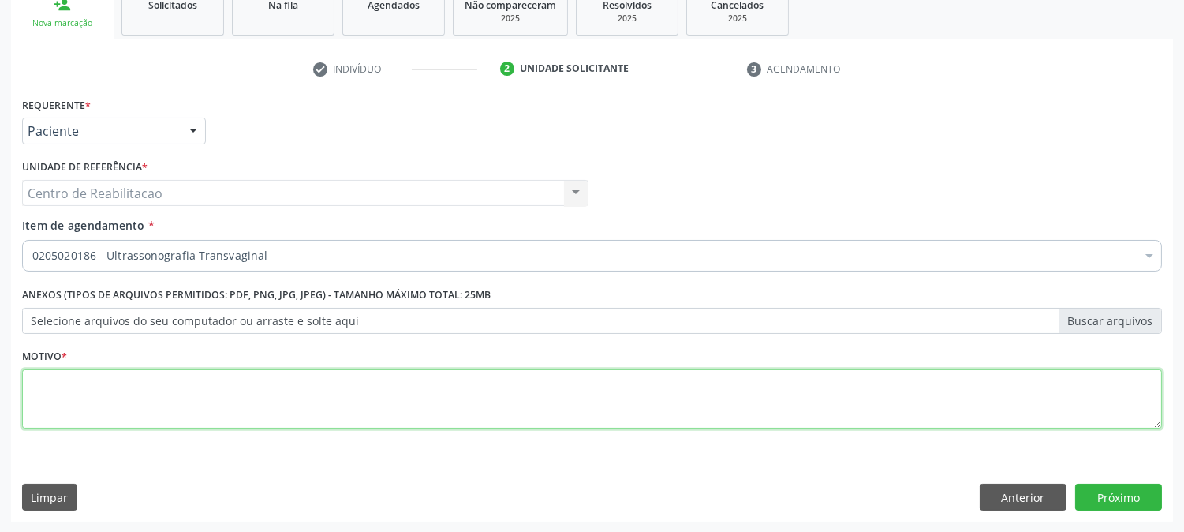
click at [59, 397] on textarea at bounding box center [592, 399] width 1140 height 60
type textarea "00"
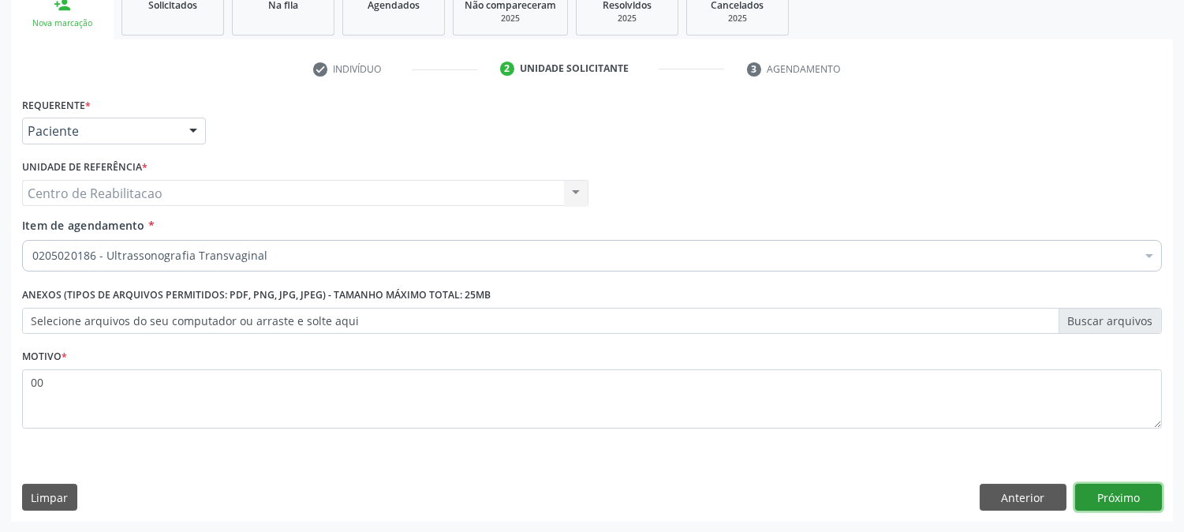
click at [1144, 484] on button "Próximo" at bounding box center [1118, 496] width 87 height 27
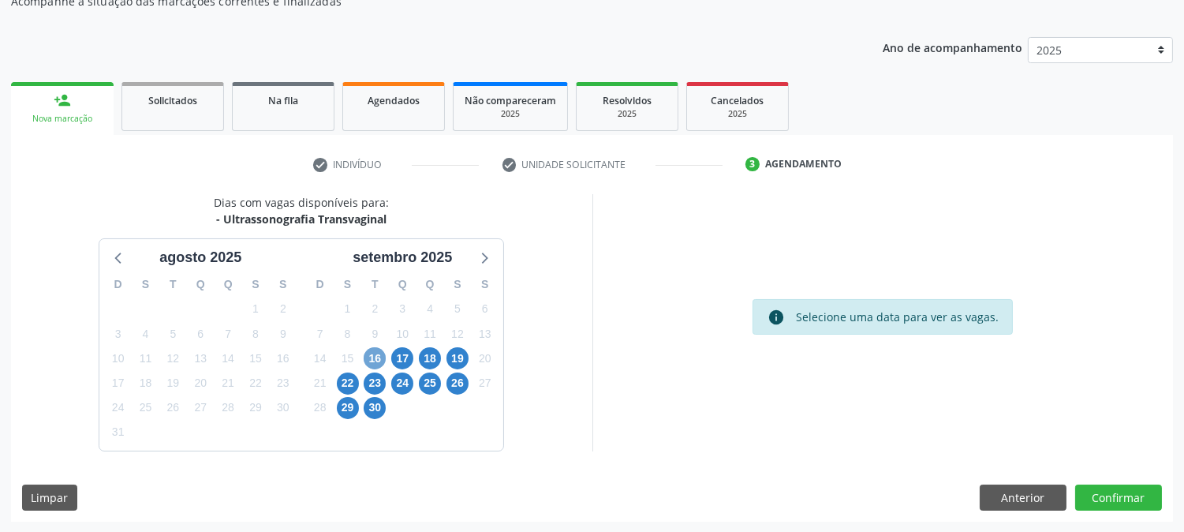
click at [372, 358] on span "16" at bounding box center [375, 358] width 22 height 22
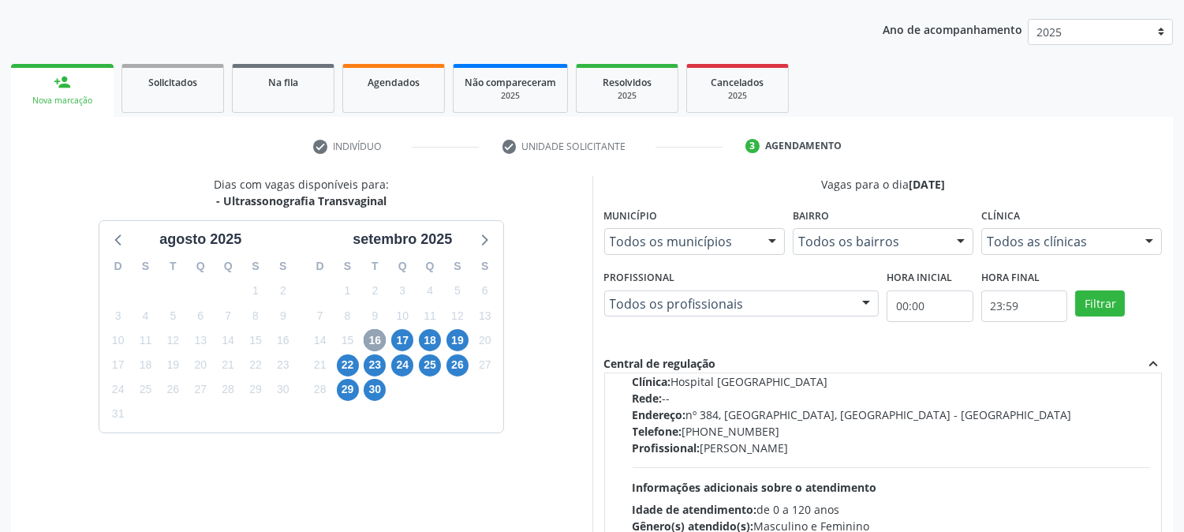
scroll to position [0, 0]
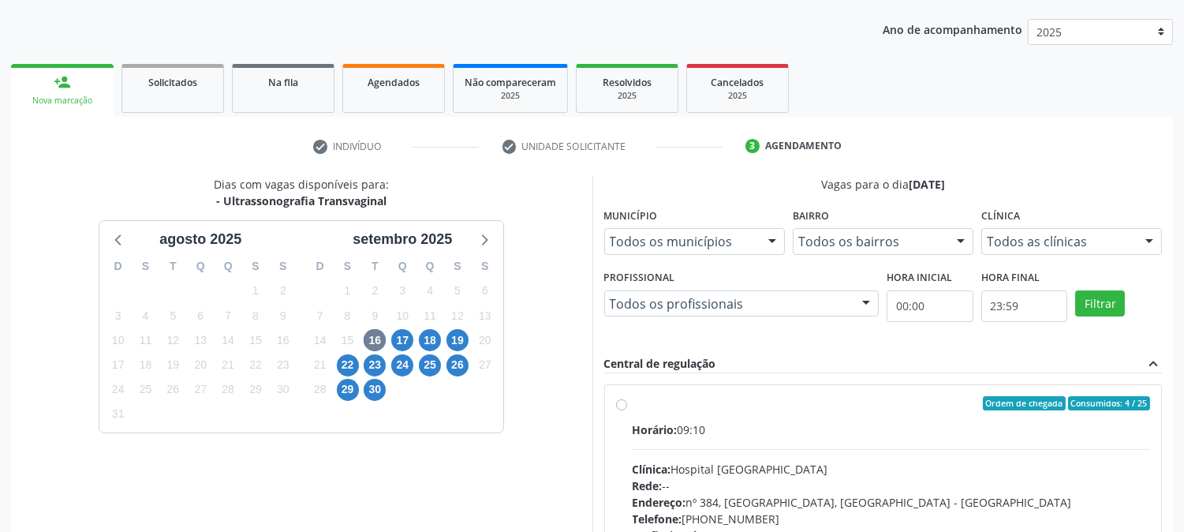
click at [632, 400] on label "Ordem de chegada Consumidos: 4 / 25 Horário: 09:10 Clínica: Hospital [GEOGRAPHI…" at bounding box center [891, 517] width 518 height 242
click at [625, 400] on input "Ordem de chegada Consumidos: 4 / 25 Horário: 09:10 Clínica: Hospital [GEOGRAPHI…" at bounding box center [621, 403] width 11 height 14
radio input "true"
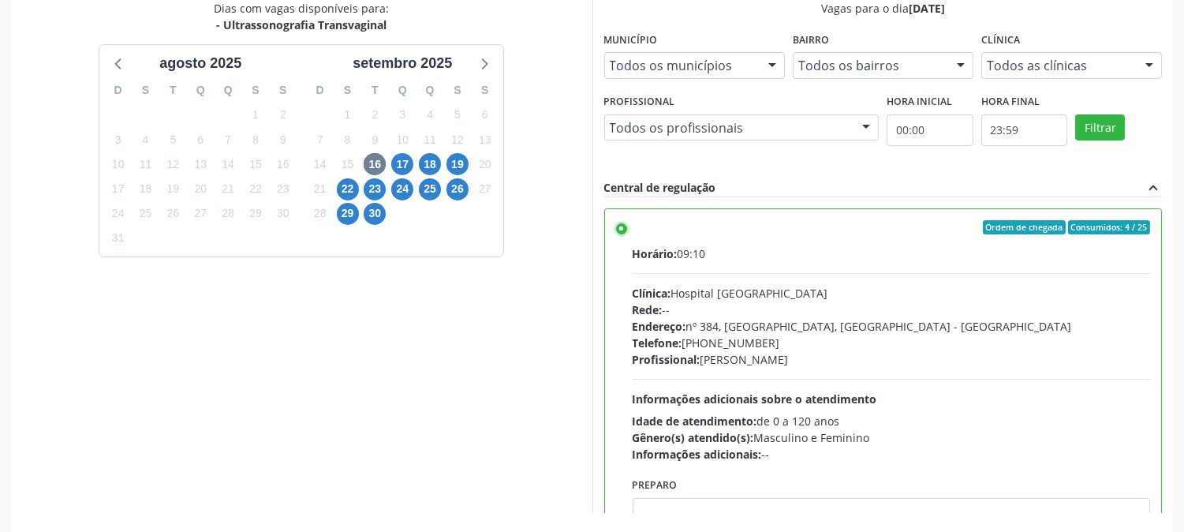
scroll to position [410, 0]
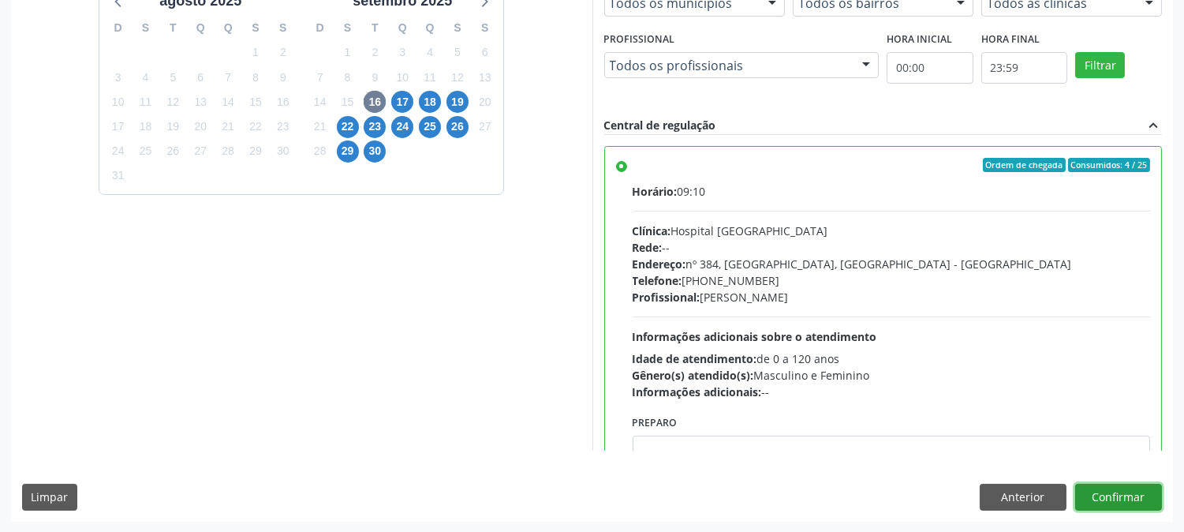
click at [1117, 494] on button "Confirmar" at bounding box center [1118, 496] width 87 height 27
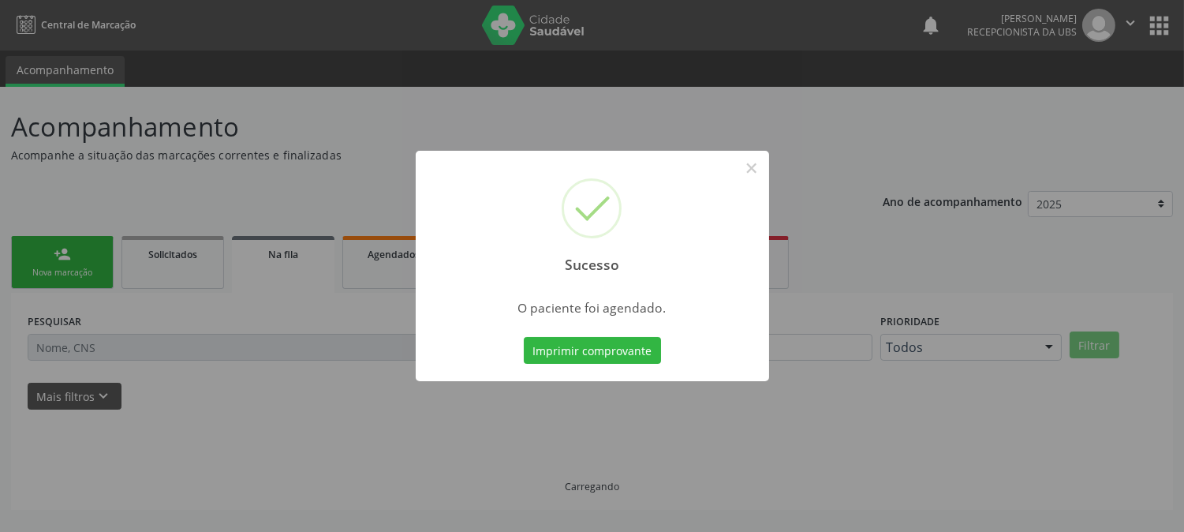
scroll to position [0, 0]
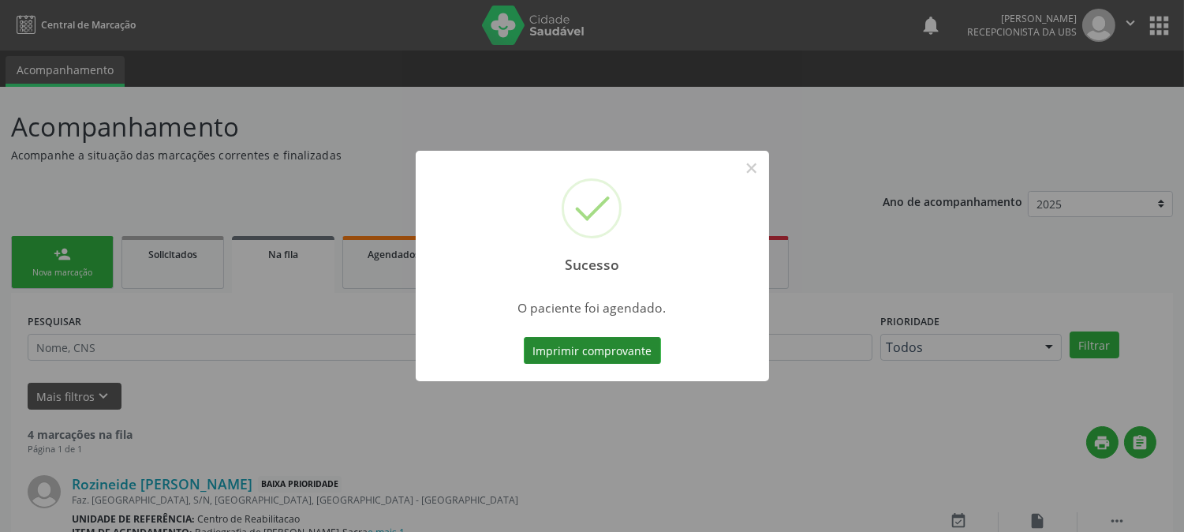
click at [600, 343] on button "Imprimir comprovante" at bounding box center [592, 350] width 137 height 27
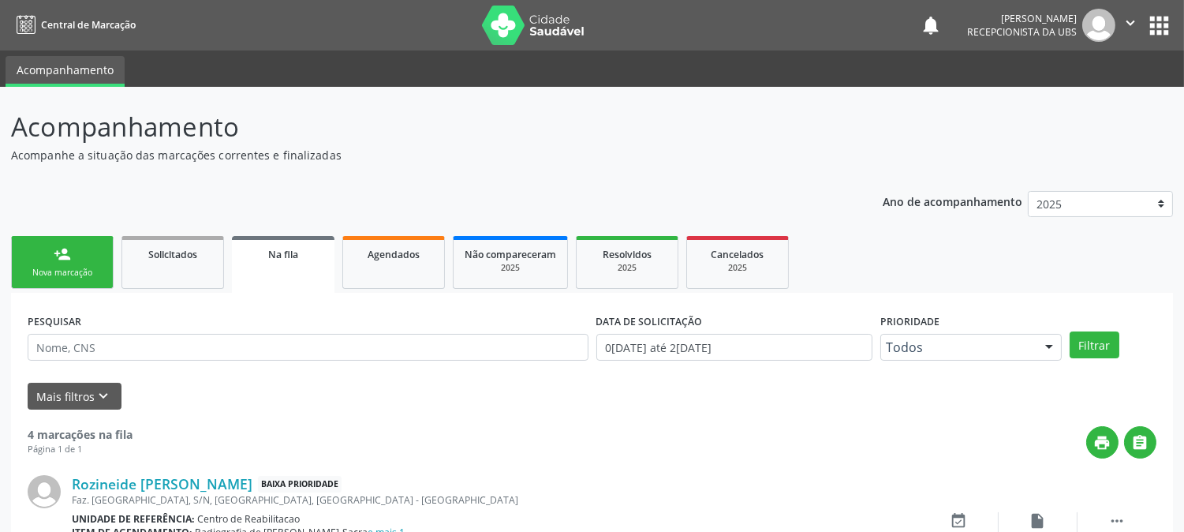
click at [66, 259] on div "person_add" at bounding box center [62, 253] width 17 height 17
